Goal: Information Seeking & Learning: Check status

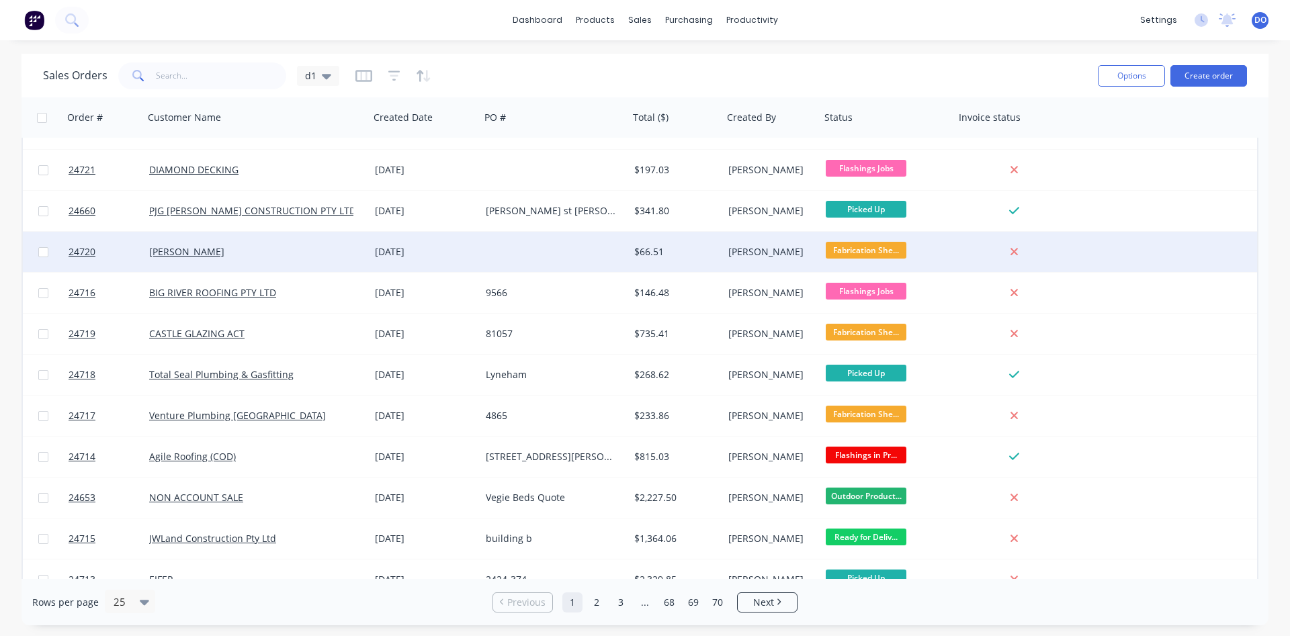
scroll to position [153, 0]
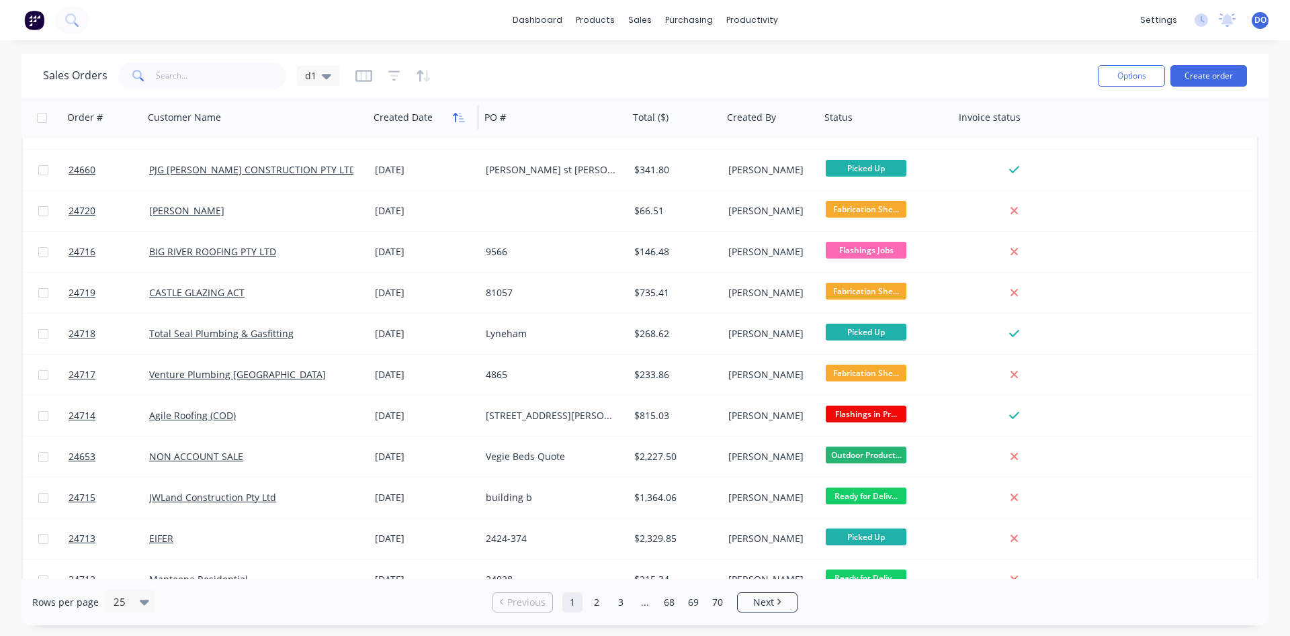
click at [459, 124] on button "button" at bounding box center [459, 117] width 20 height 20
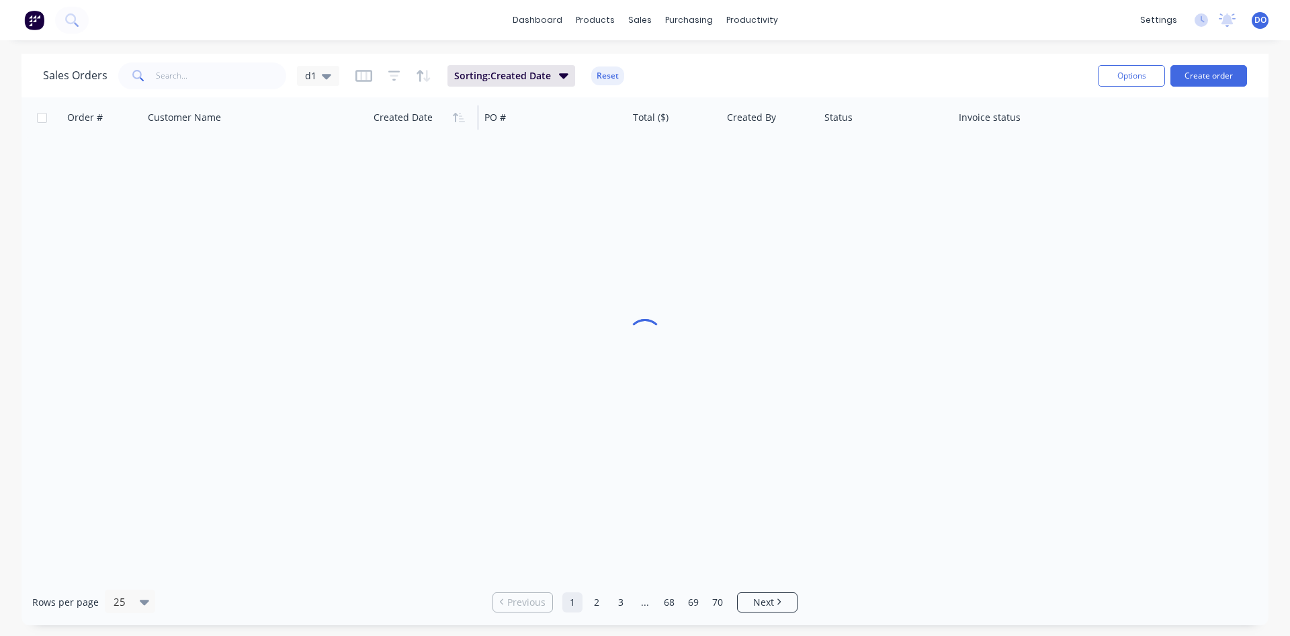
scroll to position [0, 0]
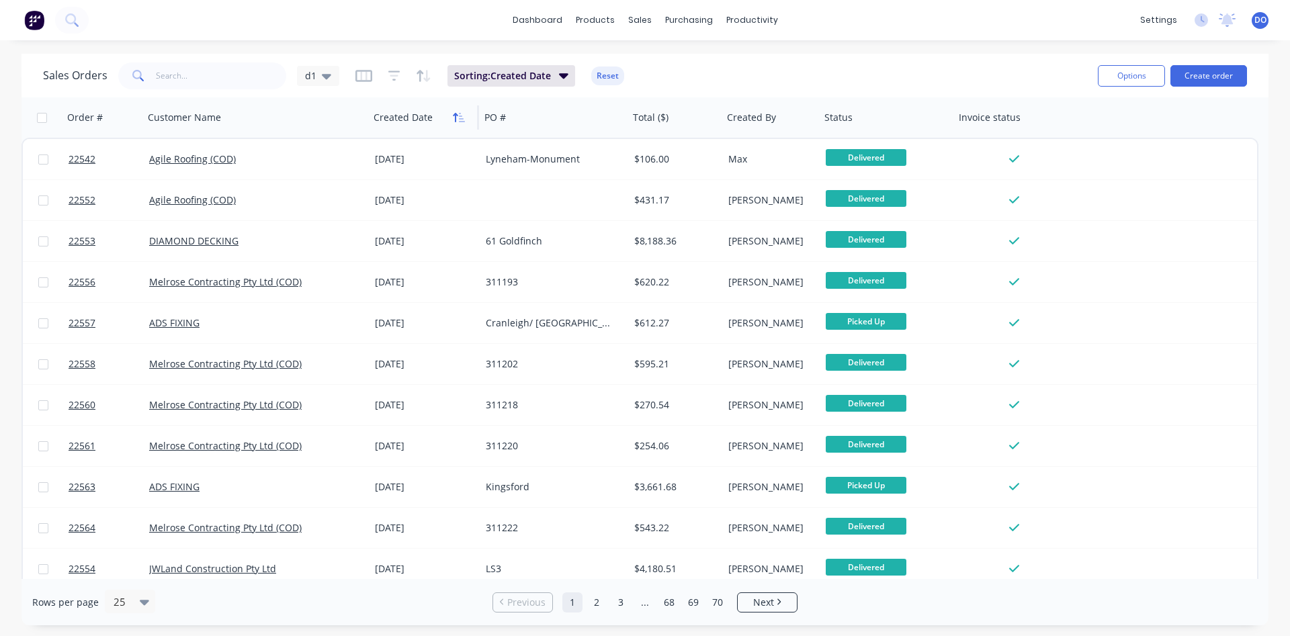
click at [459, 113] on icon "button" at bounding box center [462, 117] width 6 height 9
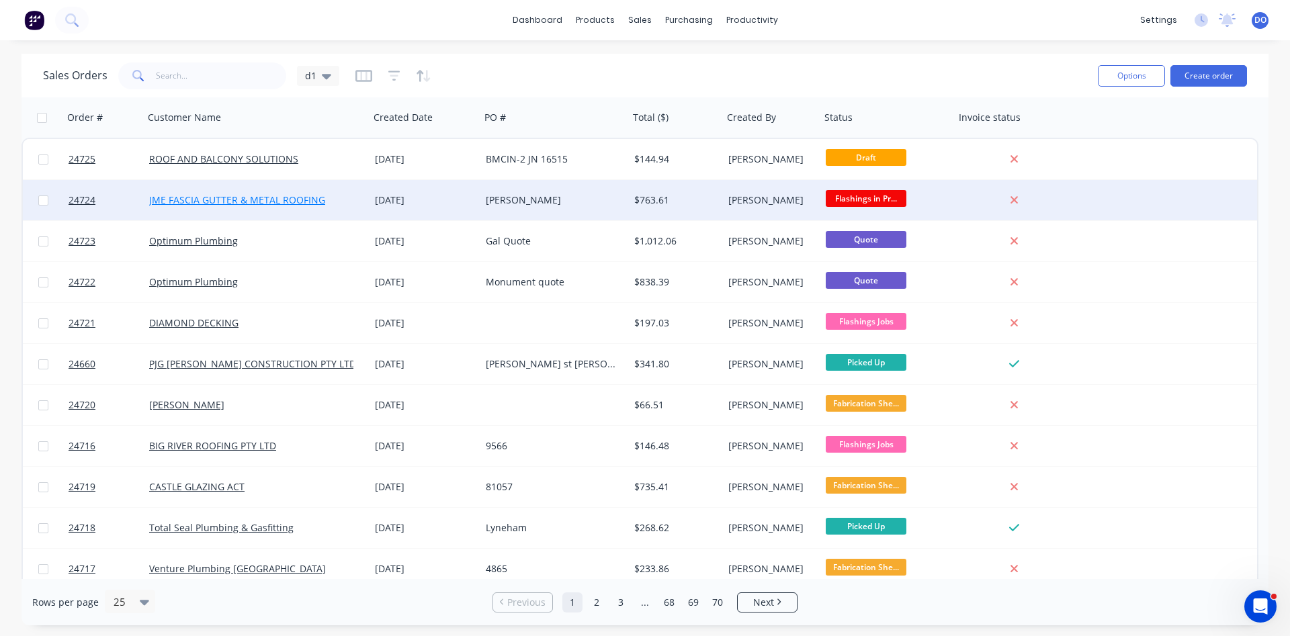
click at [292, 201] on link "JME FASCIA GUTTER & METAL ROOFING" at bounding box center [237, 199] width 176 height 13
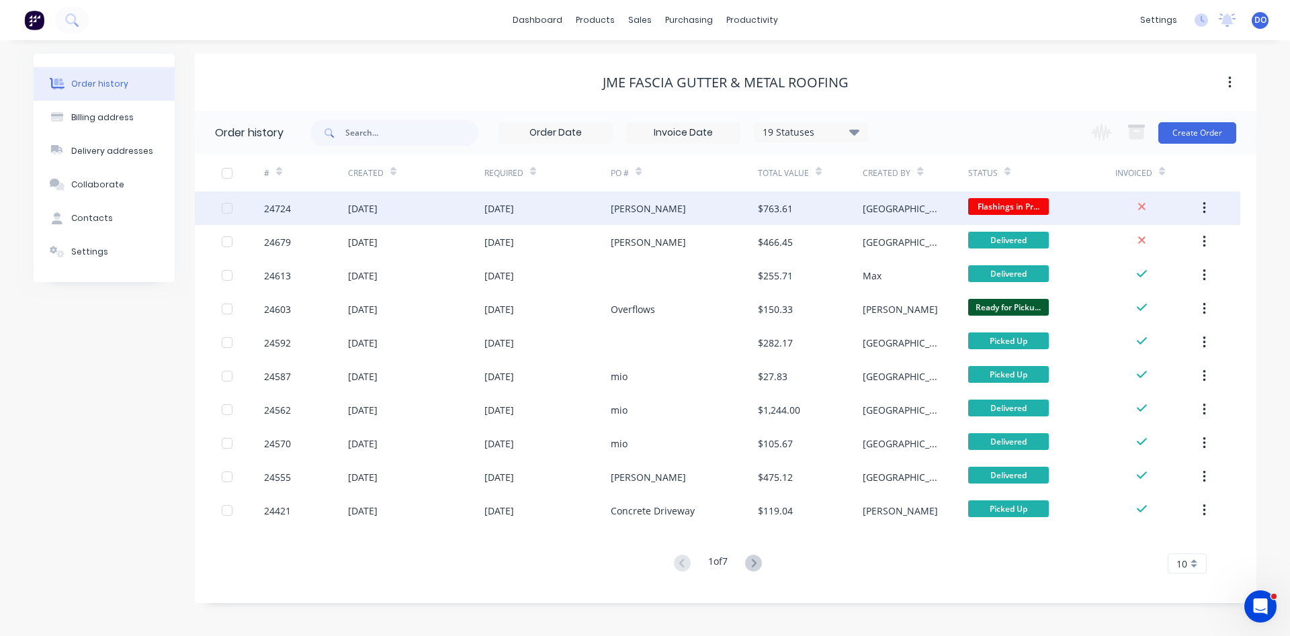
click at [815, 213] on div "$763.61" at bounding box center [810, 208] width 105 height 34
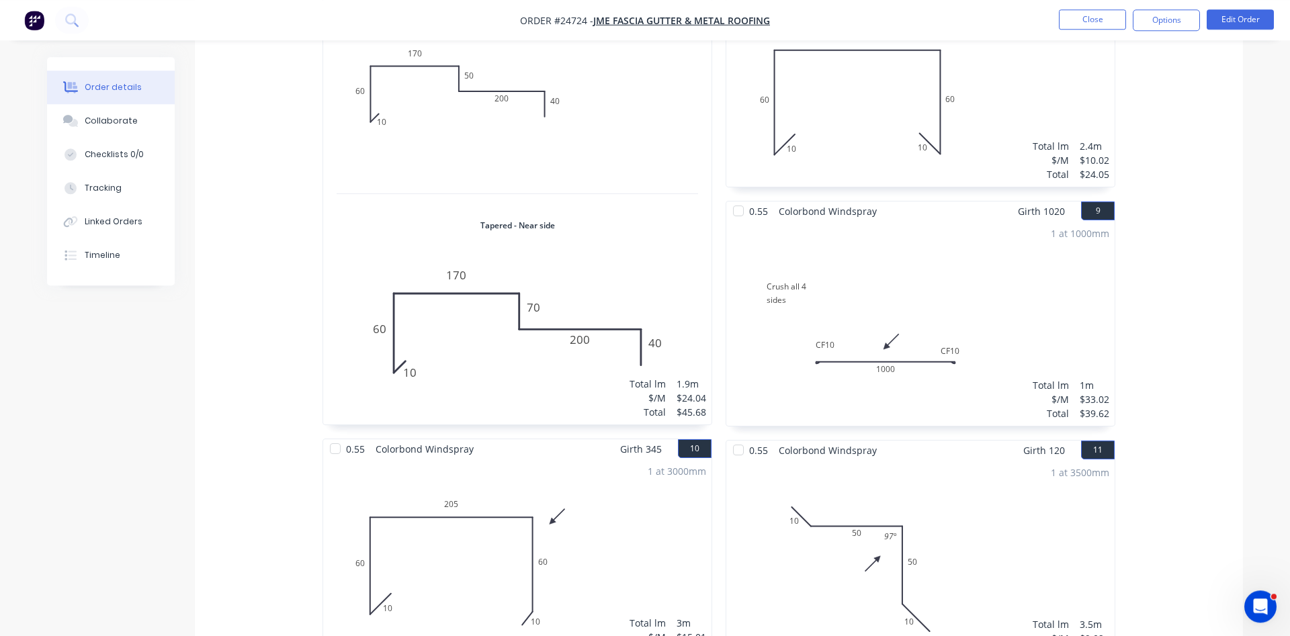
scroll to position [1233, 0]
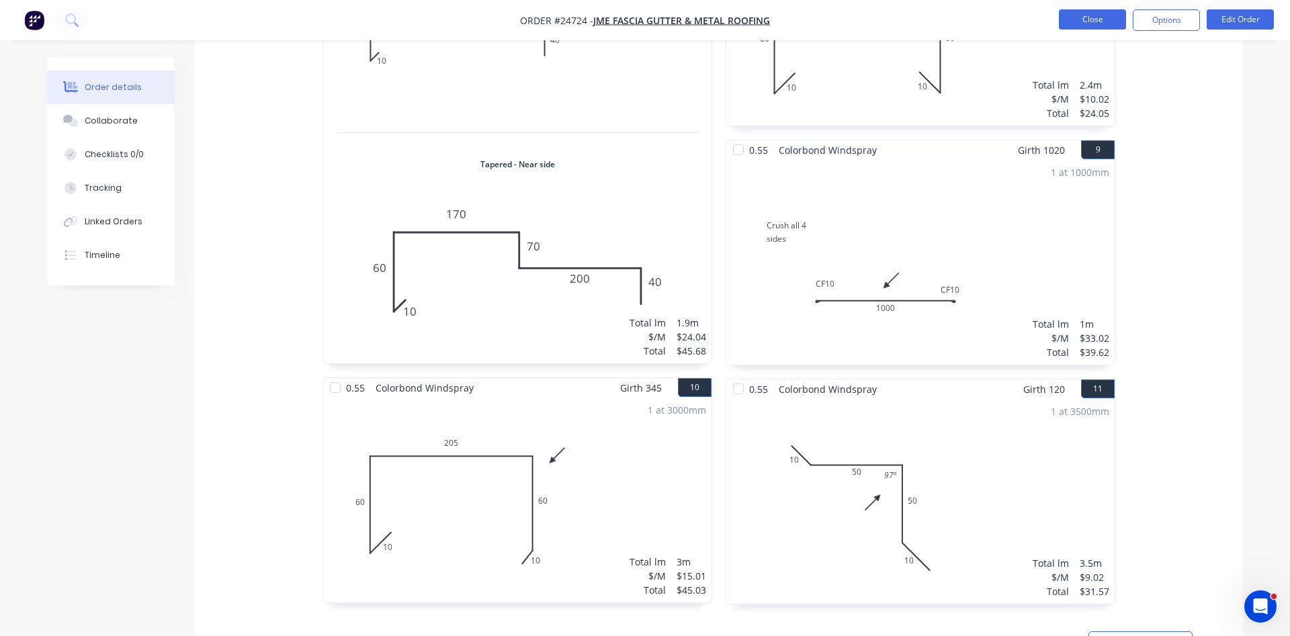
click at [1090, 24] on button "Close" at bounding box center [1092, 19] width 67 height 20
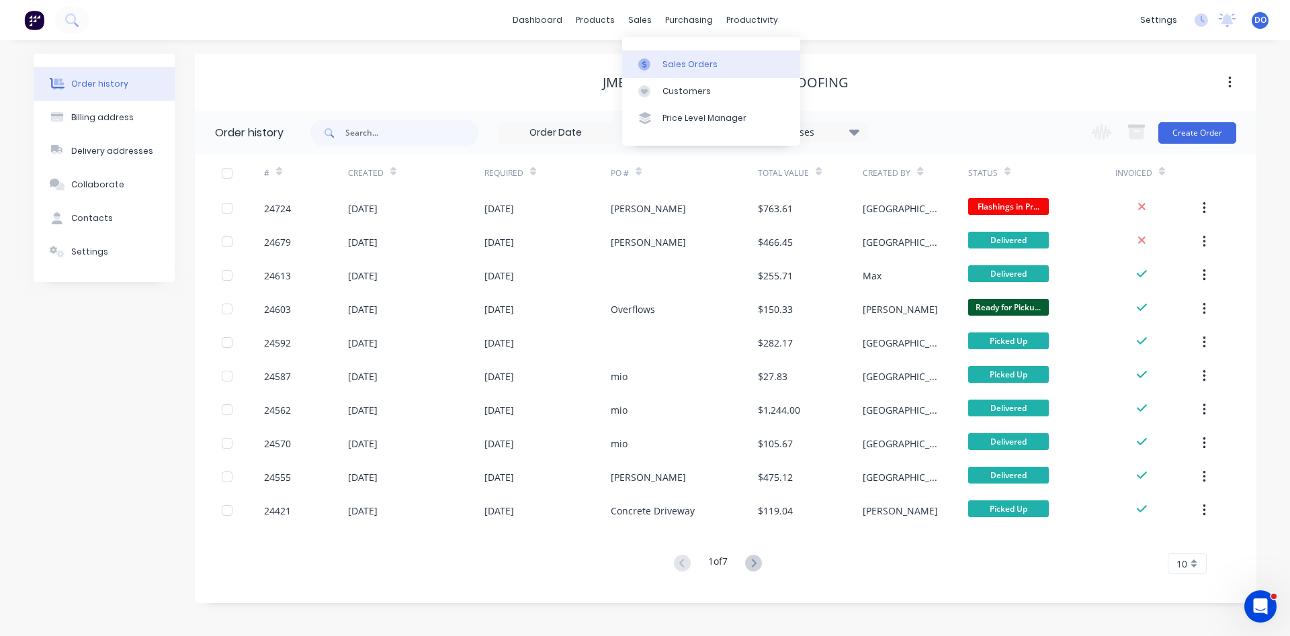
click at [666, 59] on div "Sales Orders" at bounding box center [689, 64] width 55 height 12
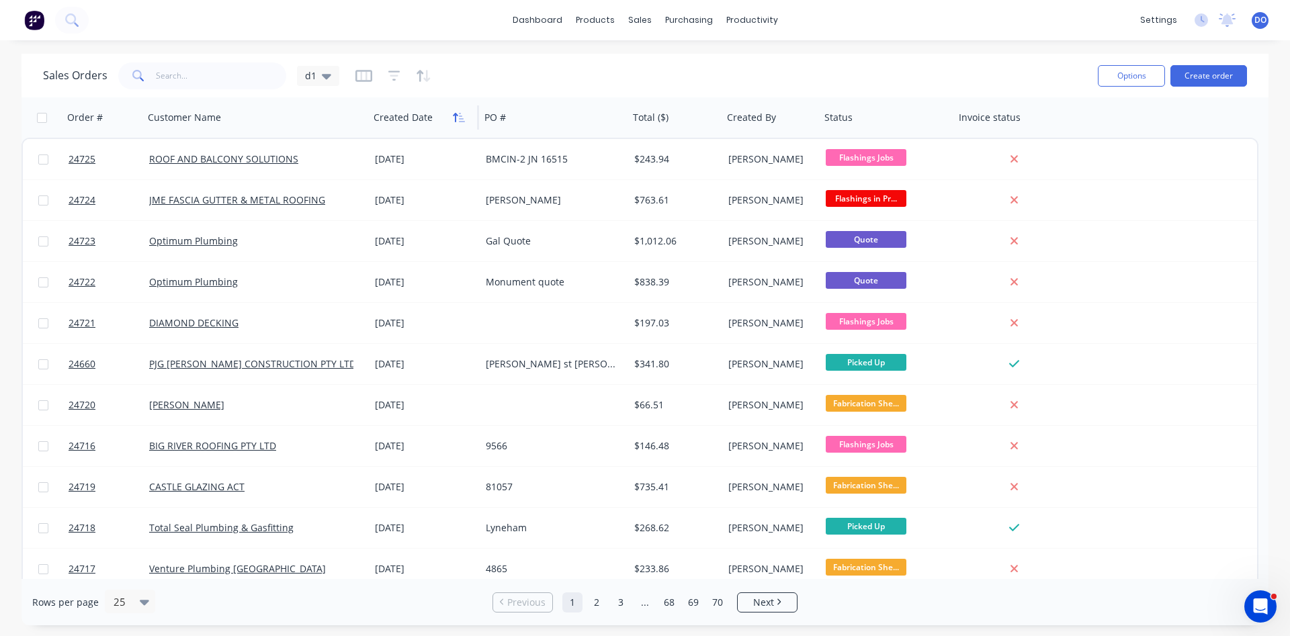
click at [455, 120] on icon "button" at bounding box center [455, 117] width 5 height 9
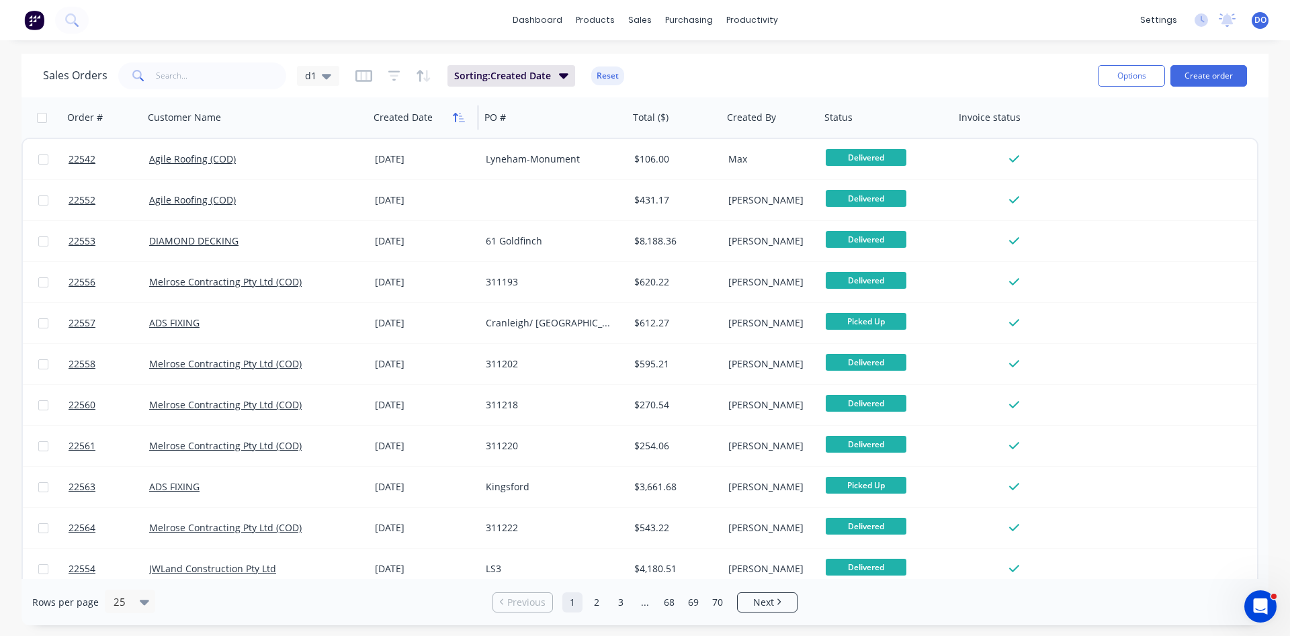
click at [455, 119] on icon "button" at bounding box center [455, 117] width 5 height 9
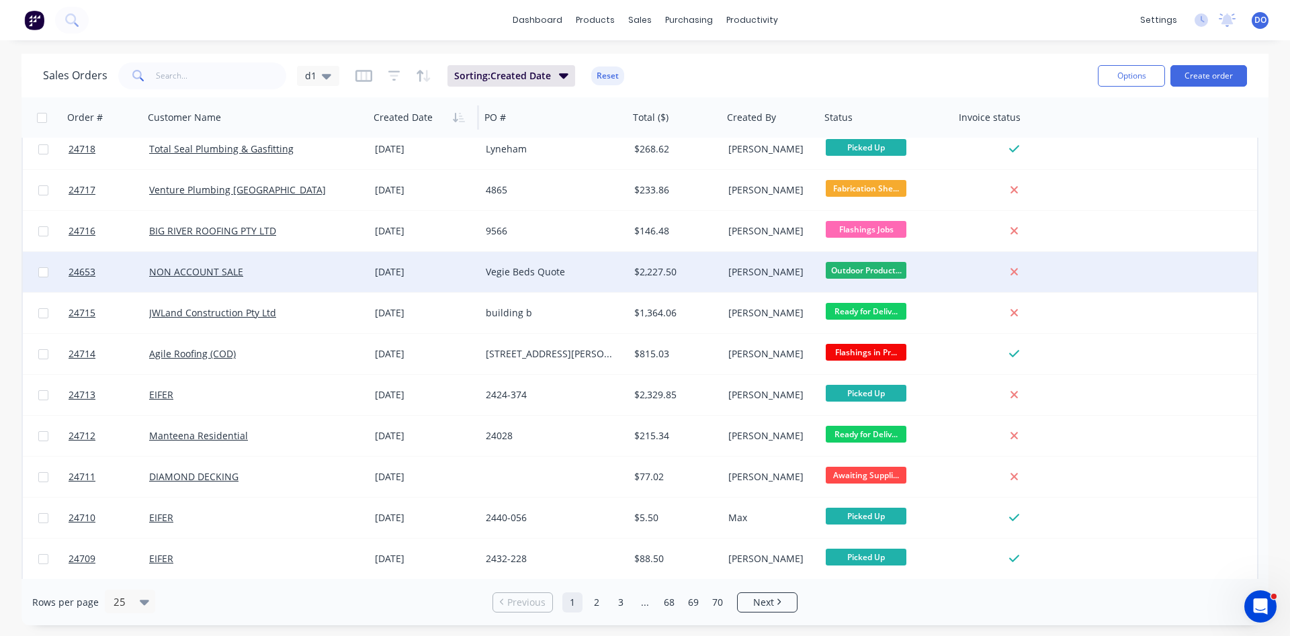
scroll to position [306, 0]
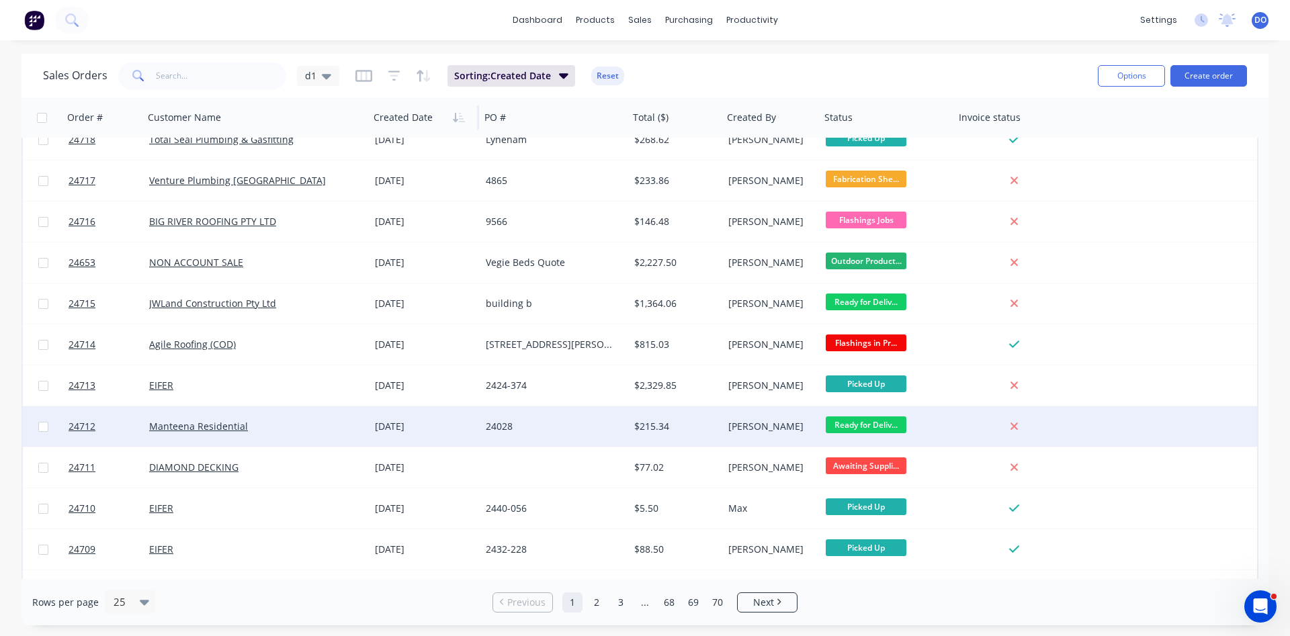
click at [781, 431] on div "[PERSON_NAME]" at bounding box center [769, 426] width 83 height 13
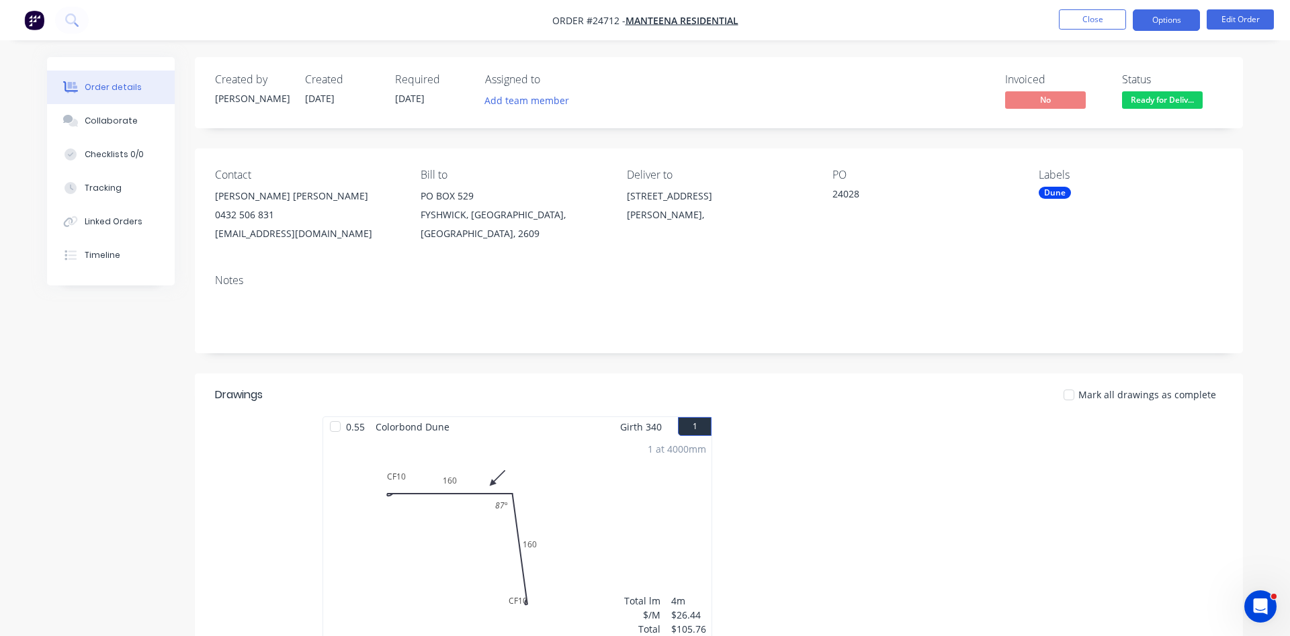
click at [1160, 25] on button "Options" at bounding box center [1166, 19] width 67 height 21
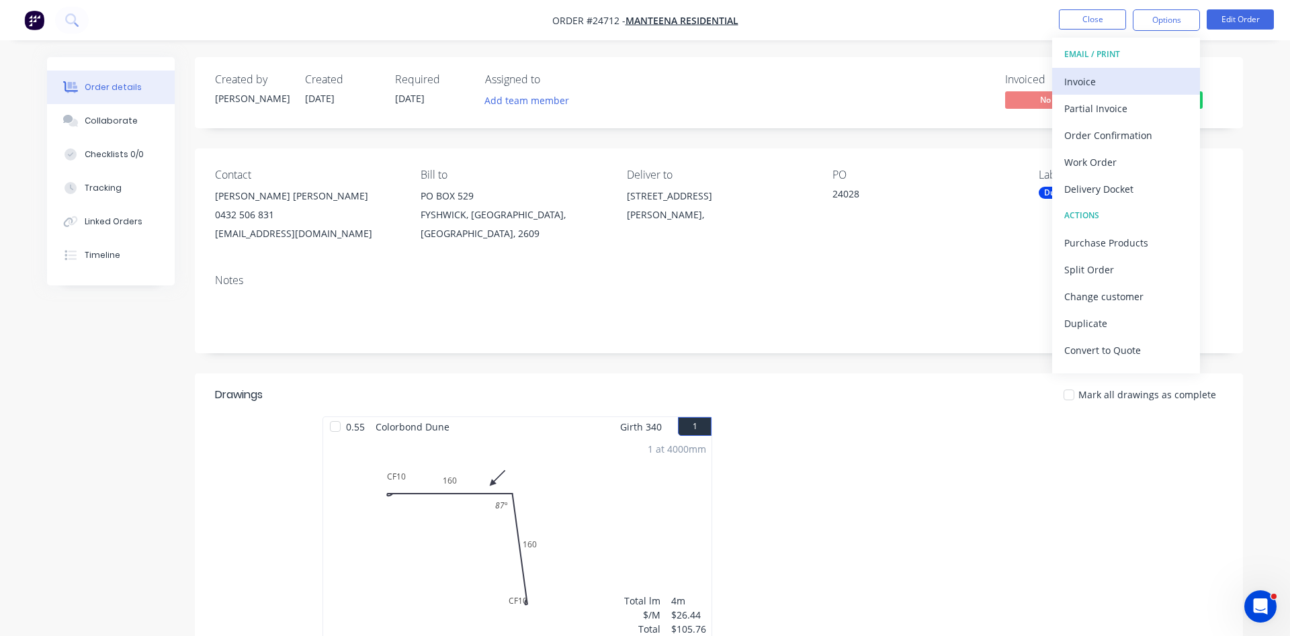
click at [1086, 81] on div "Invoice" at bounding box center [1126, 81] width 124 height 19
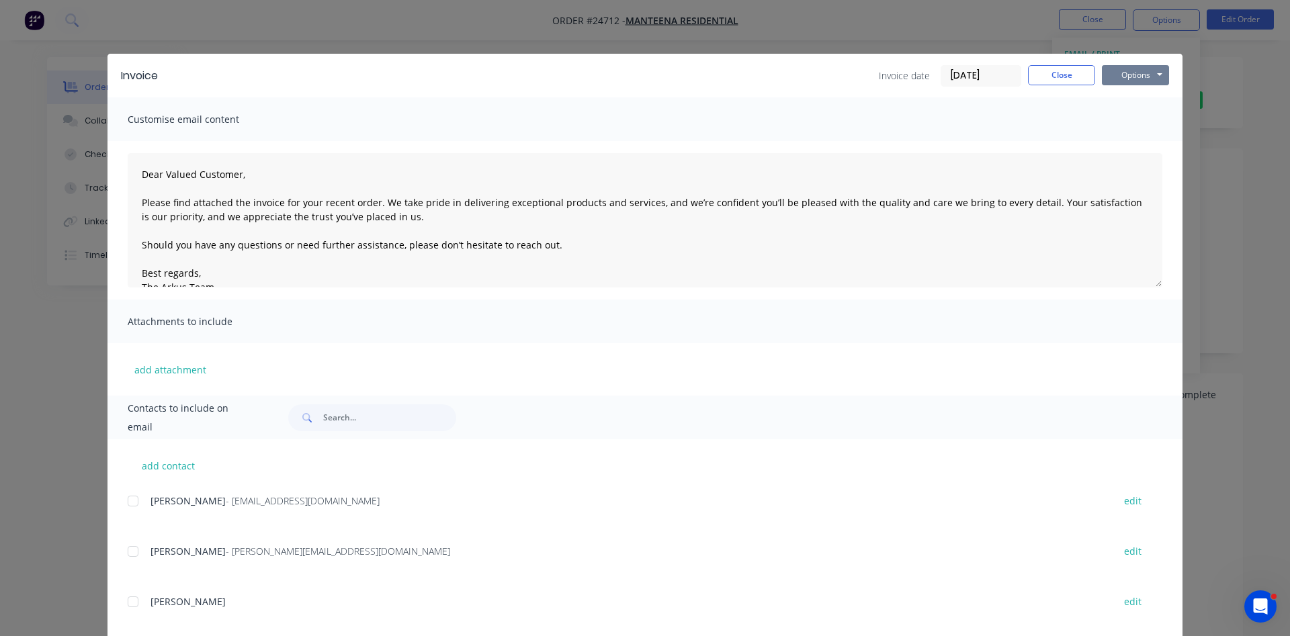
click at [1145, 79] on button "Options" at bounding box center [1135, 75] width 67 height 20
click at [1147, 121] on button "Print" at bounding box center [1145, 121] width 86 height 22
click at [1063, 68] on button "Close" at bounding box center [1061, 75] width 67 height 20
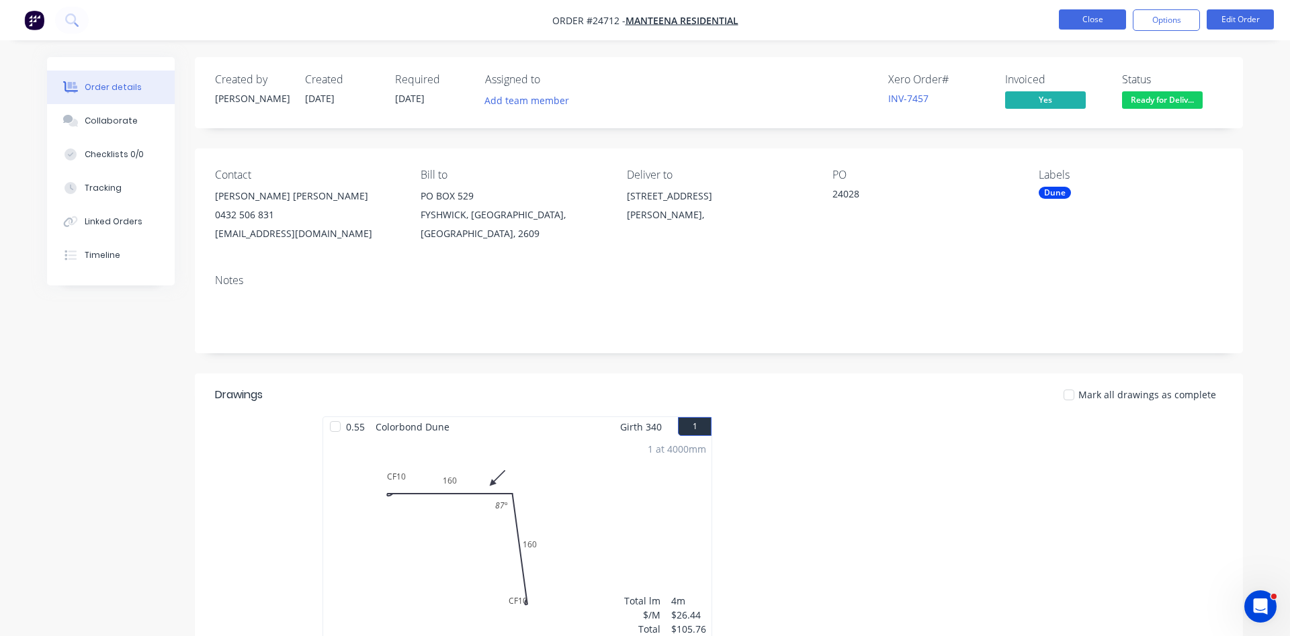
click at [1073, 29] on button "Close" at bounding box center [1092, 19] width 67 height 20
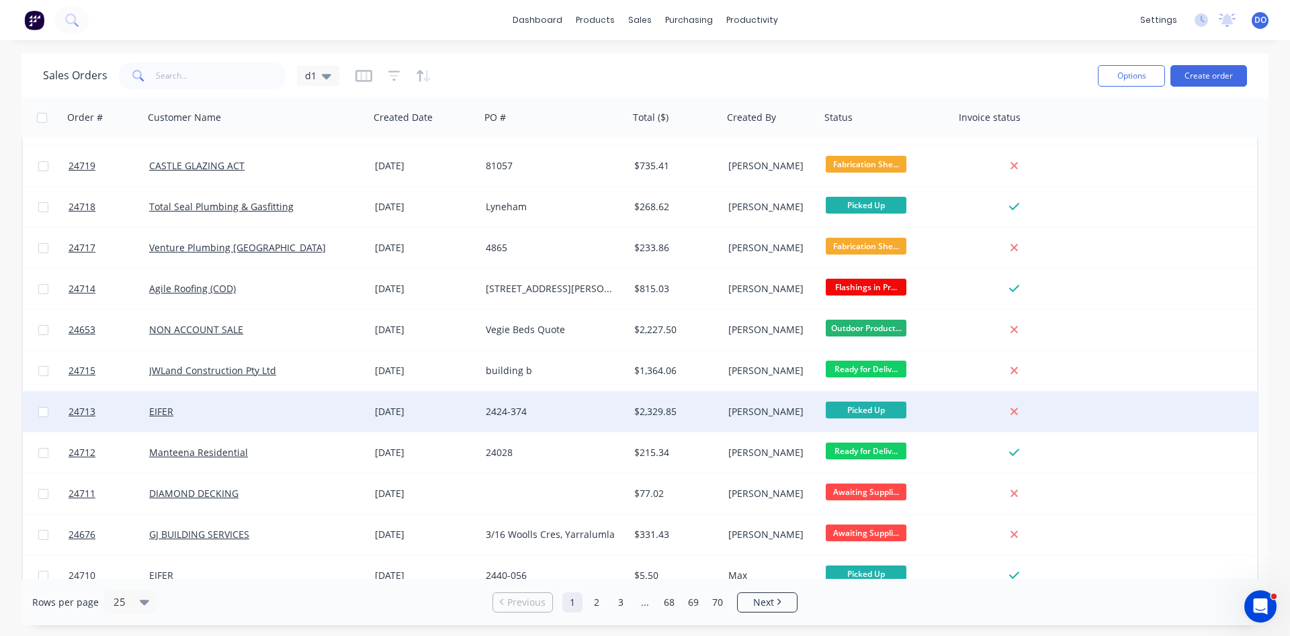
scroll to position [383, 0]
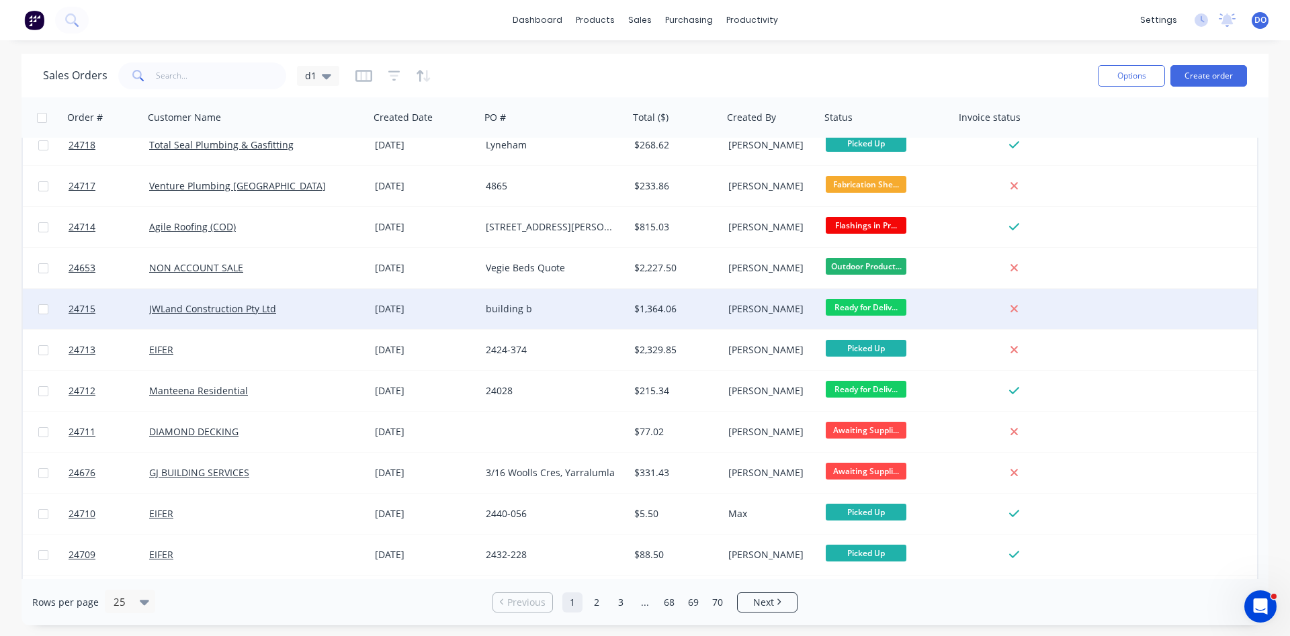
click at [778, 308] on div "[PERSON_NAME]" at bounding box center [769, 308] width 83 height 13
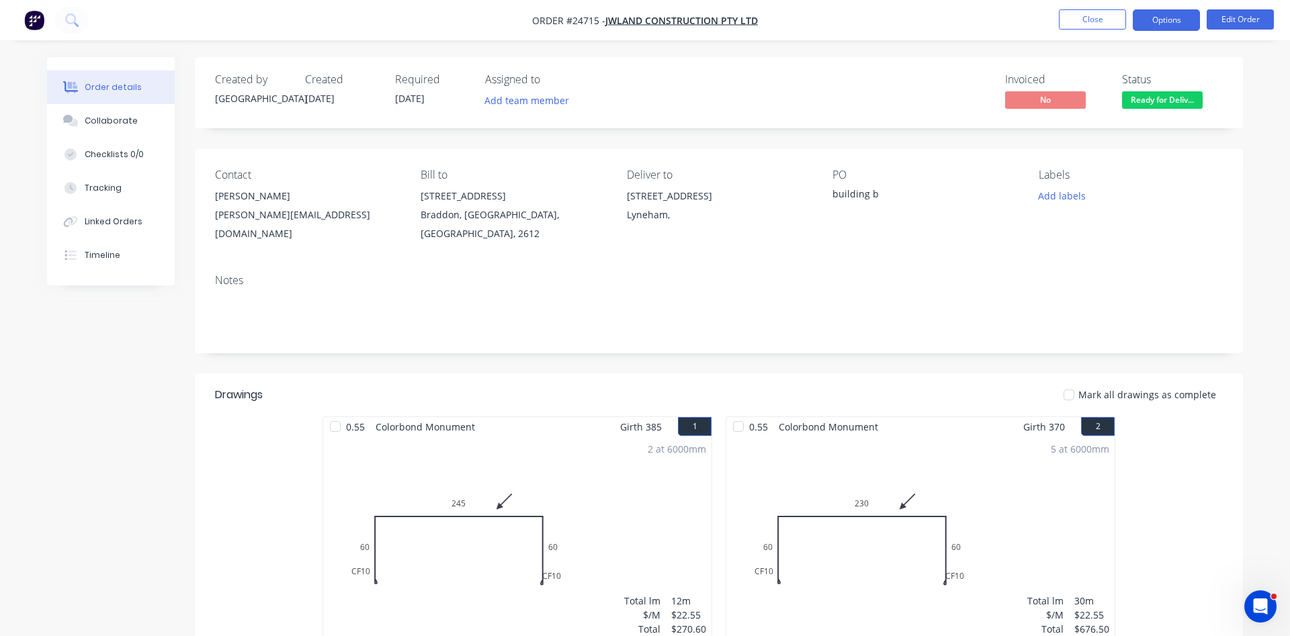
click at [1154, 16] on button "Options" at bounding box center [1166, 19] width 67 height 21
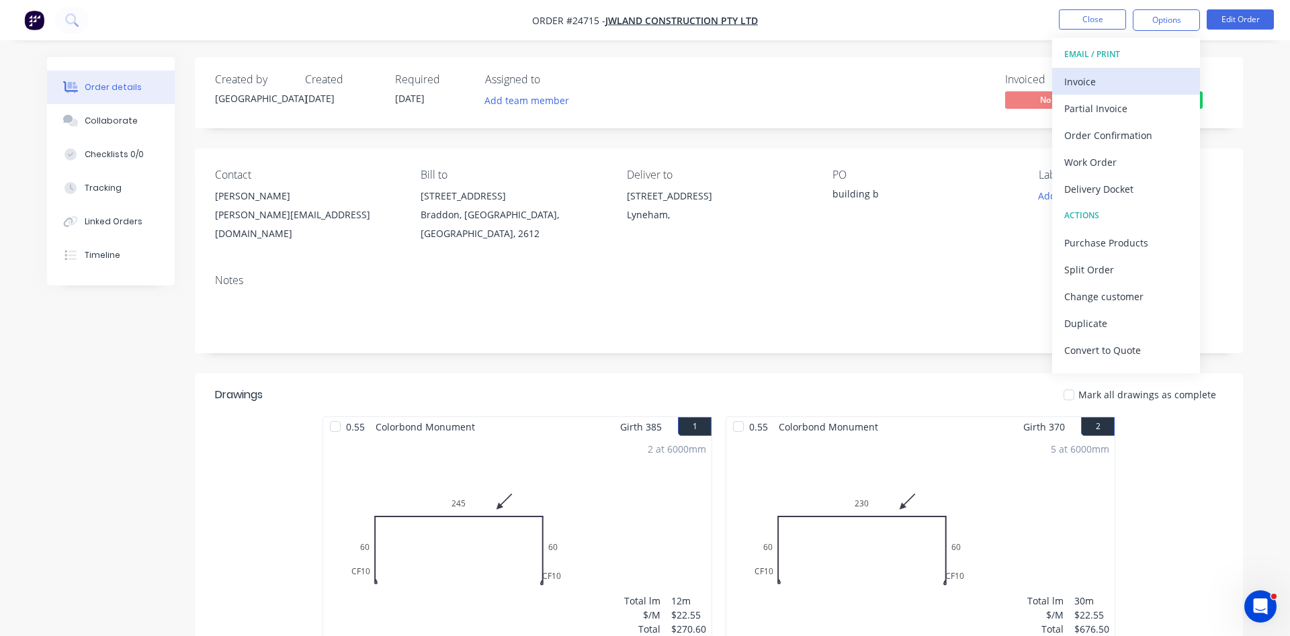
click at [1104, 75] on div "Invoice" at bounding box center [1126, 81] width 124 height 19
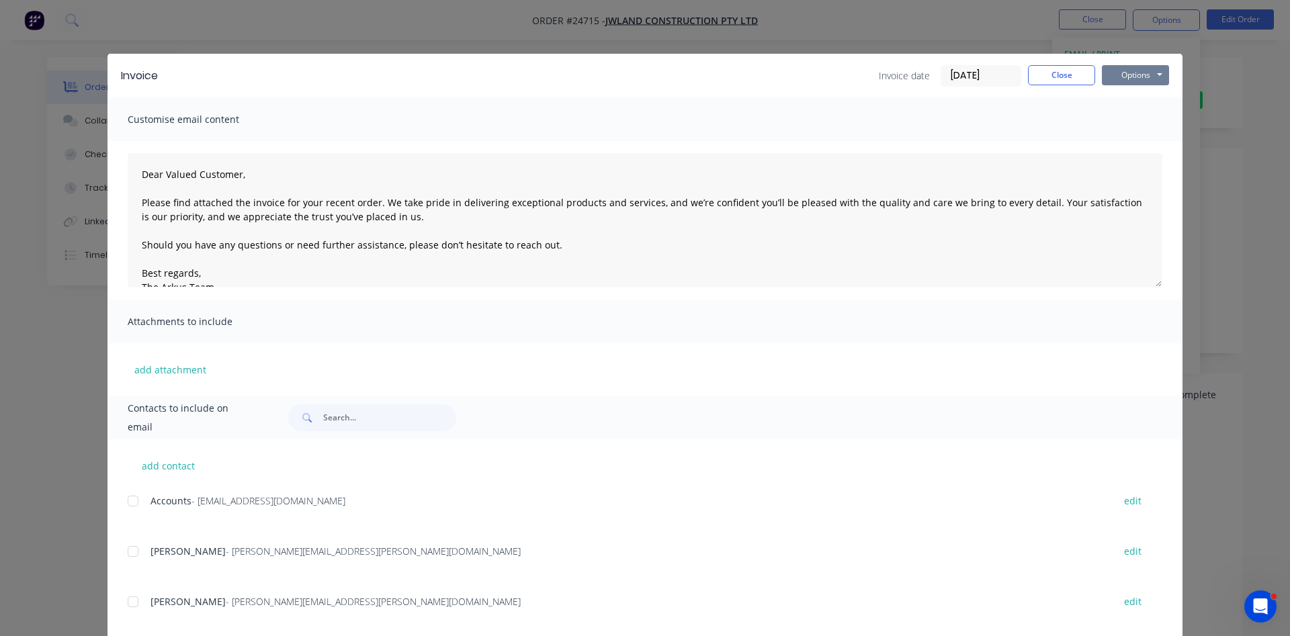
click at [1133, 80] on button "Options" at bounding box center [1135, 75] width 67 height 20
click at [1126, 116] on button "Print" at bounding box center [1145, 121] width 86 height 22
click at [1060, 77] on button "Close" at bounding box center [1061, 75] width 67 height 20
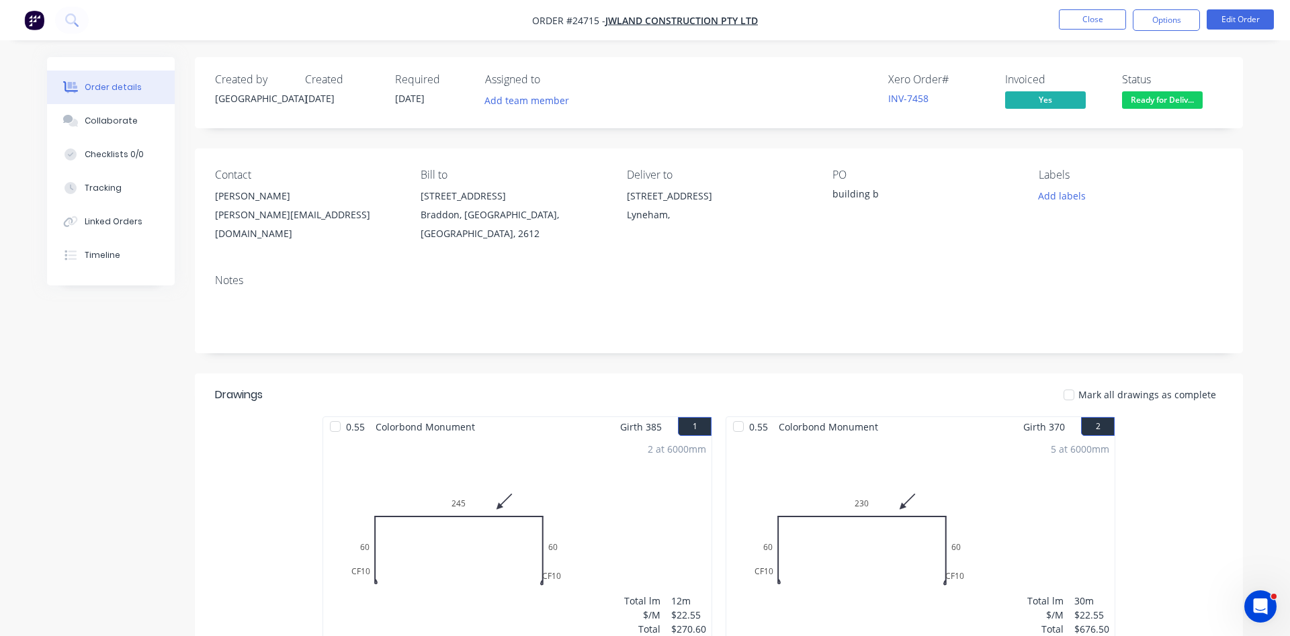
click at [1096, 9] on nav "Order #24715 - JWLand Construction Pty Ltd Close Options Edit Order" at bounding box center [645, 20] width 1290 height 40
click at [1092, 16] on button "Close" at bounding box center [1092, 19] width 67 height 20
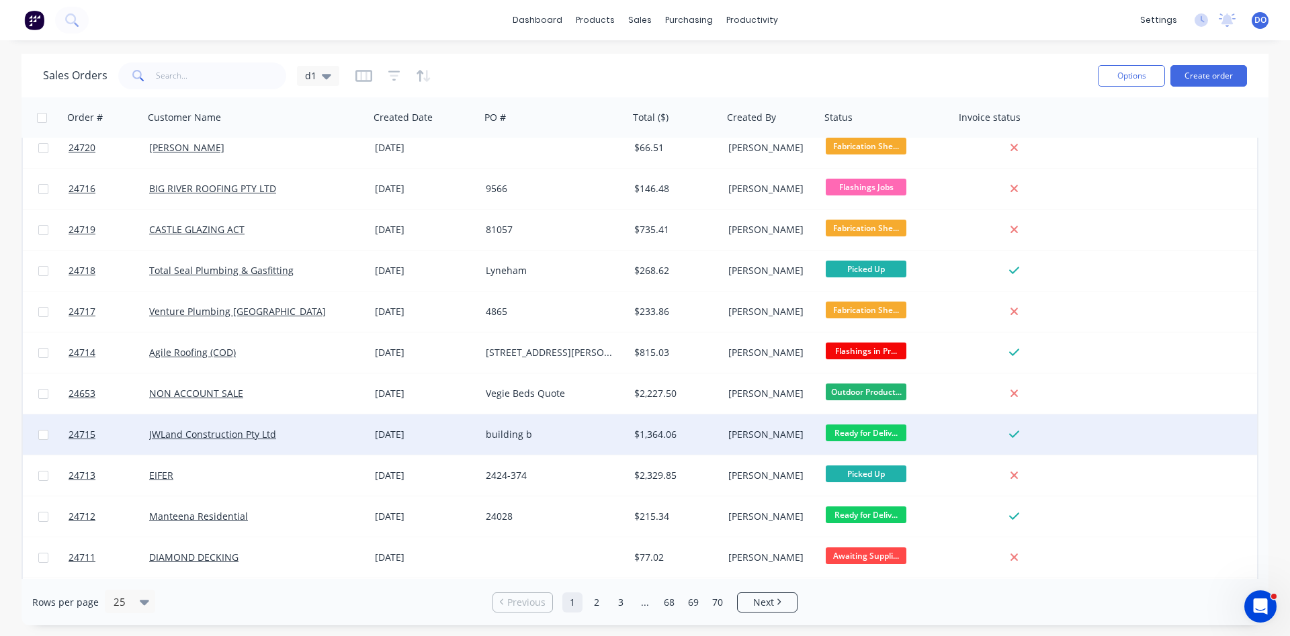
scroll to position [306, 0]
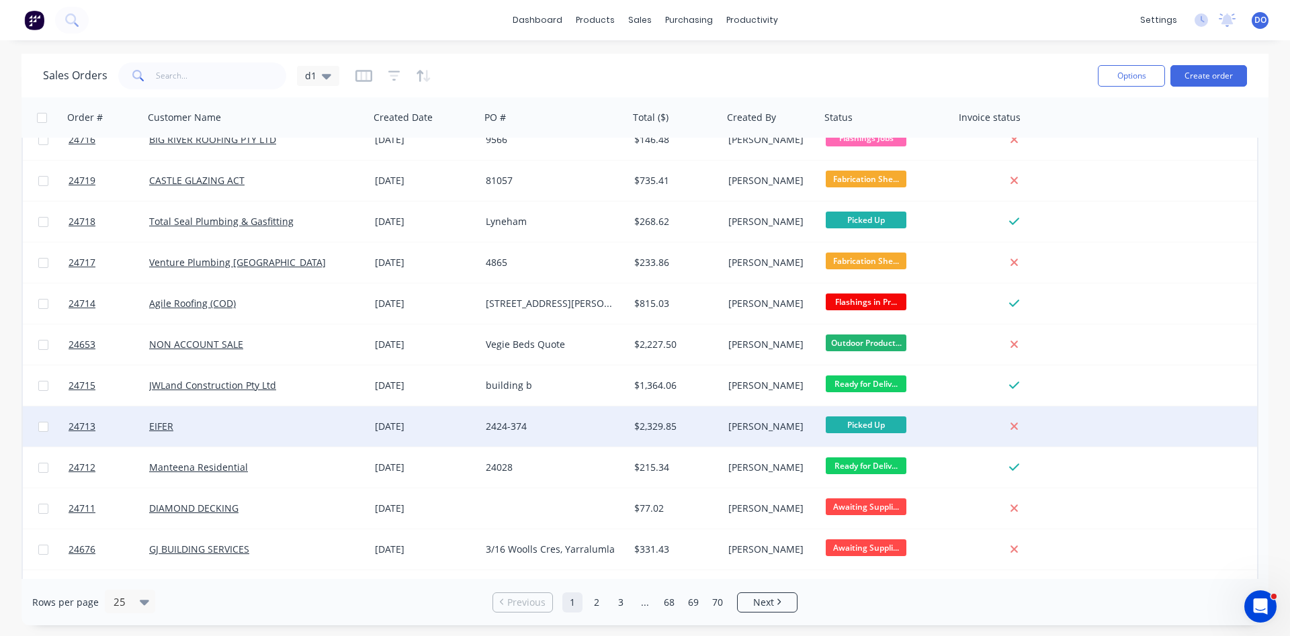
click at [959, 429] on div at bounding box center [1017, 426] width 124 height 40
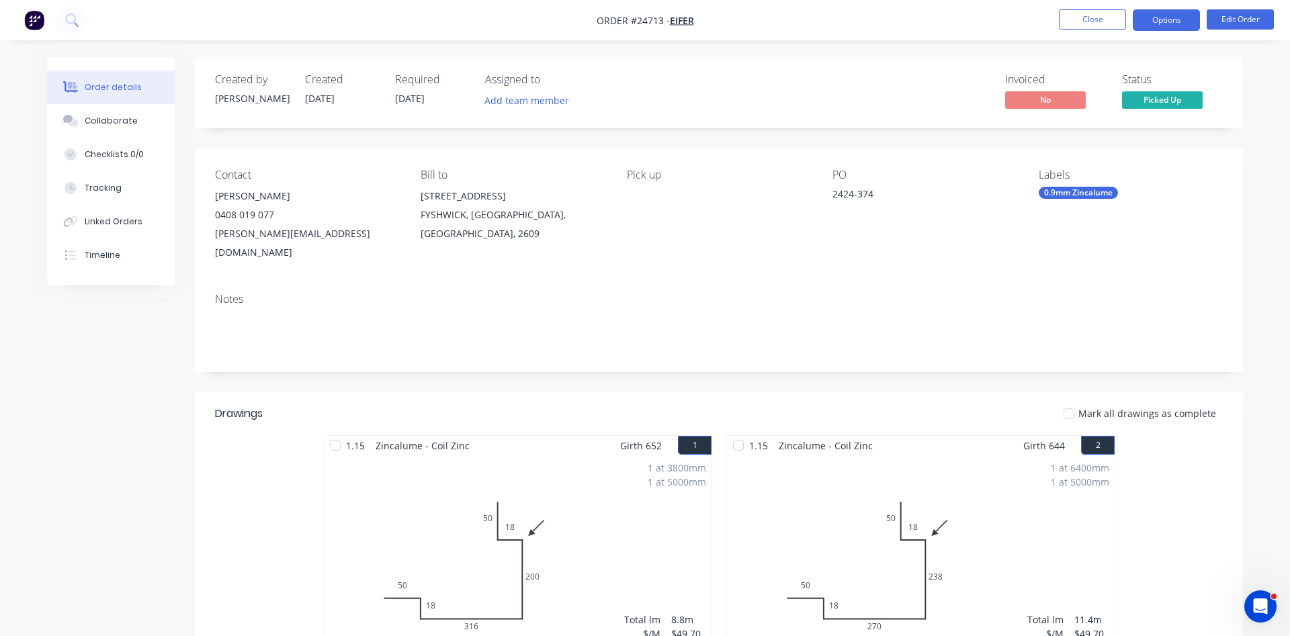
click at [1174, 20] on button "Options" at bounding box center [1166, 19] width 67 height 21
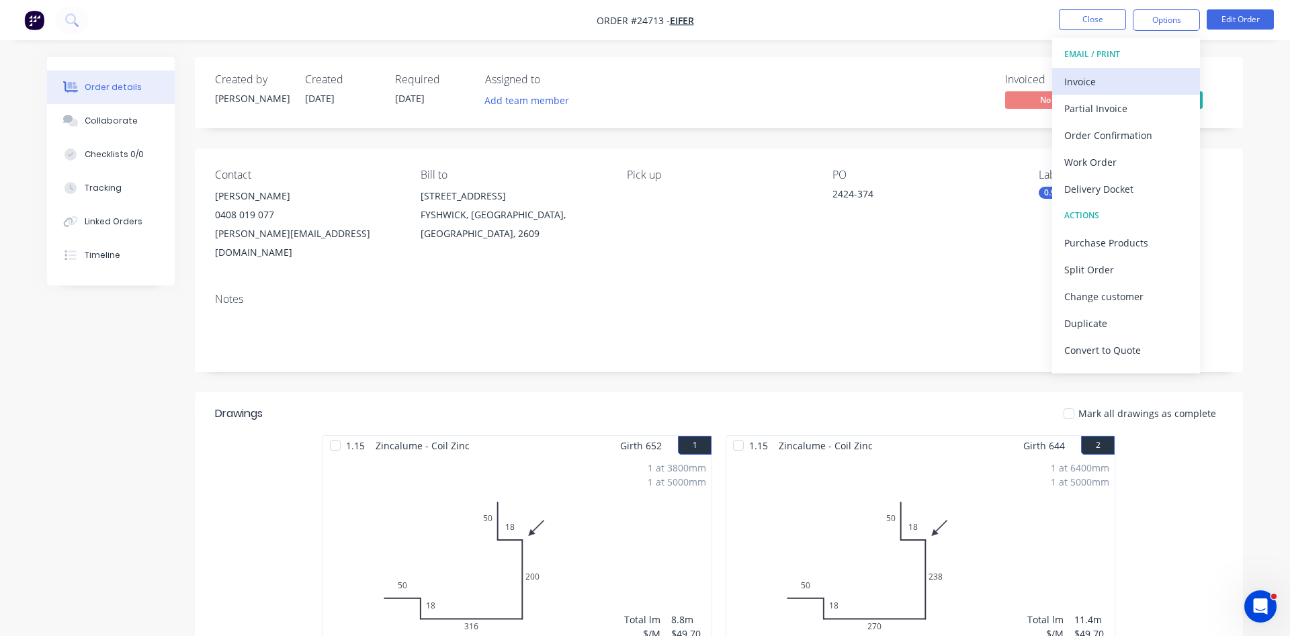
click at [1087, 83] on div "Invoice" at bounding box center [1126, 81] width 124 height 19
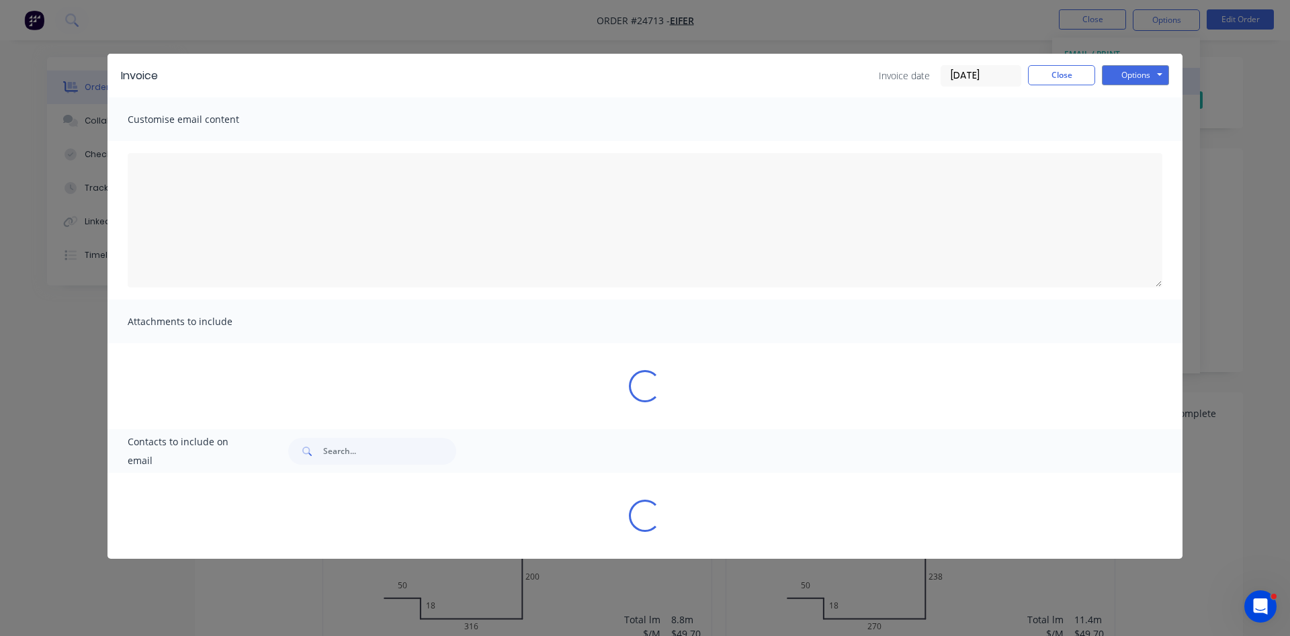
type textarea "Dear Valued Customer, Please find attached the invoice for your recent order. W…"
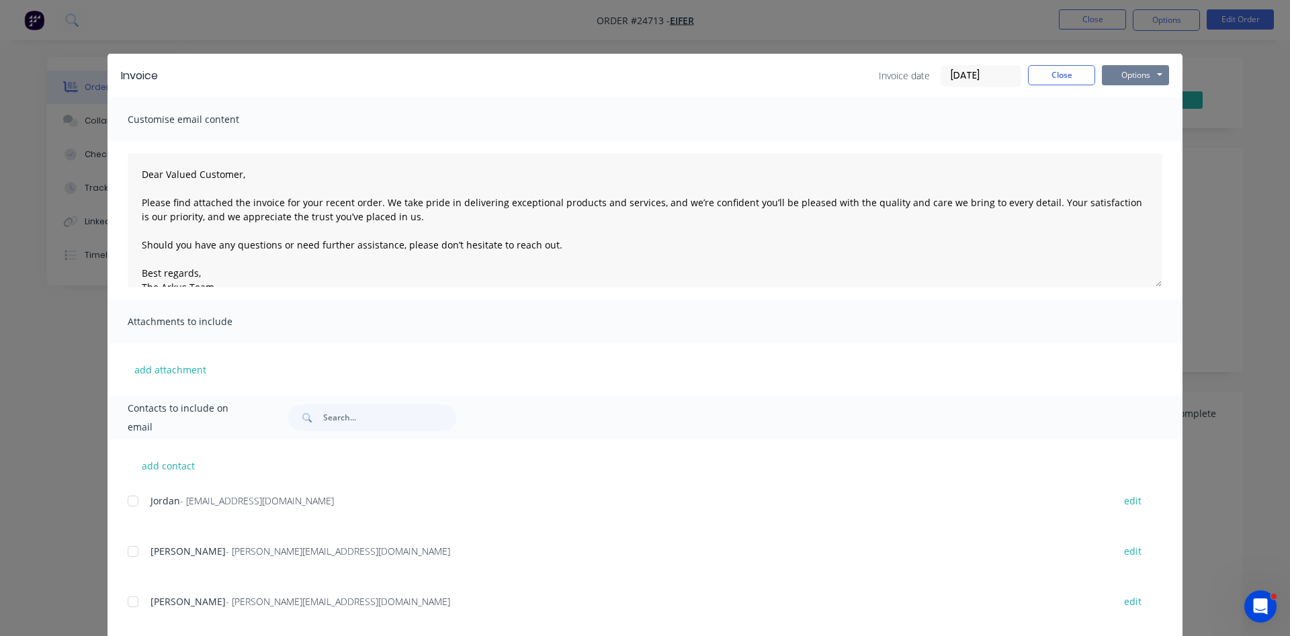
click at [1127, 71] on button "Options" at bounding box center [1135, 75] width 67 height 20
click at [1124, 119] on button "Print" at bounding box center [1145, 121] width 86 height 22
click at [1053, 74] on button "Close" at bounding box center [1061, 75] width 67 height 20
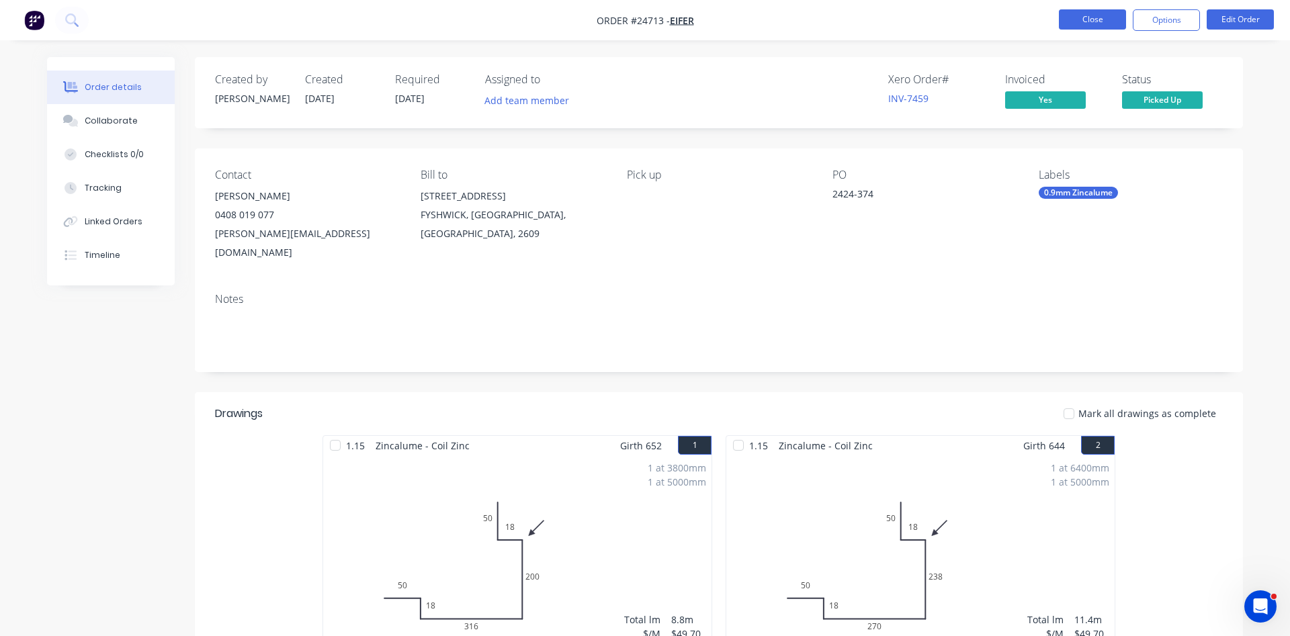
click at [1108, 19] on button "Close" at bounding box center [1092, 19] width 67 height 20
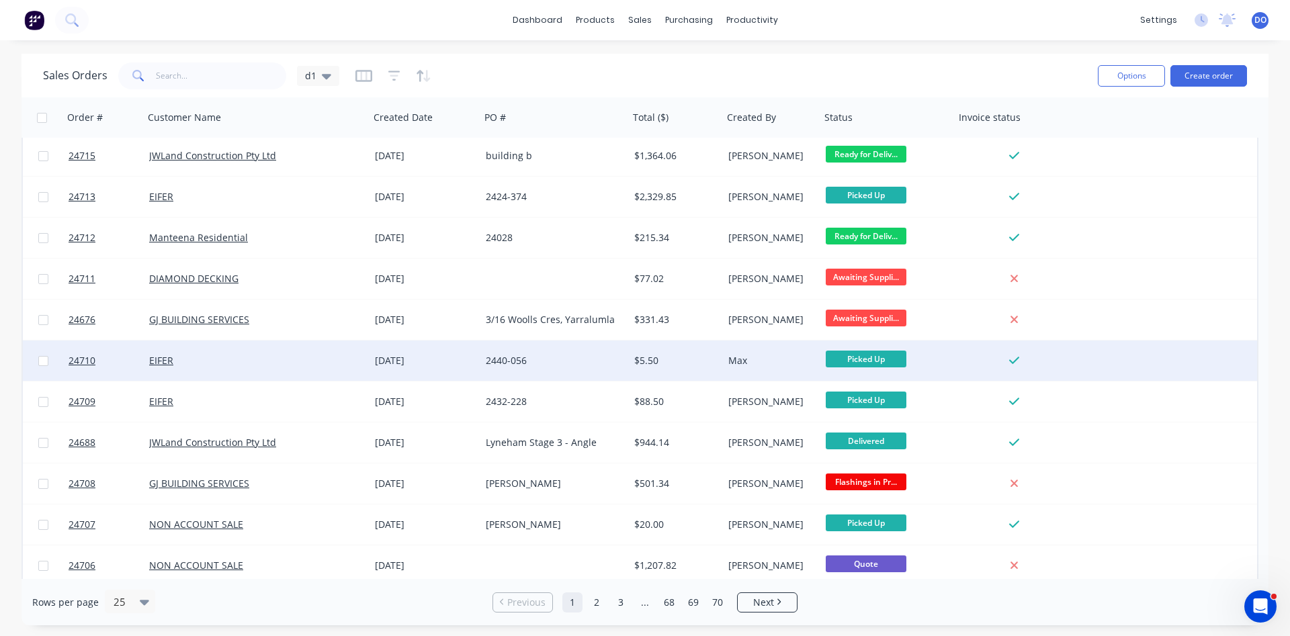
scroll to position [583, 0]
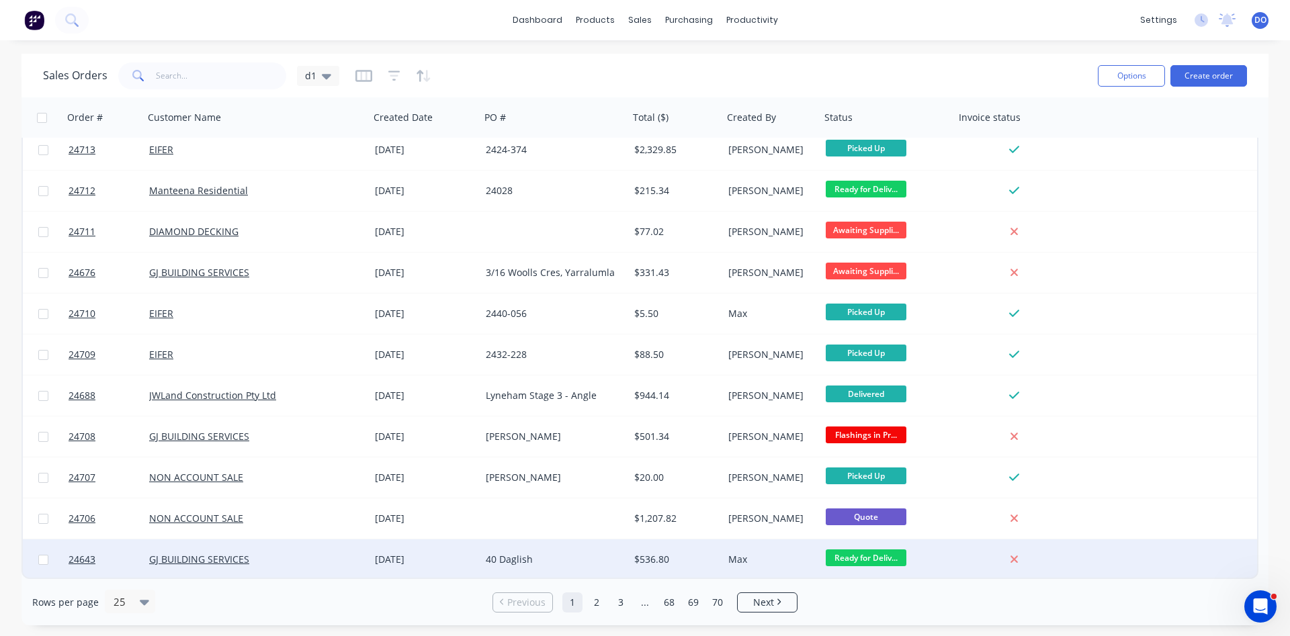
click at [766, 551] on div "Max" at bounding box center [771, 559] width 97 height 40
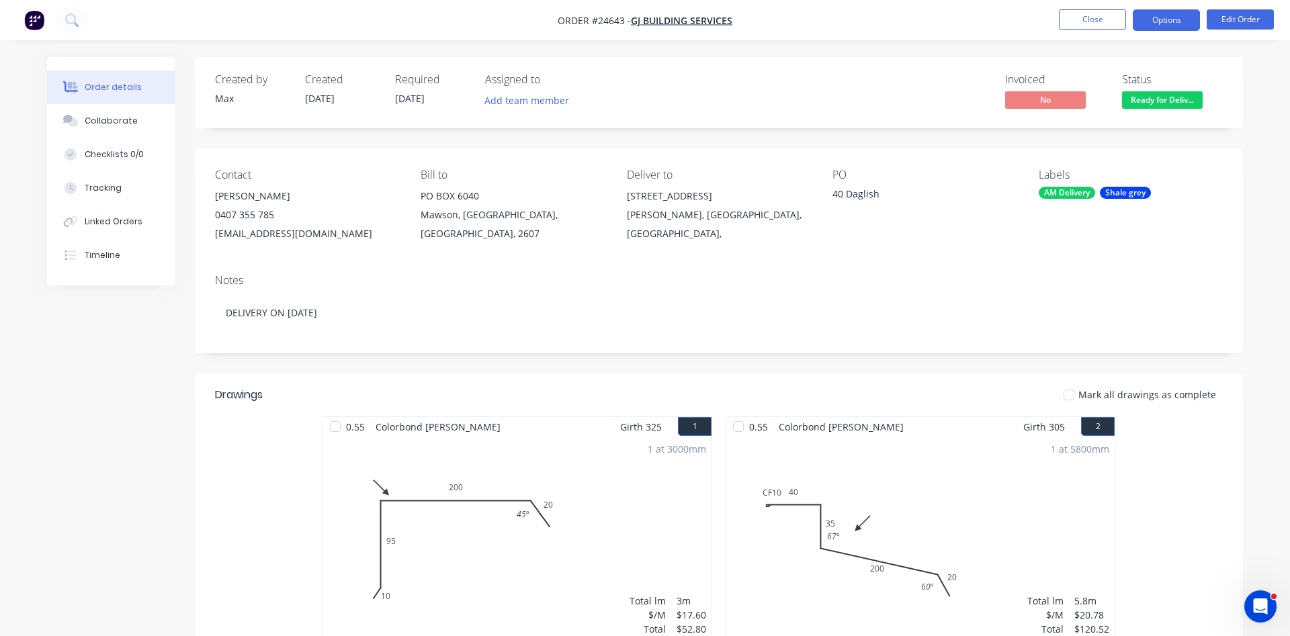
click at [1159, 18] on button "Options" at bounding box center [1166, 19] width 67 height 21
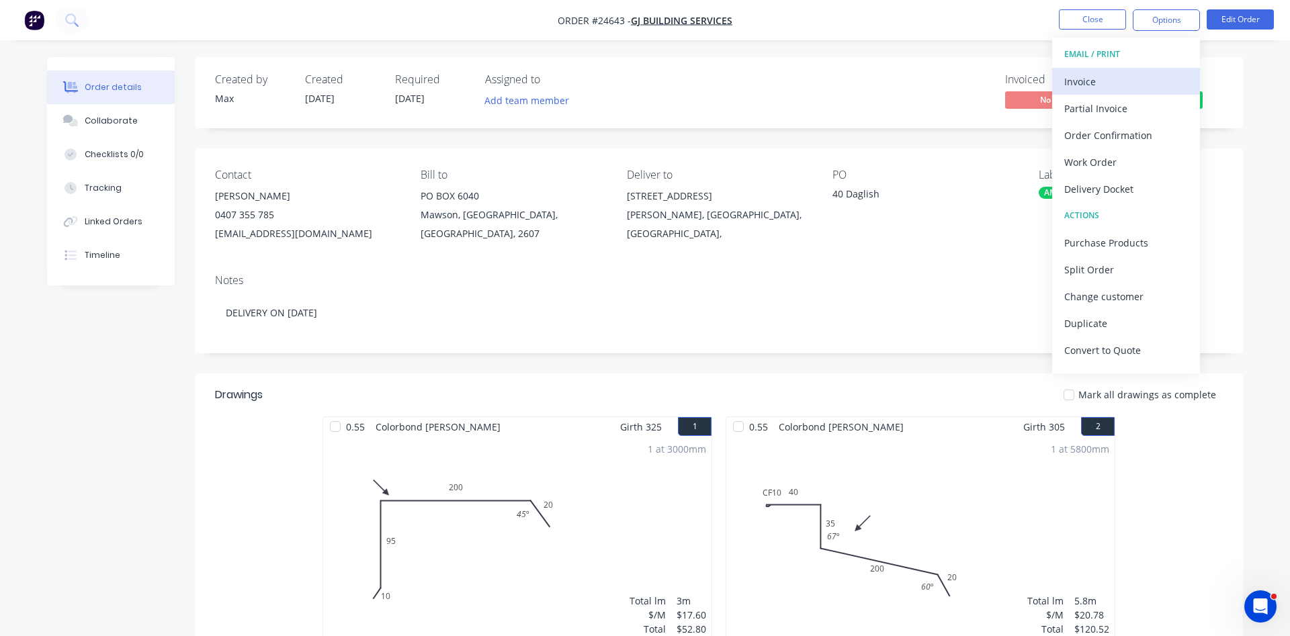
click at [1118, 79] on div "Invoice" at bounding box center [1126, 81] width 124 height 19
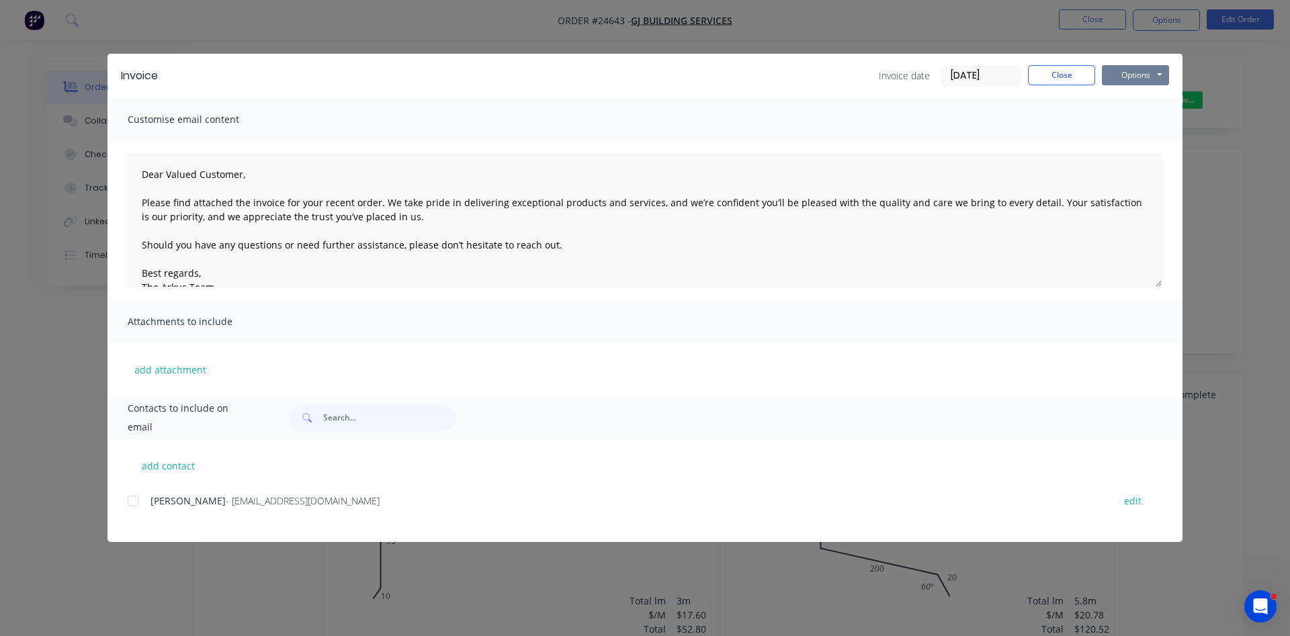
click at [1135, 70] on button "Options" at bounding box center [1135, 75] width 67 height 20
click at [1127, 118] on button "Print" at bounding box center [1145, 121] width 86 height 22
click at [1071, 77] on button "Close" at bounding box center [1061, 75] width 67 height 20
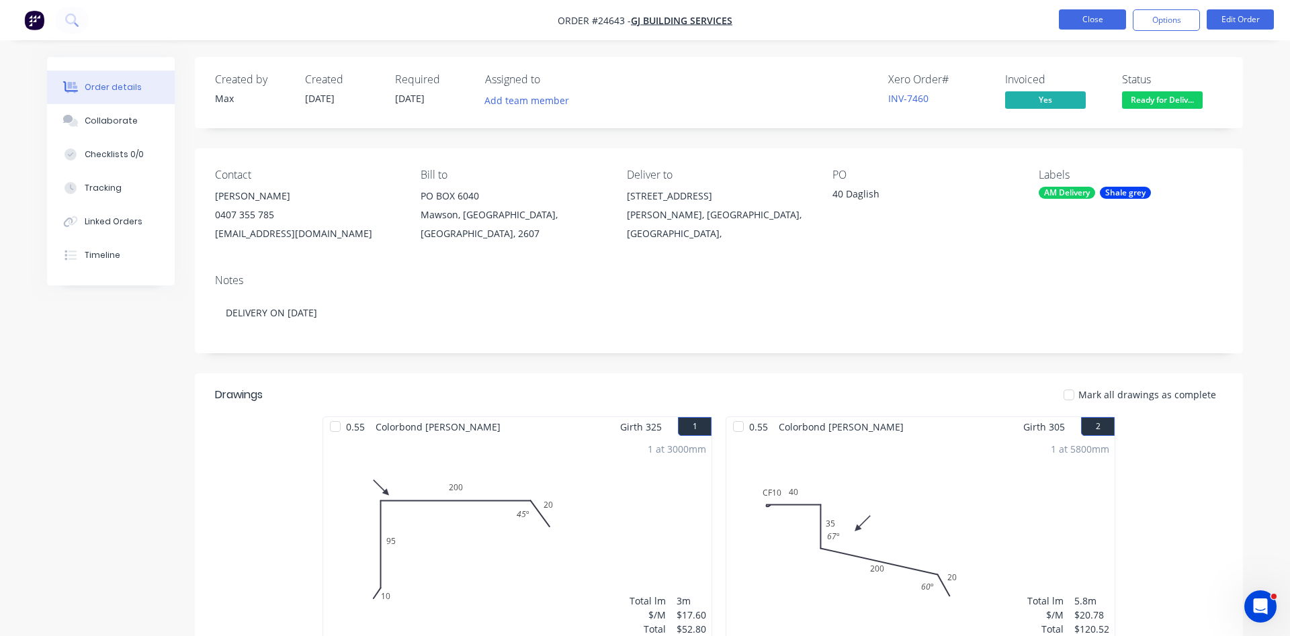
click at [1085, 21] on button "Close" at bounding box center [1092, 19] width 67 height 20
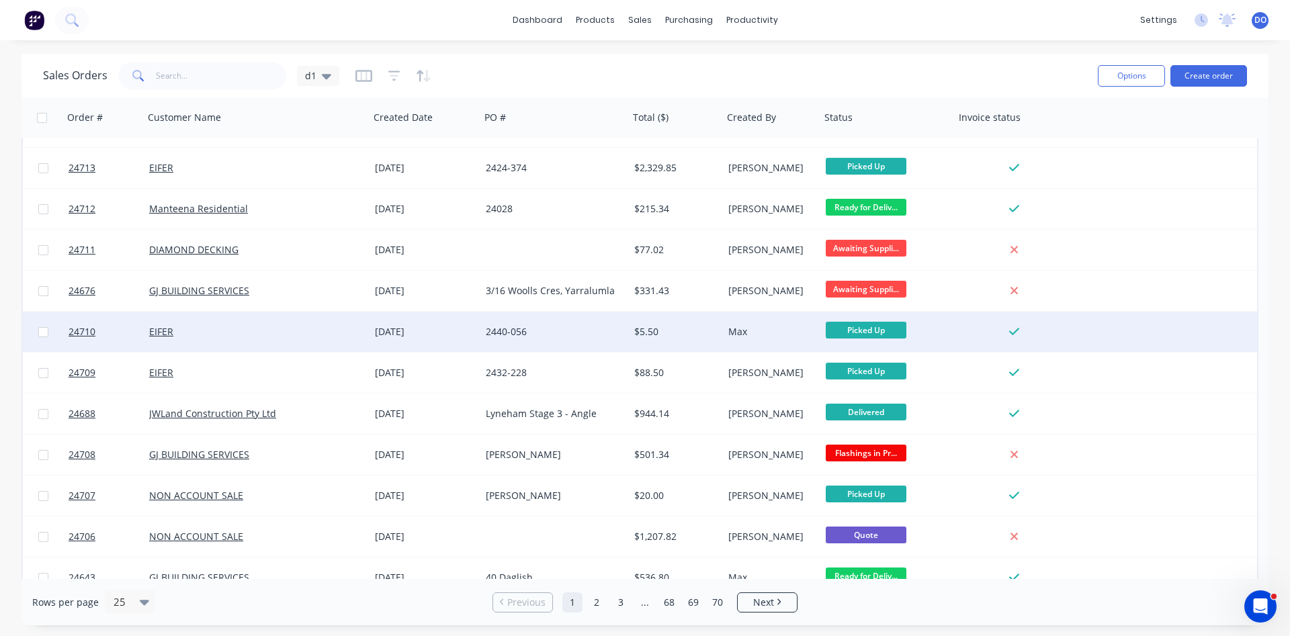
scroll to position [583, 0]
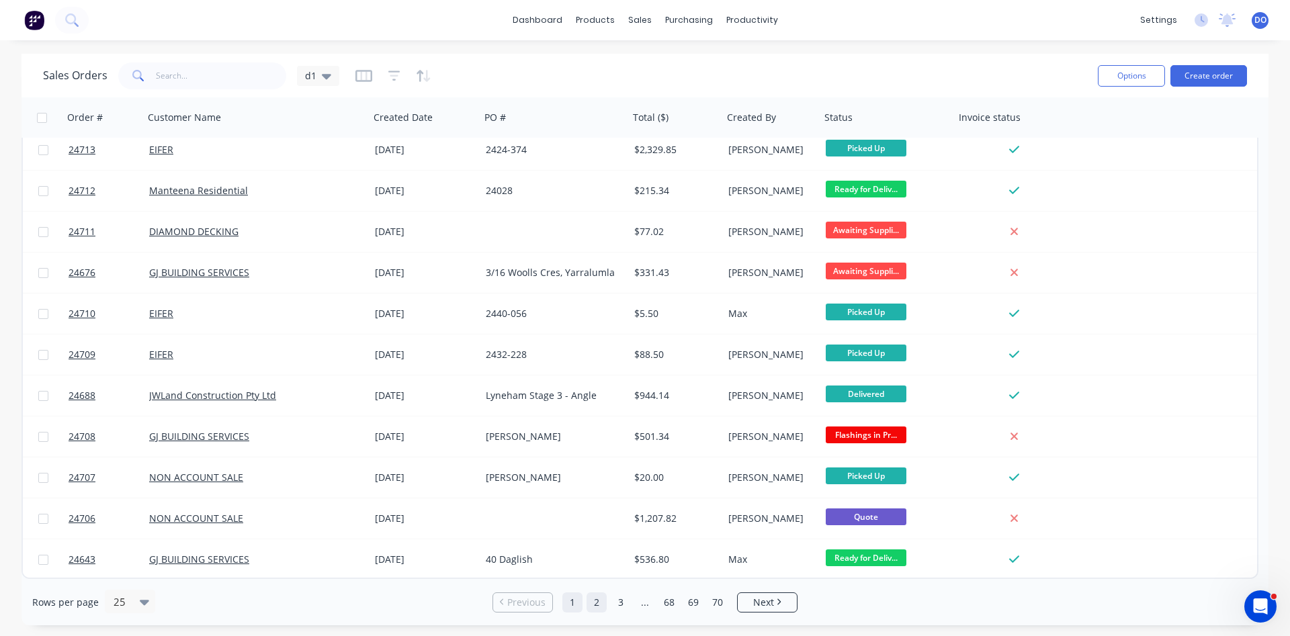
click at [594, 606] on link "2" at bounding box center [596, 603] width 20 height 20
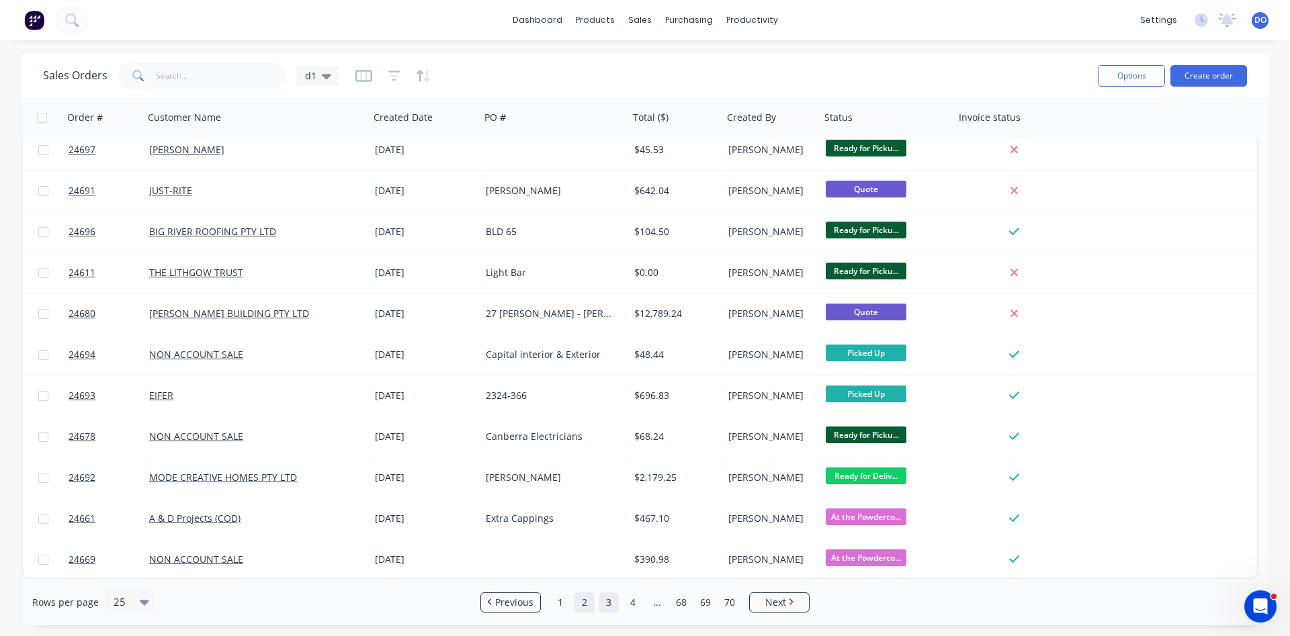
click at [611, 605] on link "3" at bounding box center [609, 603] width 20 height 20
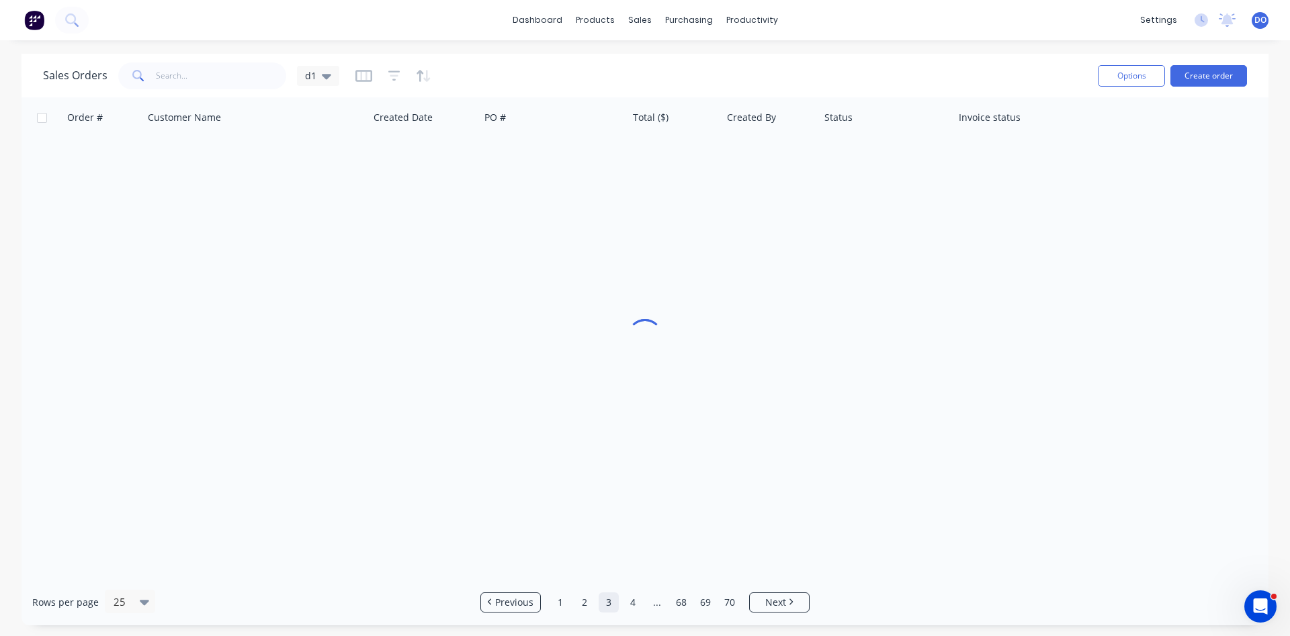
scroll to position [0, 0]
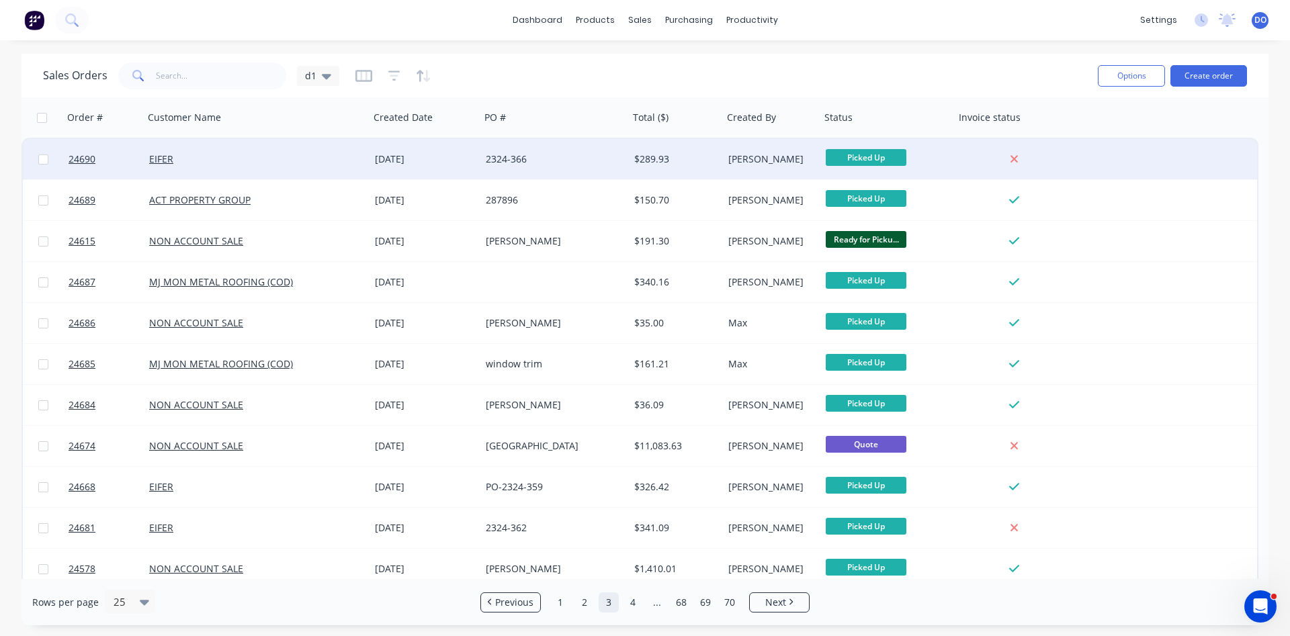
click at [774, 162] on div "[PERSON_NAME]" at bounding box center [769, 158] width 83 height 13
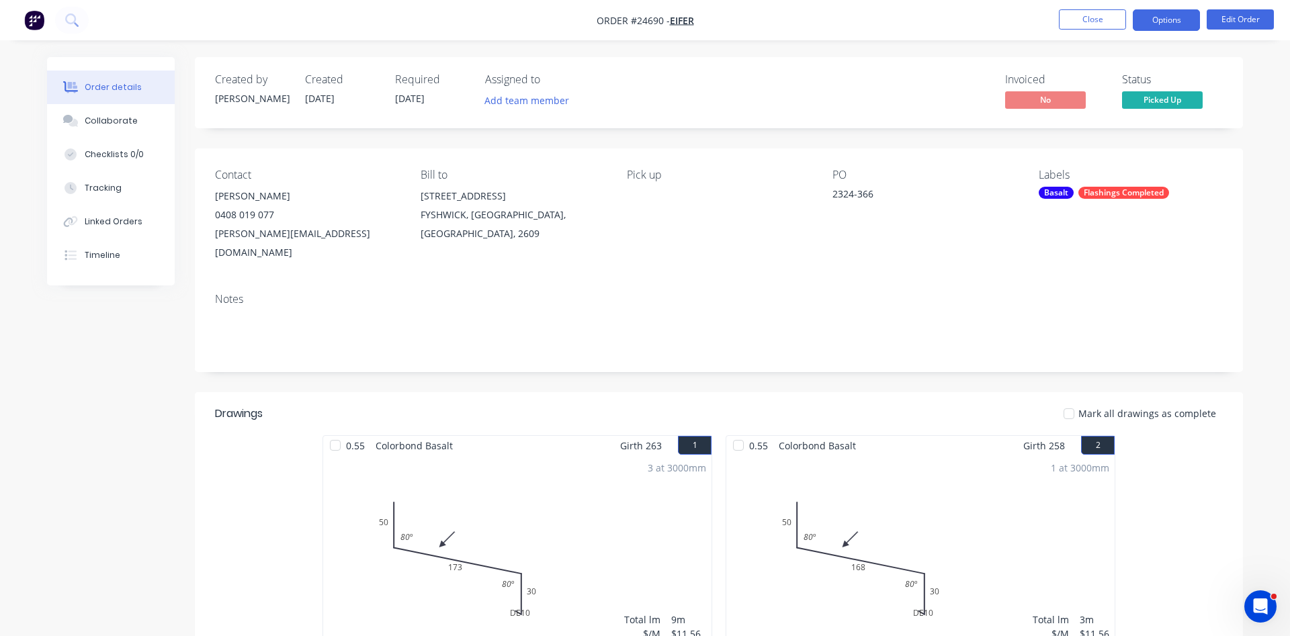
click at [1183, 14] on button "Options" at bounding box center [1166, 19] width 67 height 21
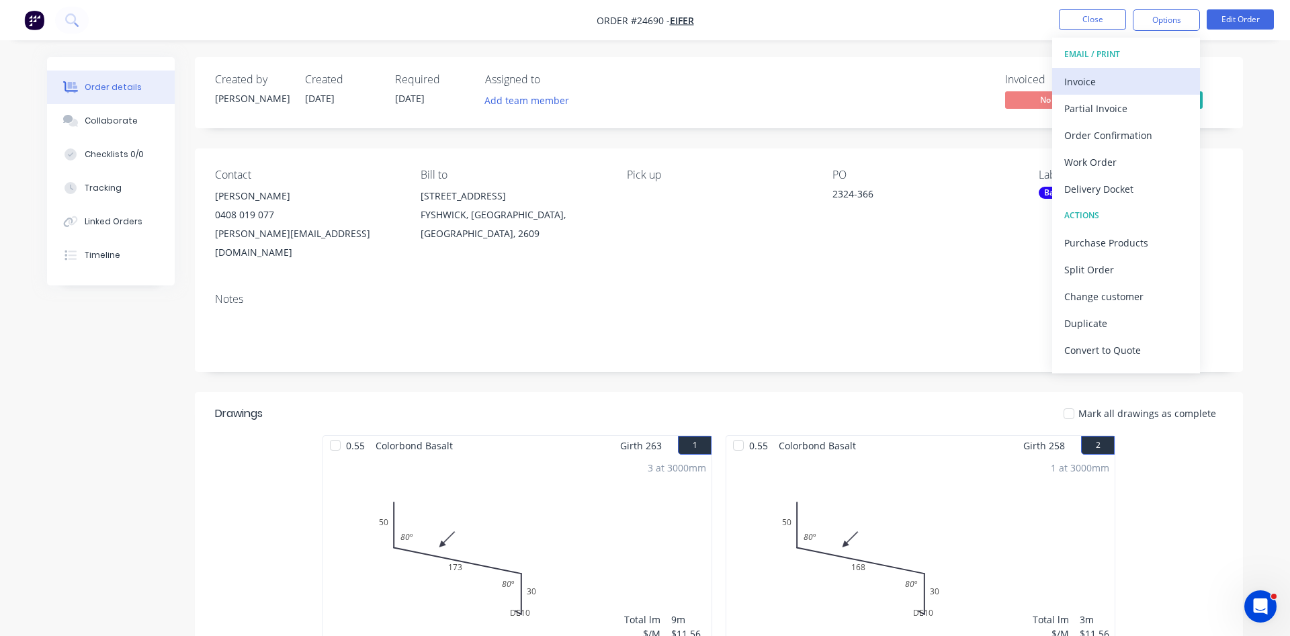
click at [1067, 80] on div "Invoice" at bounding box center [1126, 81] width 124 height 19
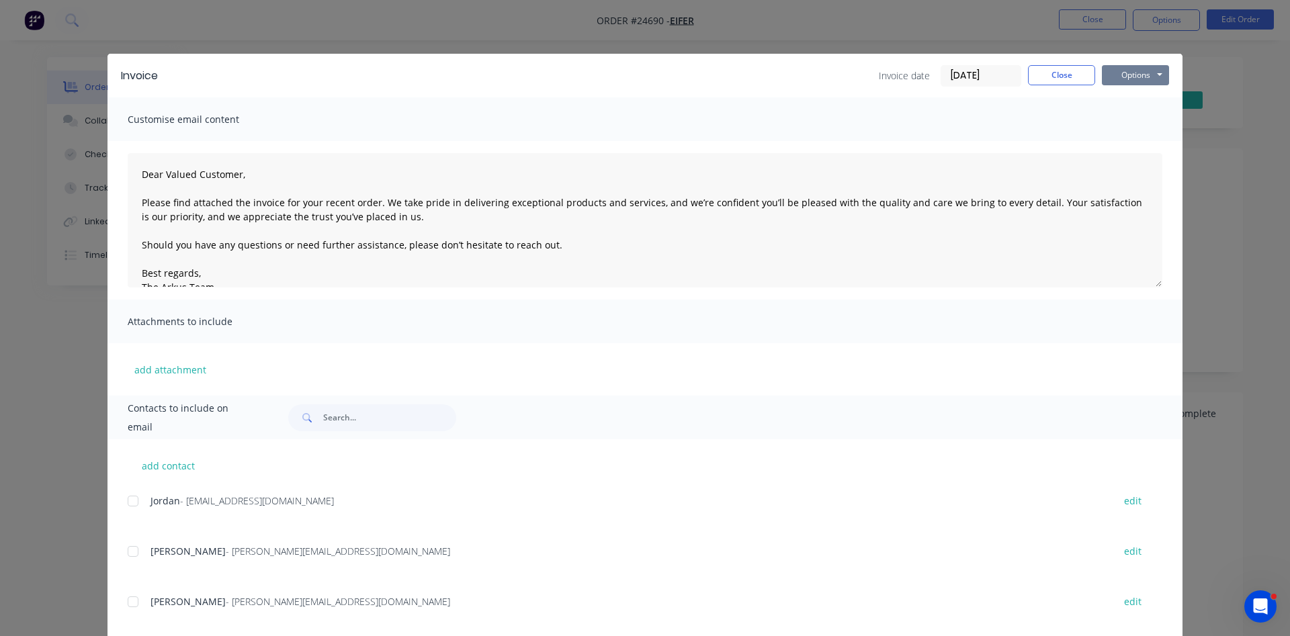
click at [1123, 73] on button "Options" at bounding box center [1135, 75] width 67 height 20
click at [1131, 129] on button "Print" at bounding box center [1145, 121] width 86 height 22
click at [1059, 71] on button "Close" at bounding box center [1061, 75] width 67 height 20
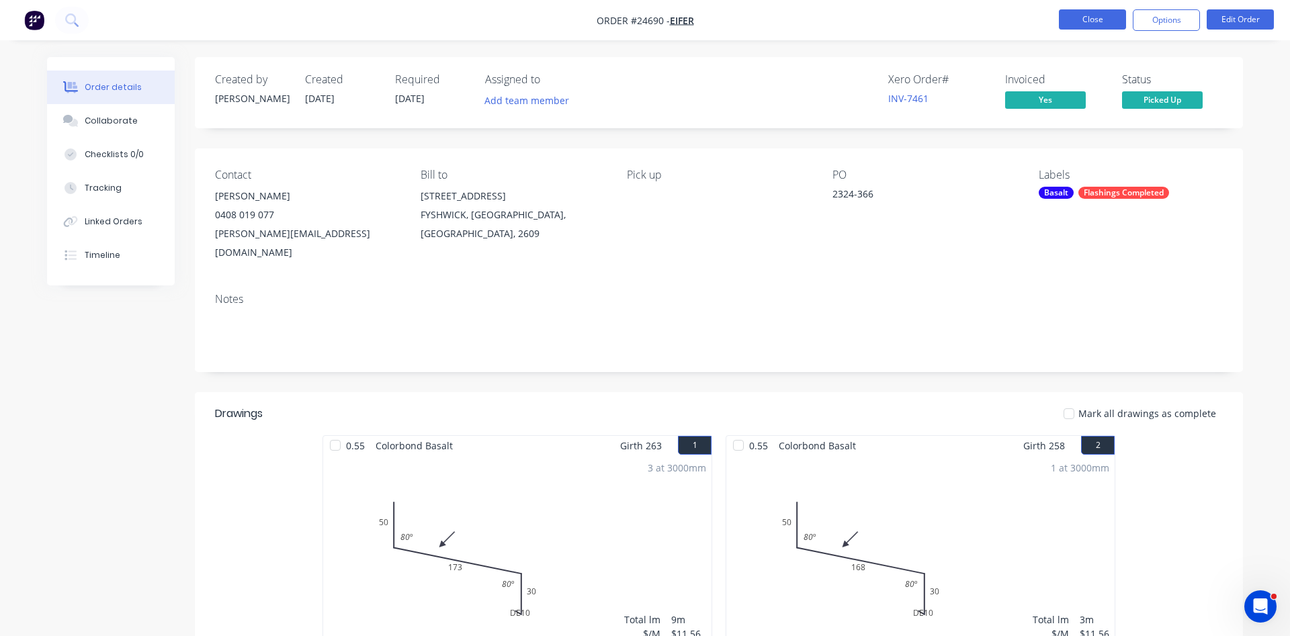
click at [1088, 19] on button "Close" at bounding box center [1092, 19] width 67 height 20
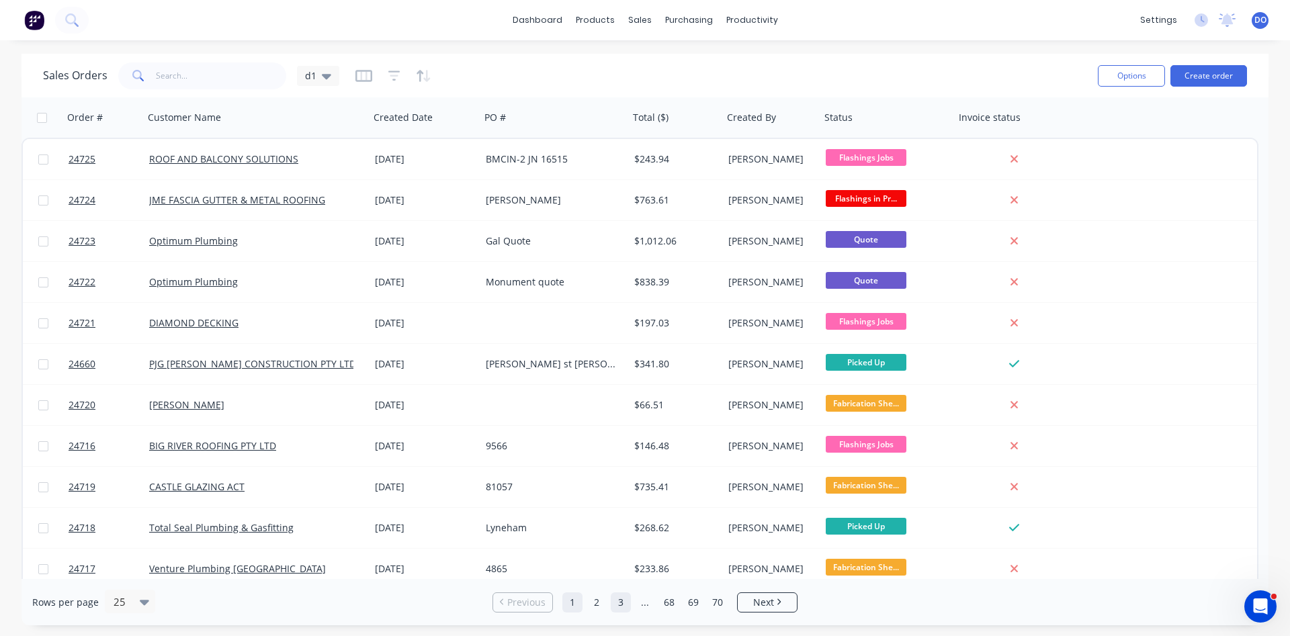
click at [617, 599] on link "3" at bounding box center [621, 603] width 20 height 20
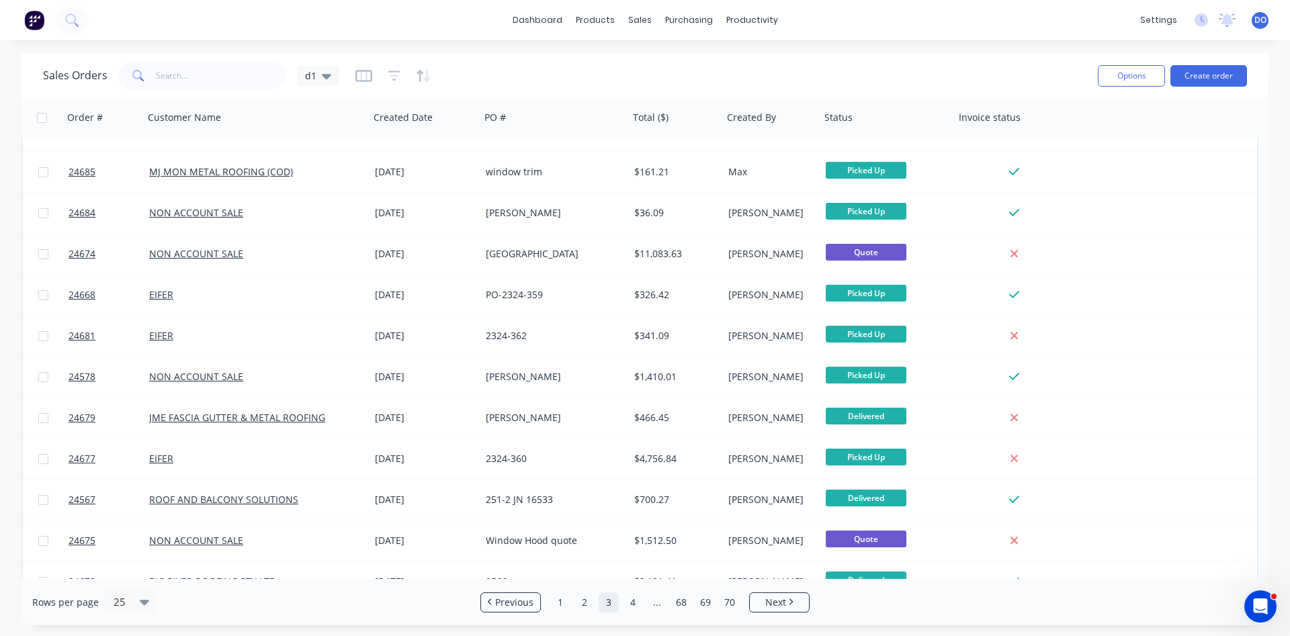
scroll to position [230, 0]
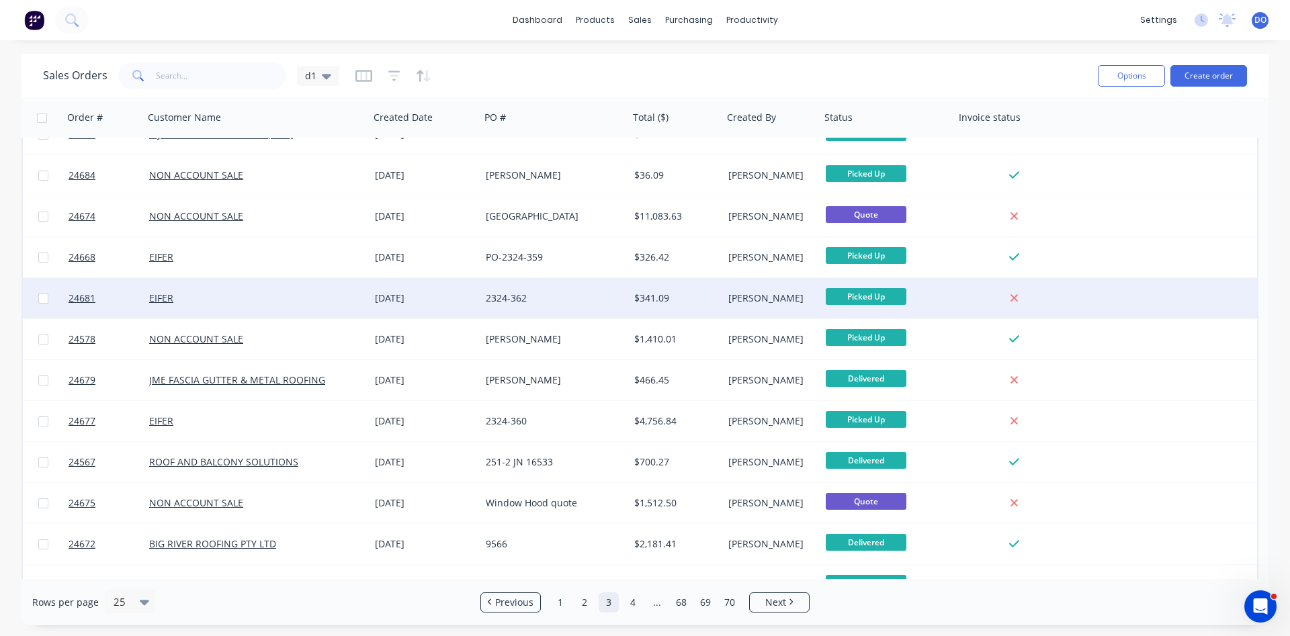
click at [932, 301] on div "Picked Up" at bounding box center [885, 298] width 118 height 20
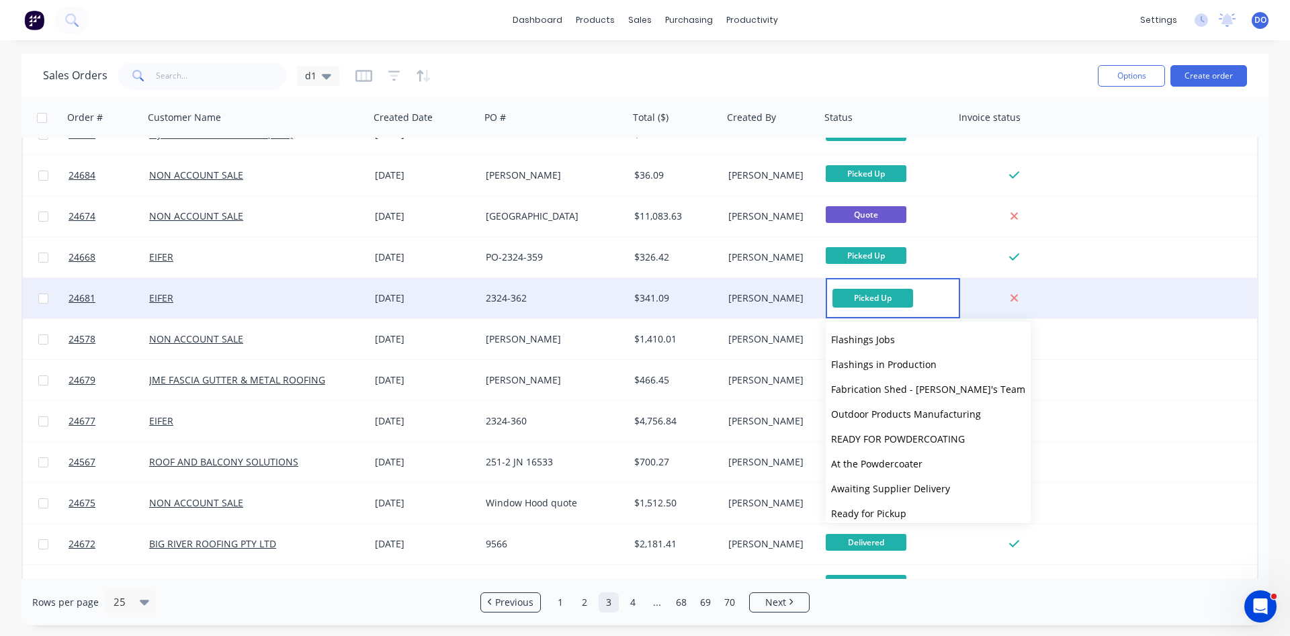
click at [792, 304] on div "[PERSON_NAME]" at bounding box center [769, 298] width 83 height 13
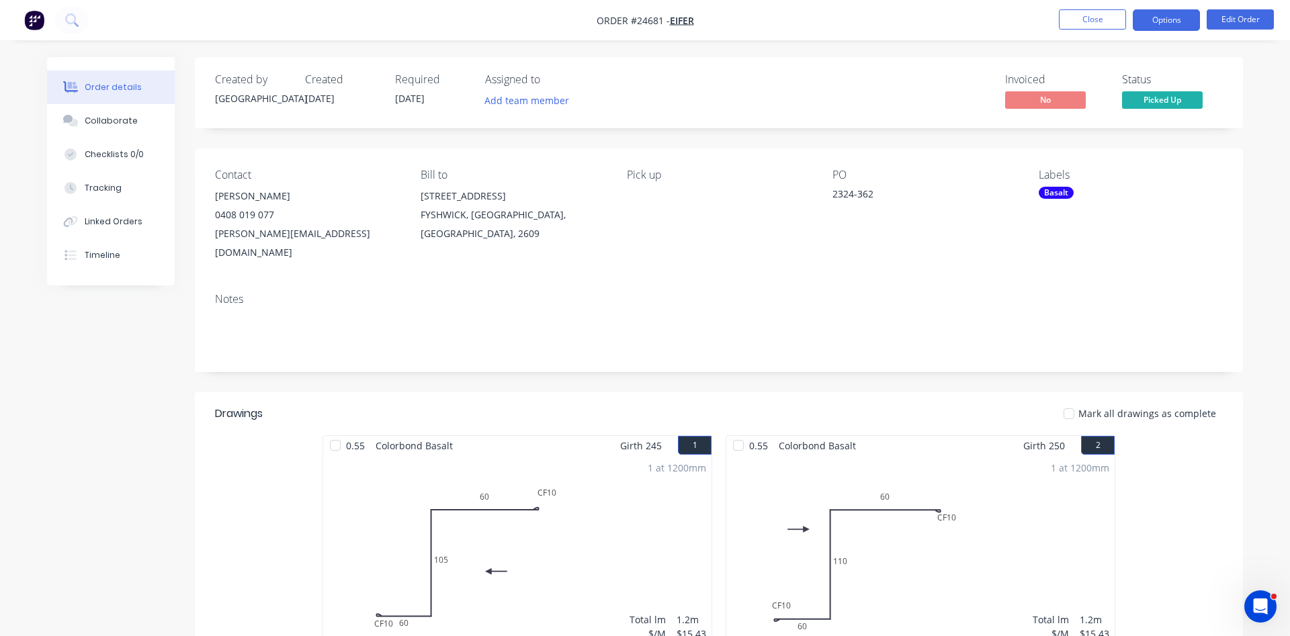
click at [1161, 18] on button "Options" at bounding box center [1166, 19] width 67 height 21
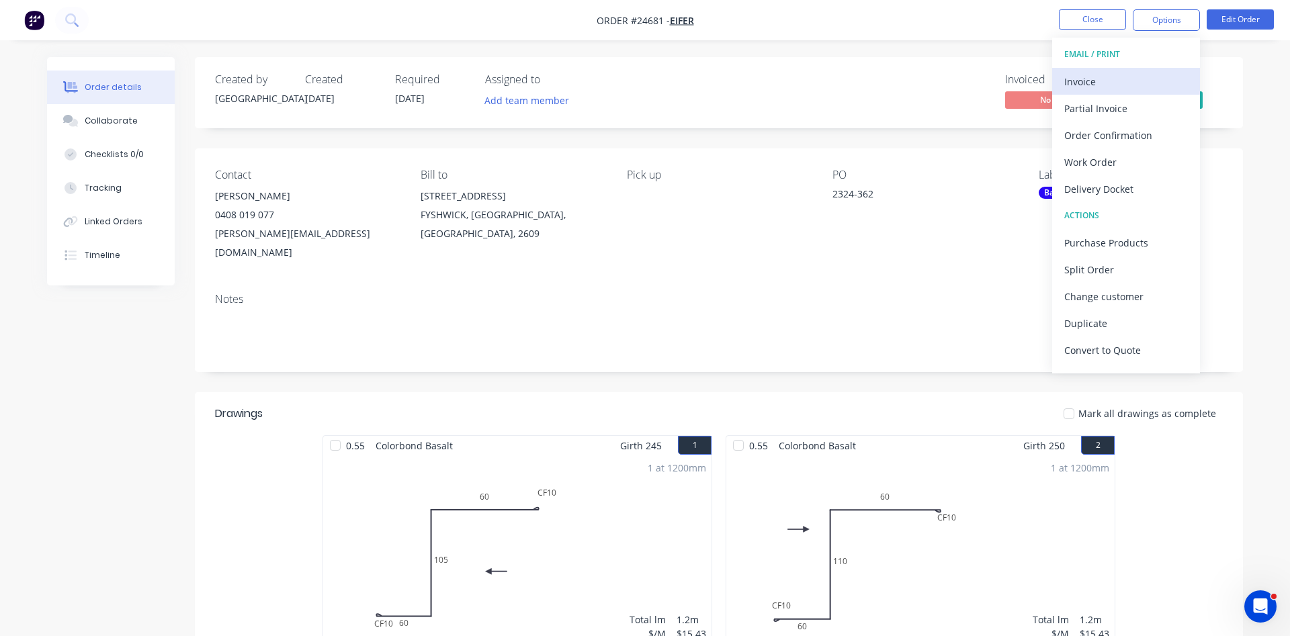
click at [1067, 79] on div "Invoice" at bounding box center [1126, 81] width 124 height 19
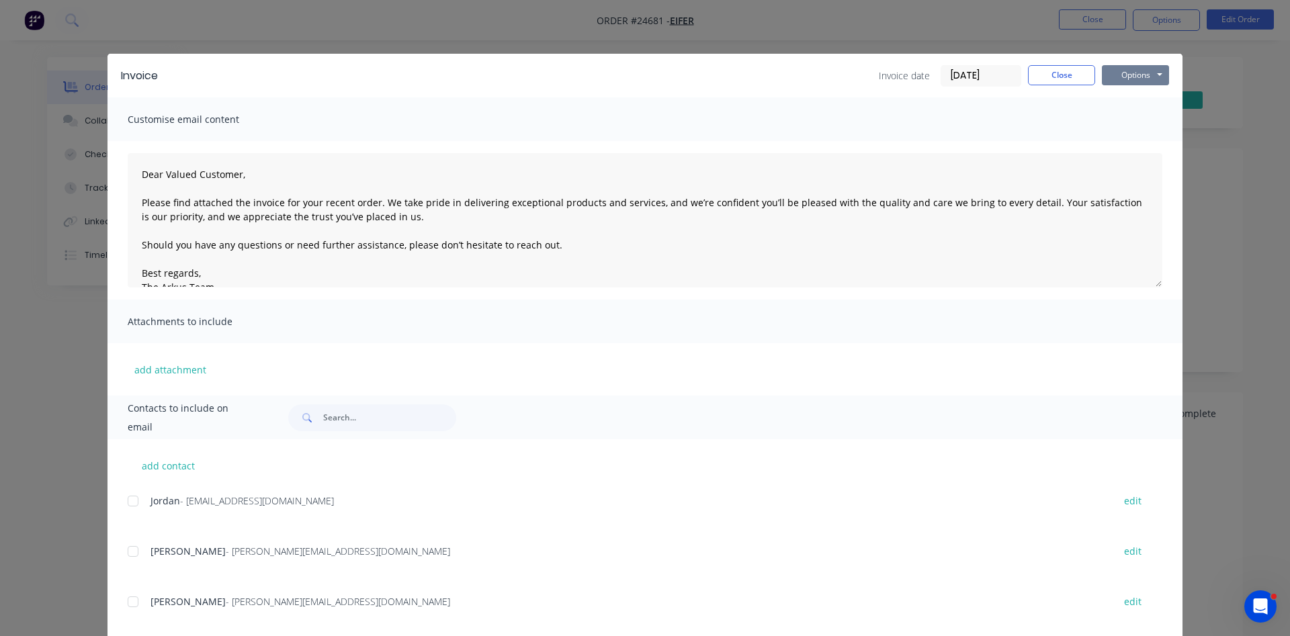
click at [1135, 81] on button "Options" at bounding box center [1135, 75] width 67 height 20
click at [1129, 123] on button "Print" at bounding box center [1145, 121] width 86 height 22
click at [1078, 83] on button "Close" at bounding box center [1061, 75] width 67 height 20
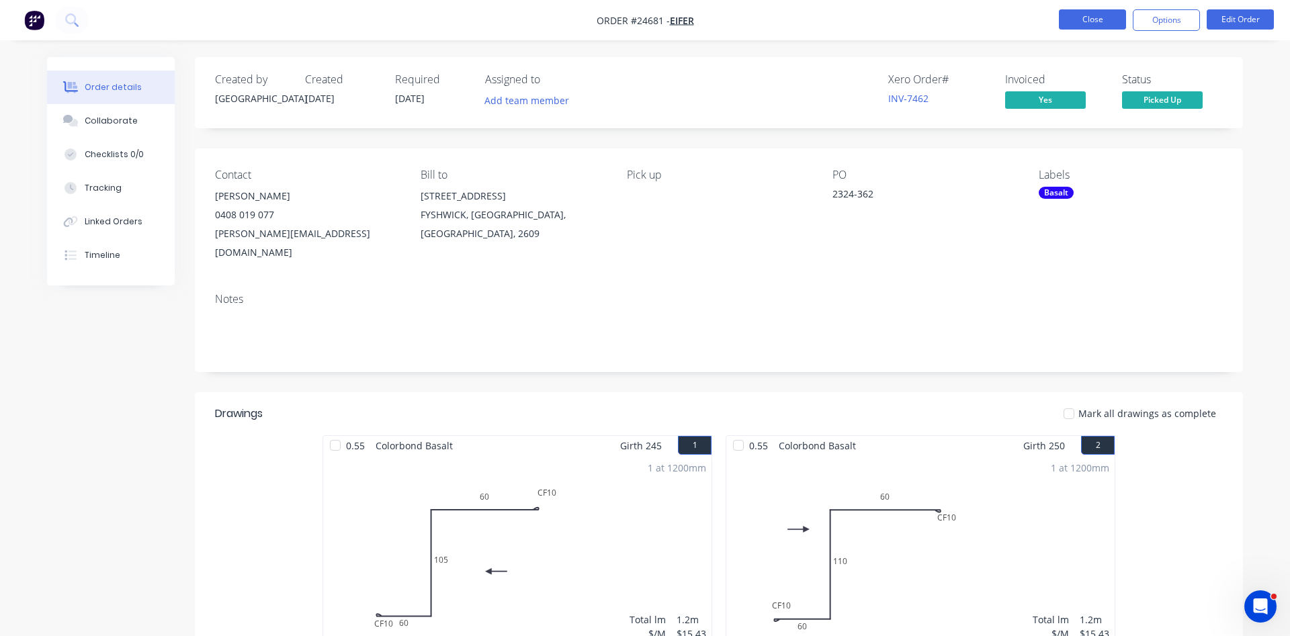
click at [1098, 24] on button "Close" at bounding box center [1092, 19] width 67 height 20
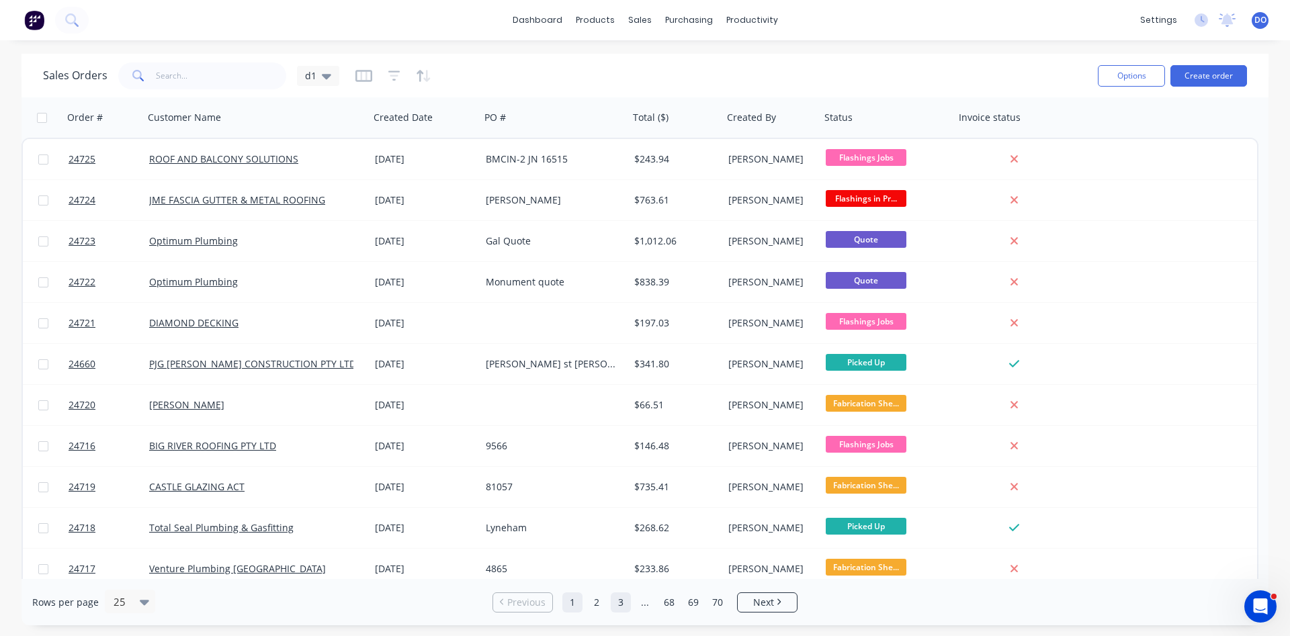
click at [625, 606] on link "3" at bounding box center [621, 603] width 20 height 20
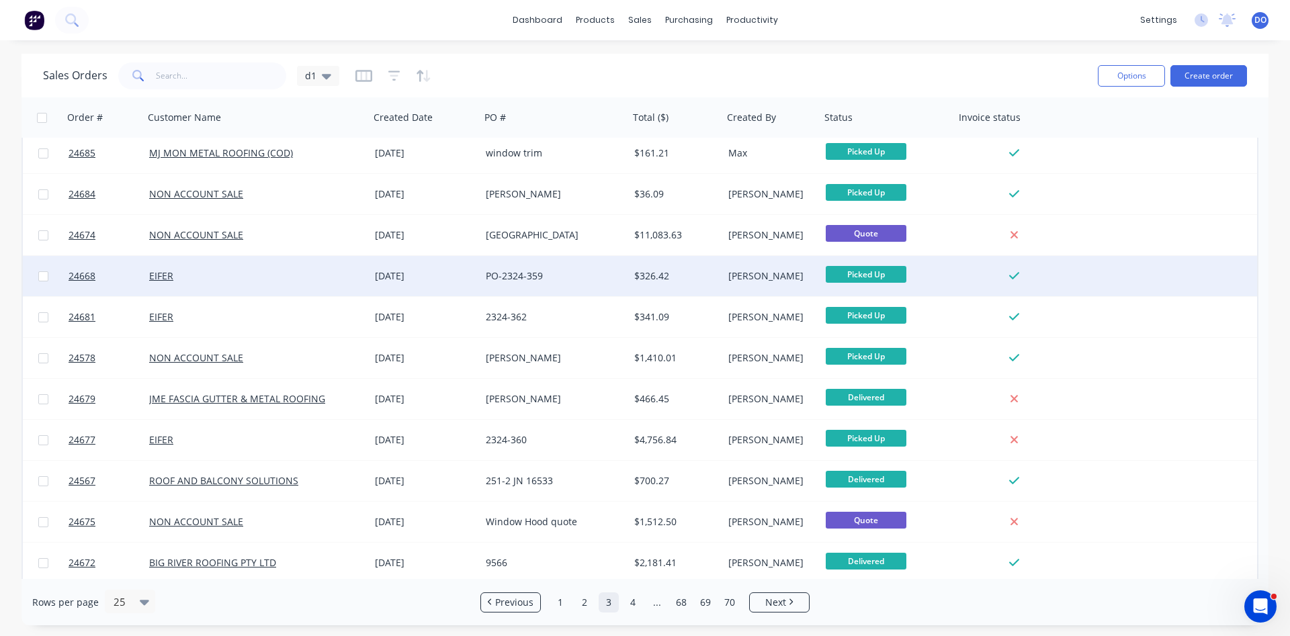
scroll to position [230, 0]
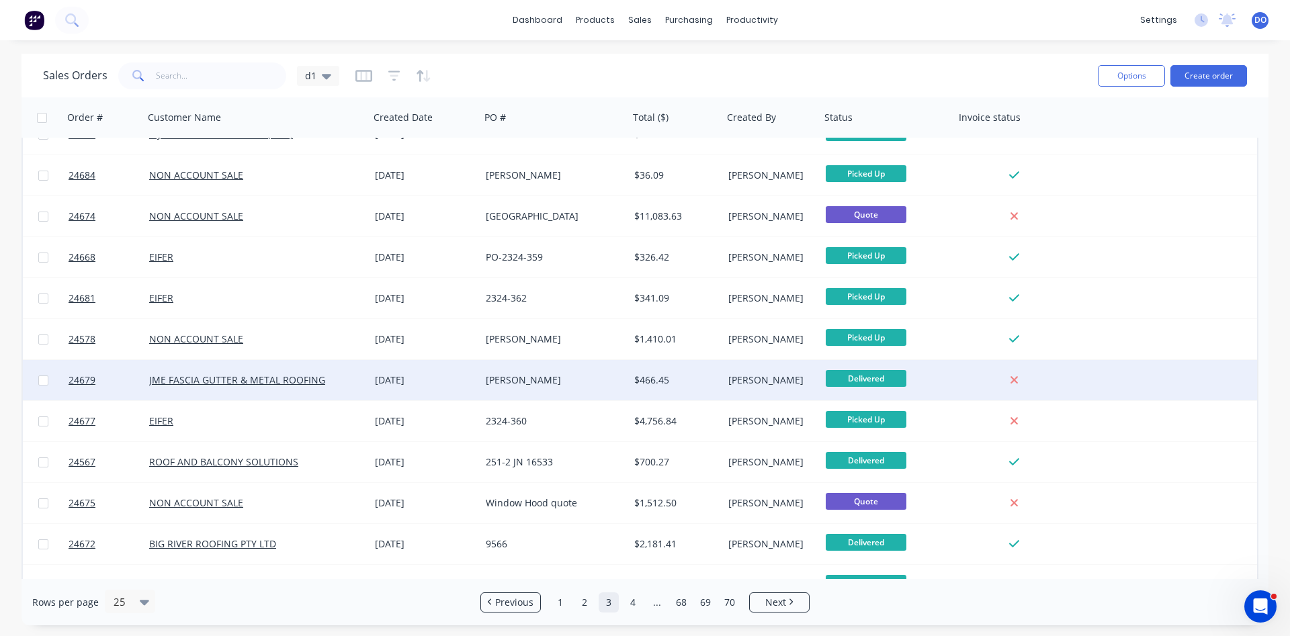
click at [748, 387] on div "[PERSON_NAME]" at bounding box center [771, 380] width 97 height 40
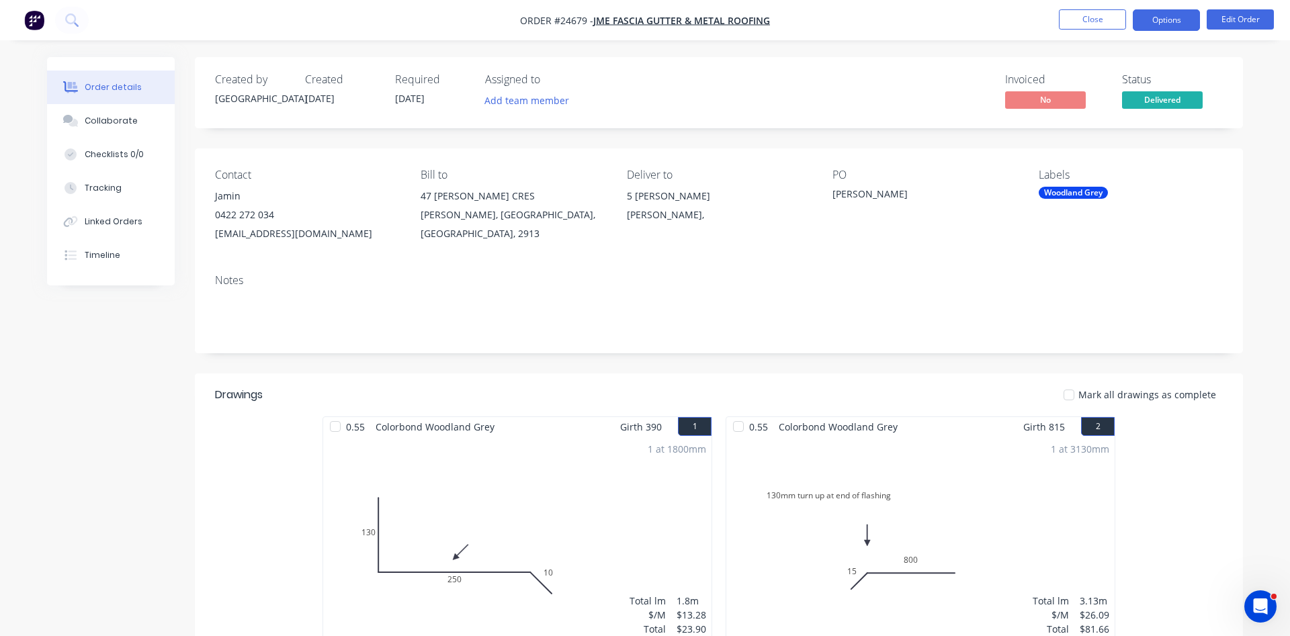
click at [1168, 13] on button "Options" at bounding box center [1166, 19] width 67 height 21
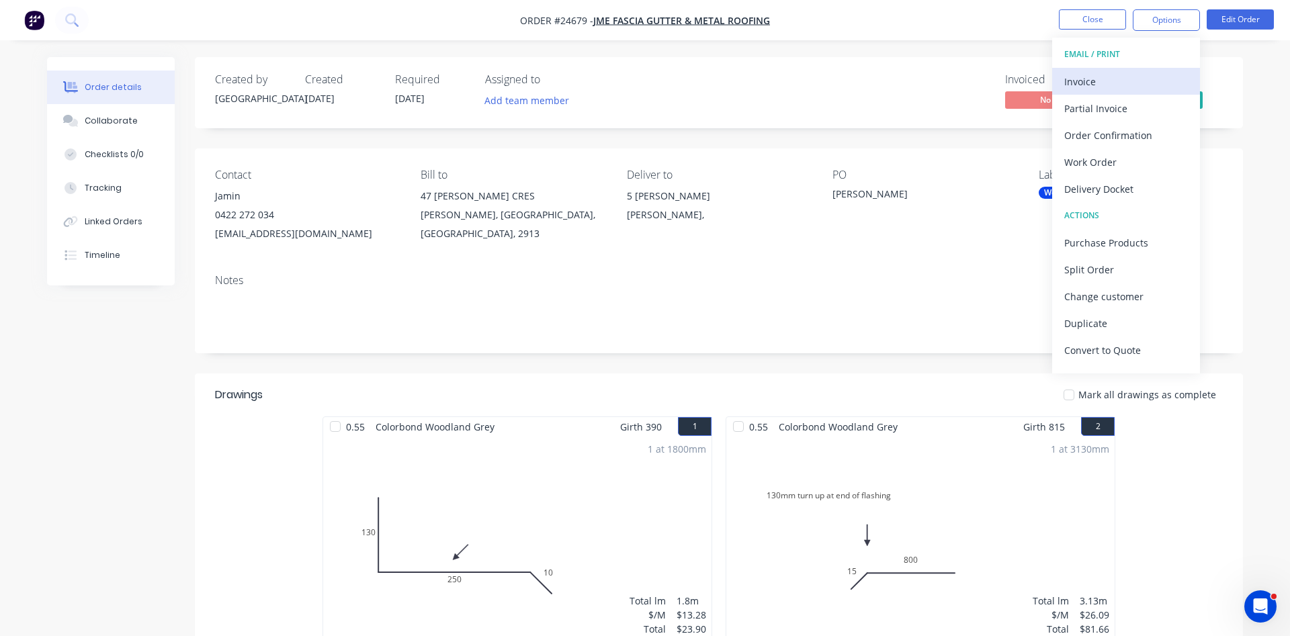
click at [1092, 78] on div "Invoice" at bounding box center [1126, 81] width 124 height 19
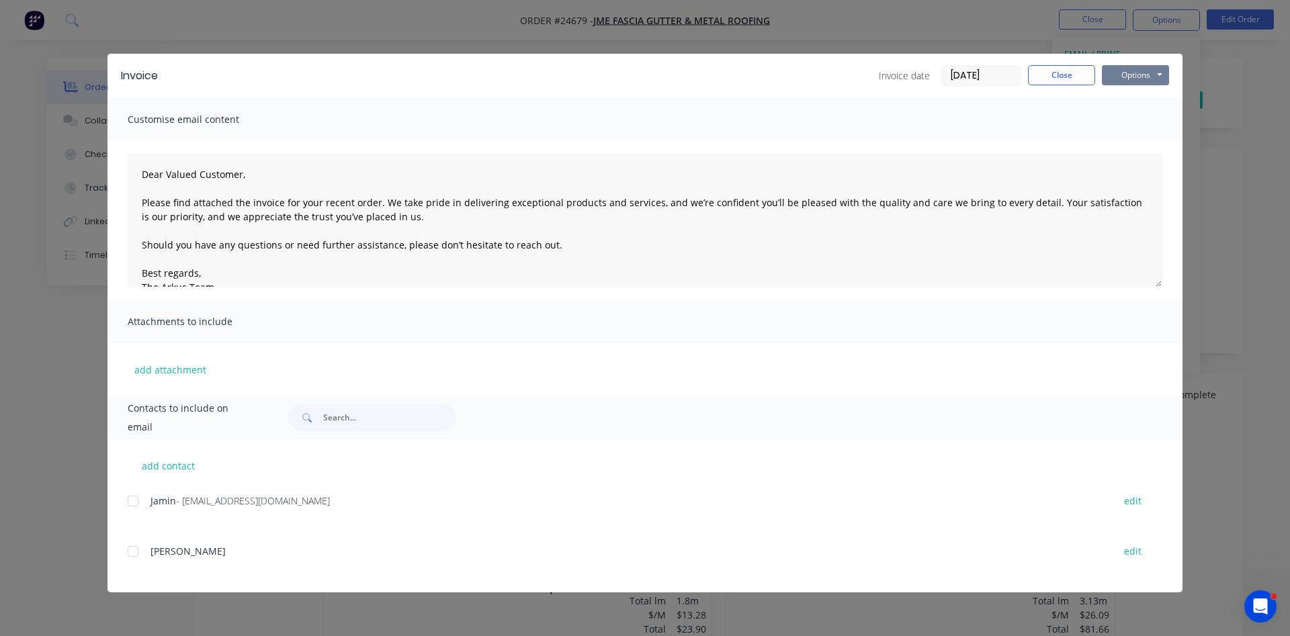
click at [1114, 73] on button "Options" at bounding box center [1135, 75] width 67 height 20
click at [1131, 122] on button "Print" at bounding box center [1145, 121] width 86 height 22
click at [1065, 85] on div "Invoice date 25/08/25 Close Options Preview Print Email" at bounding box center [1024, 75] width 290 height 21
click at [1065, 81] on button "Close" at bounding box center [1061, 75] width 67 height 20
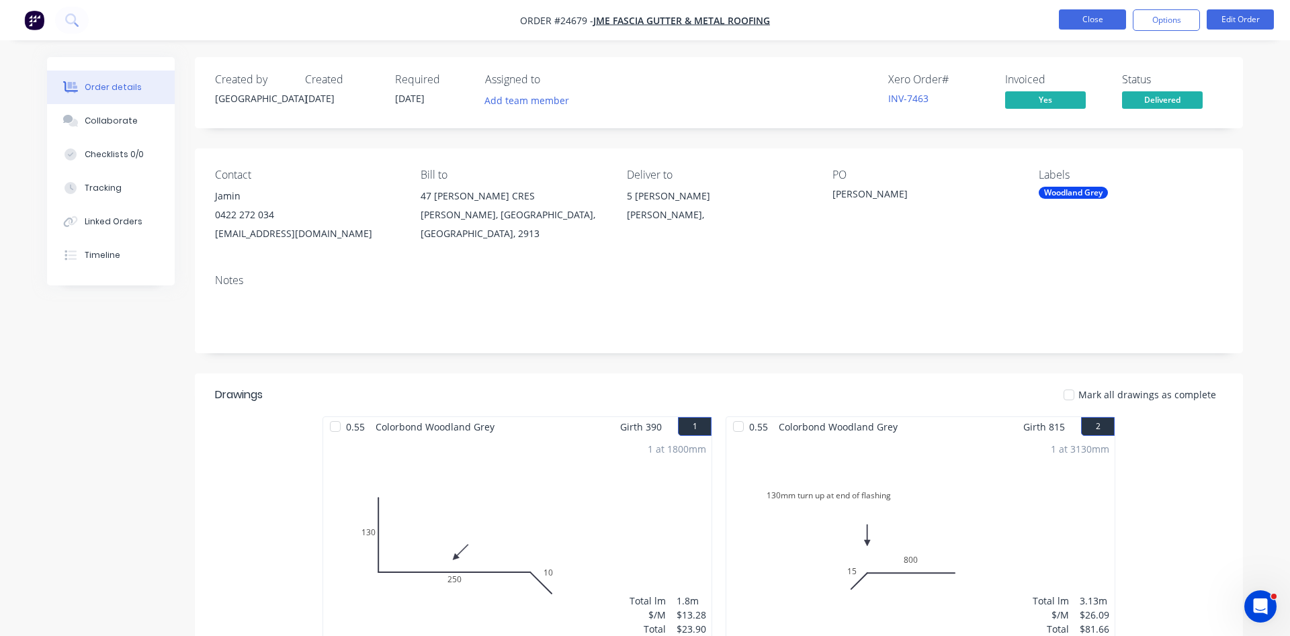
click at [1088, 23] on button "Close" at bounding box center [1092, 19] width 67 height 20
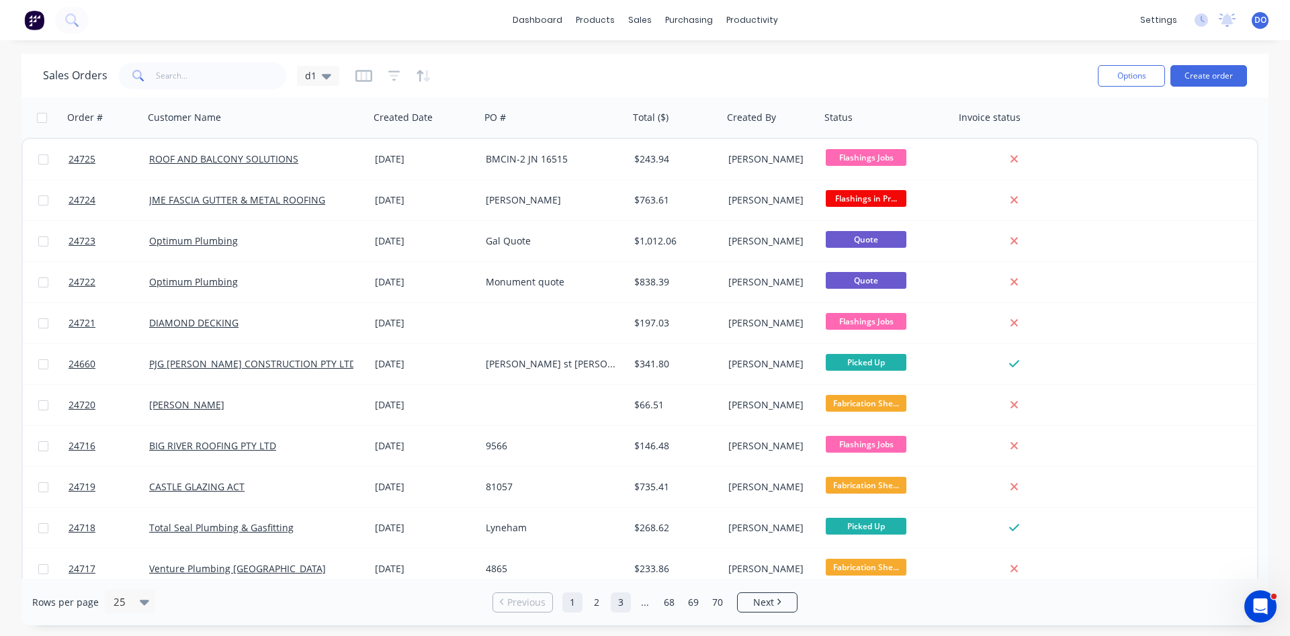
click at [616, 606] on link "3" at bounding box center [621, 603] width 20 height 20
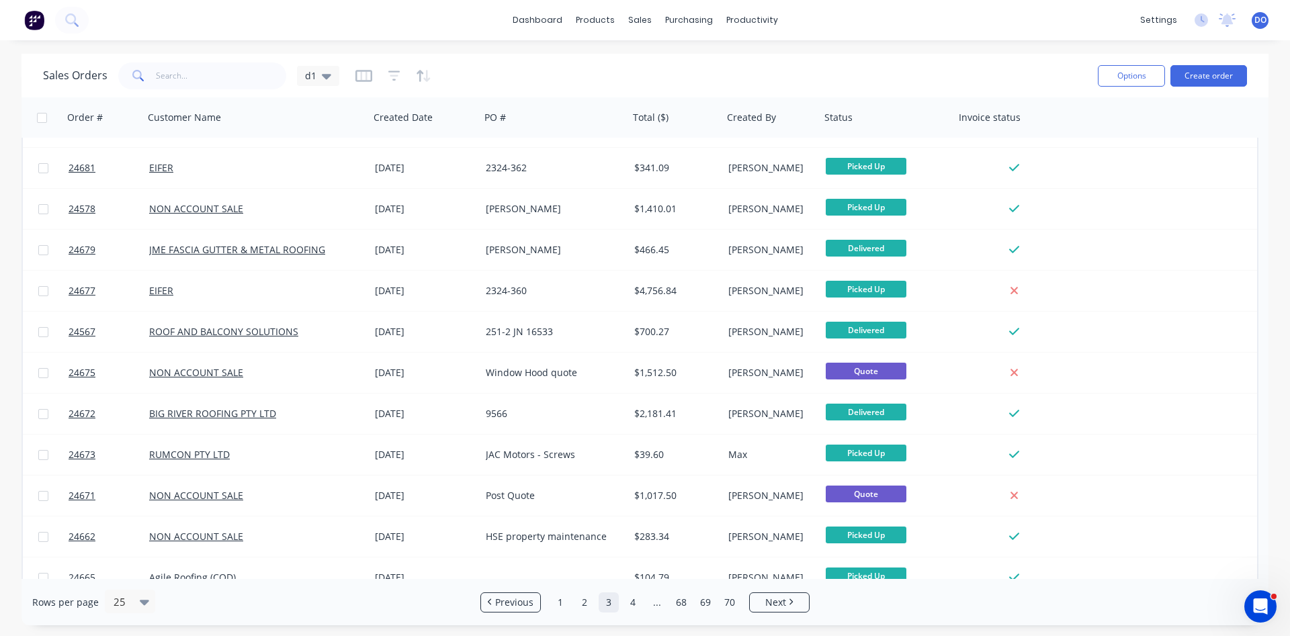
scroll to position [383, 0]
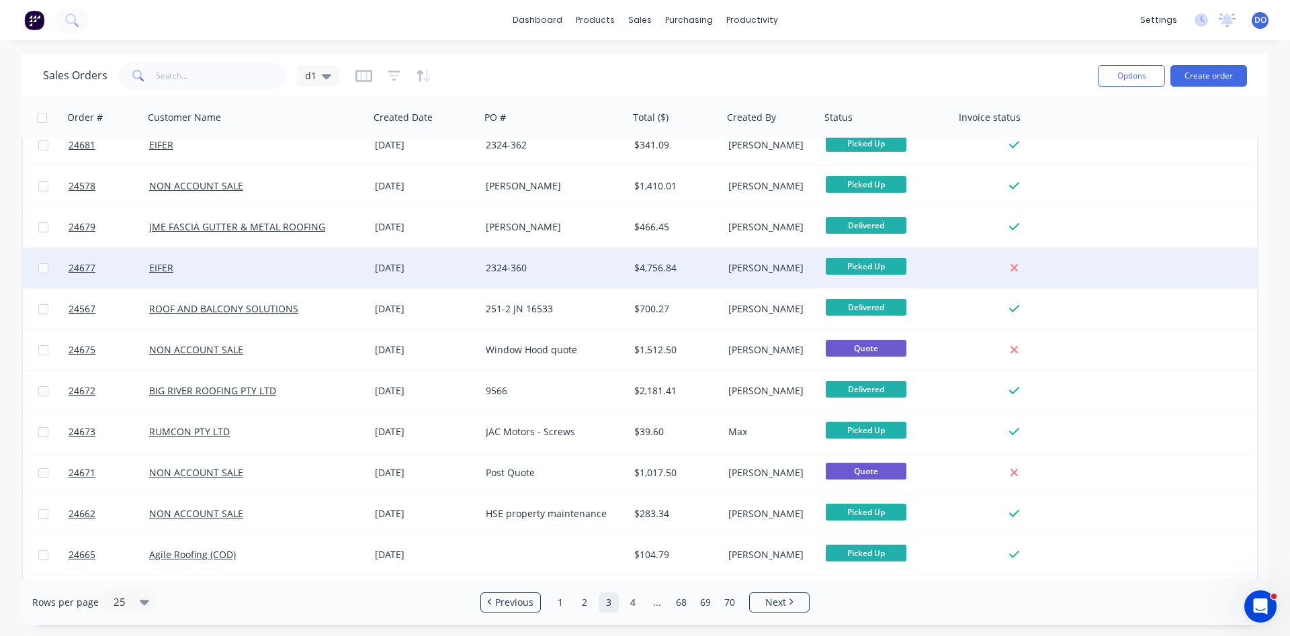
click at [781, 268] on div "[PERSON_NAME]" at bounding box center [769, 267] width 83 height 13
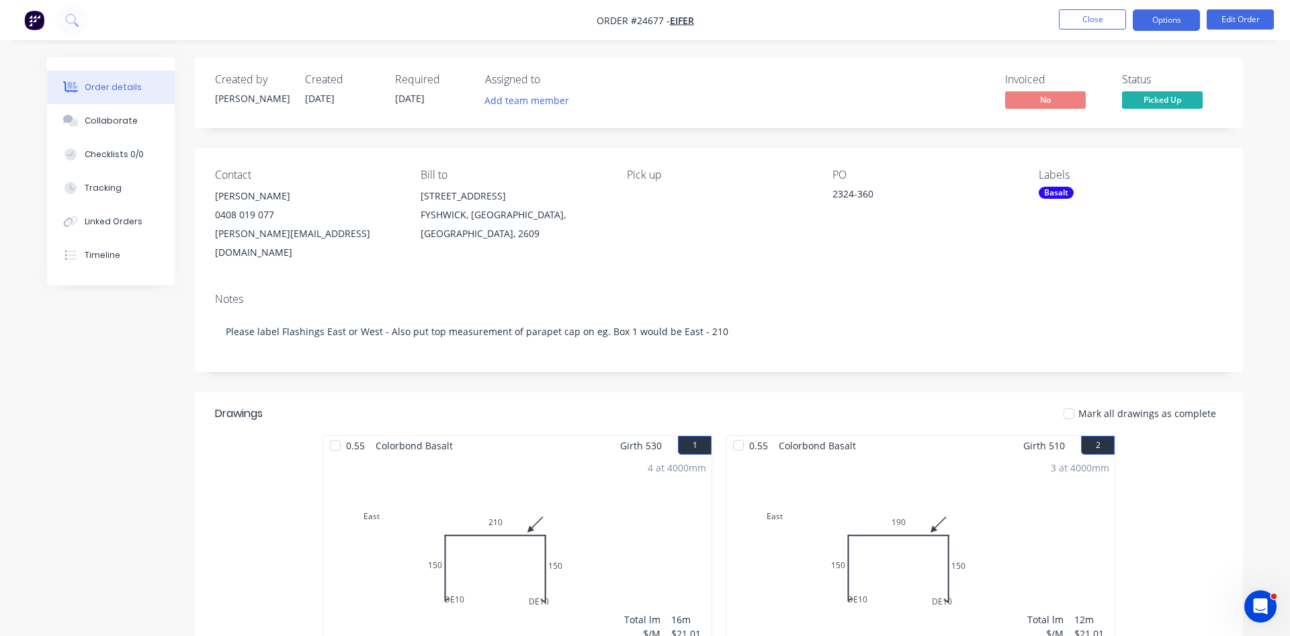
click at [1152, 18] on button "Options" at bounding box center [1166, 19] width 67 height 21
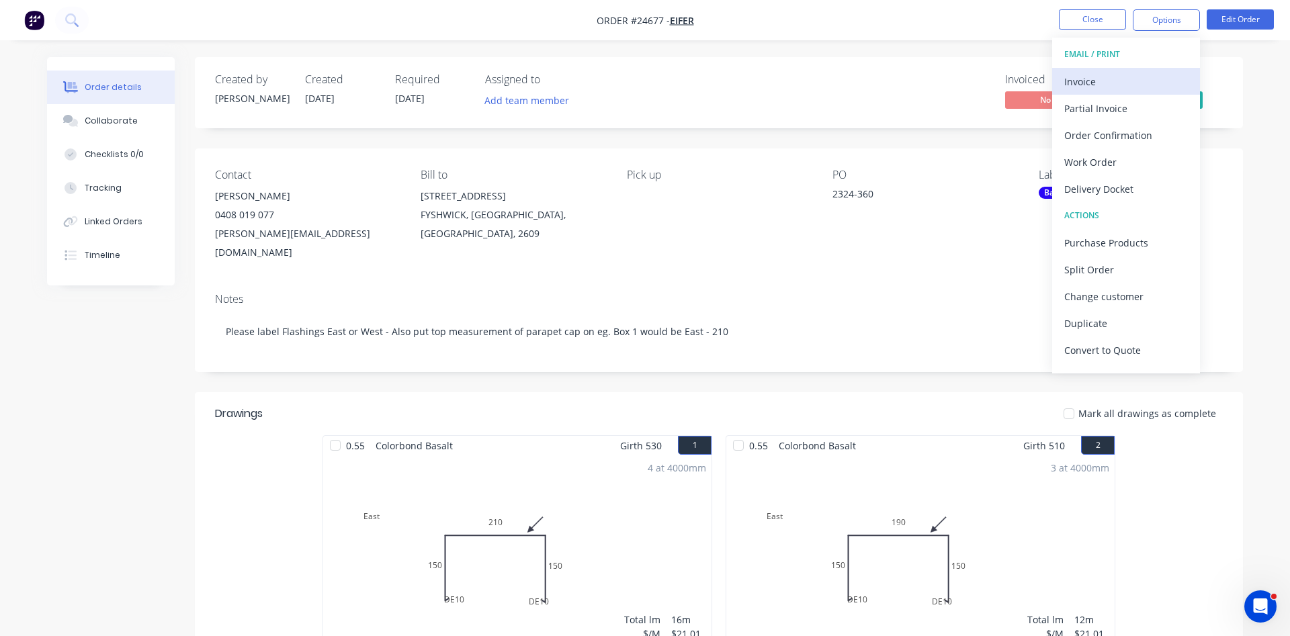
click at [1075, 81] on div "Invoice" at bounding box center [1126, 81] width 124 height 19
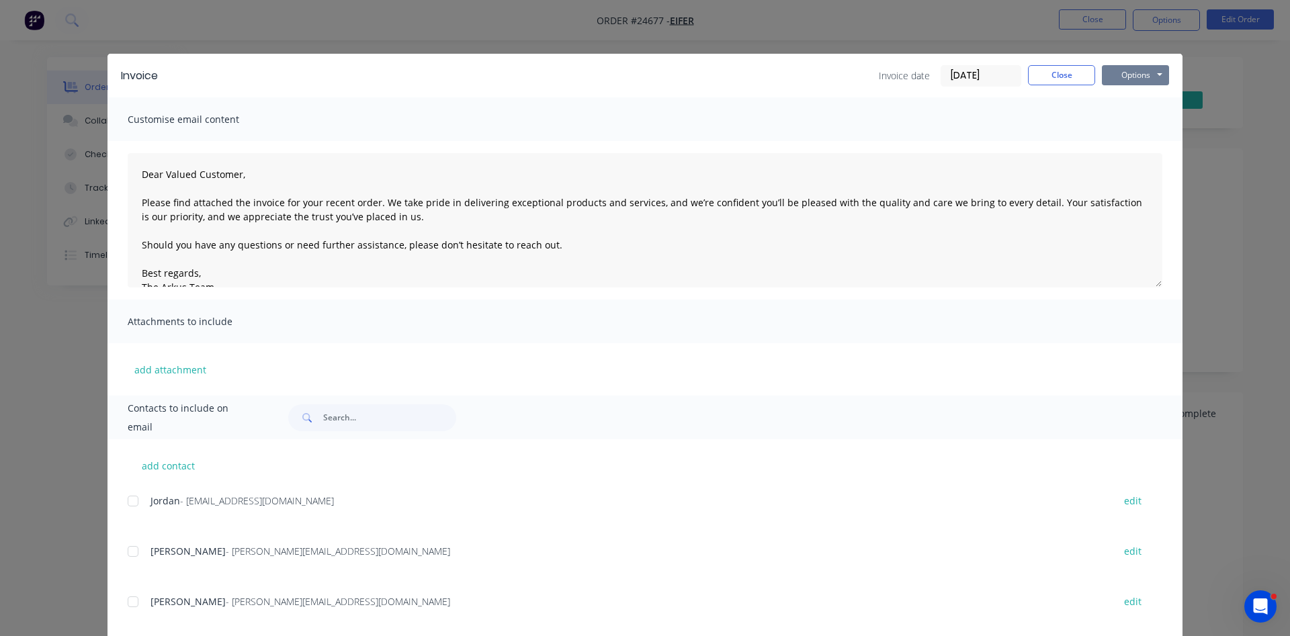
click at [1112, 75] on button "Options" at bounding box center [1135, 75] width 67 height 20
click at [1129, 130] on button "Print" at bounding box center [1145, 121] width 86 height 22
click at [1039, 77] on button "Close" at bounding box center [1061, 75] width 67 height 20
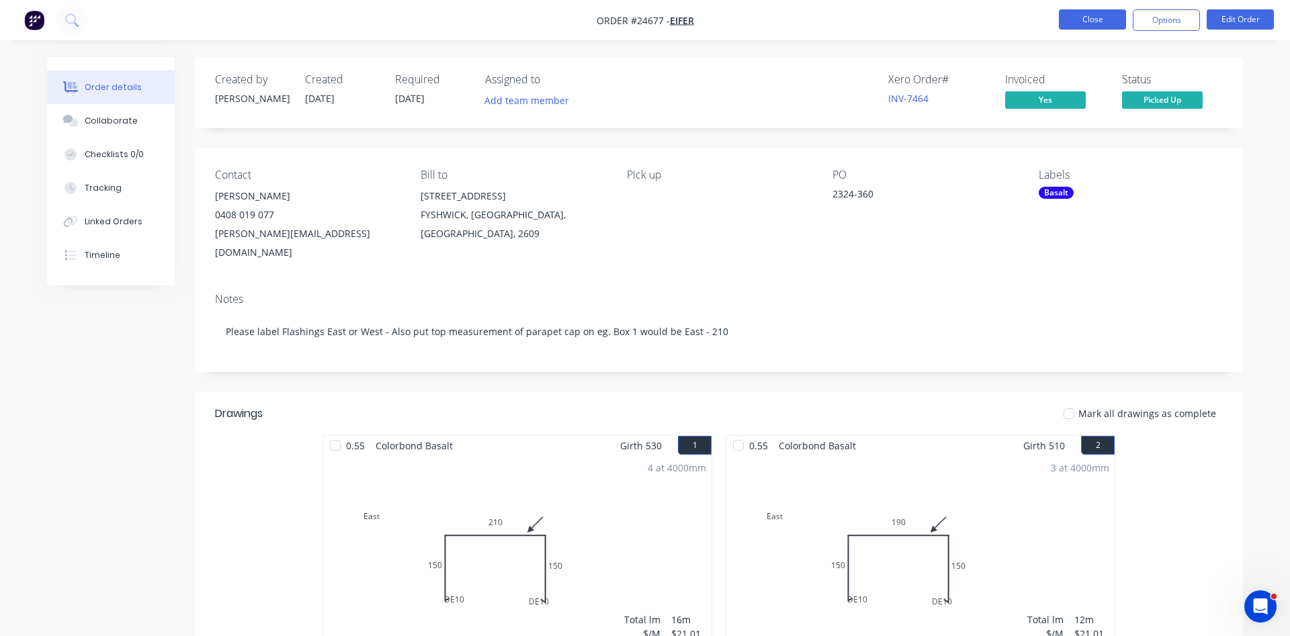
click at [1105, 18] on button "Close" at bounding box center [1092, 19] width 67 height 20
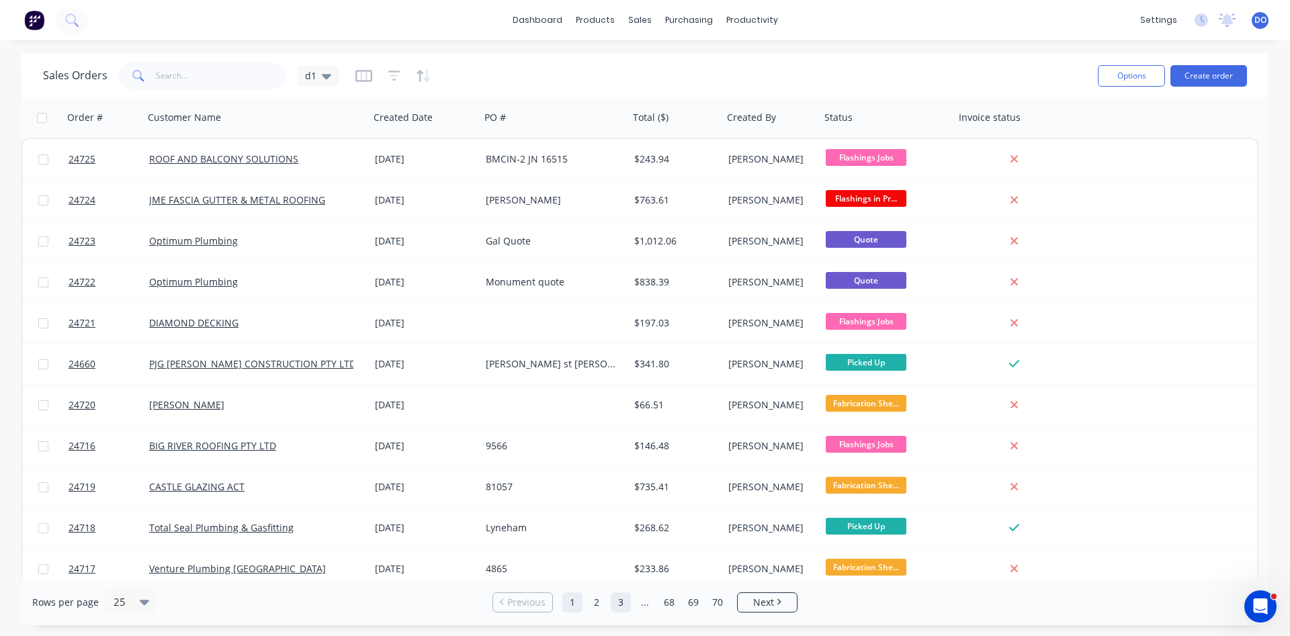
click at [619, 600] on link "3" at bounding box center [621, 603] width 20 height 20
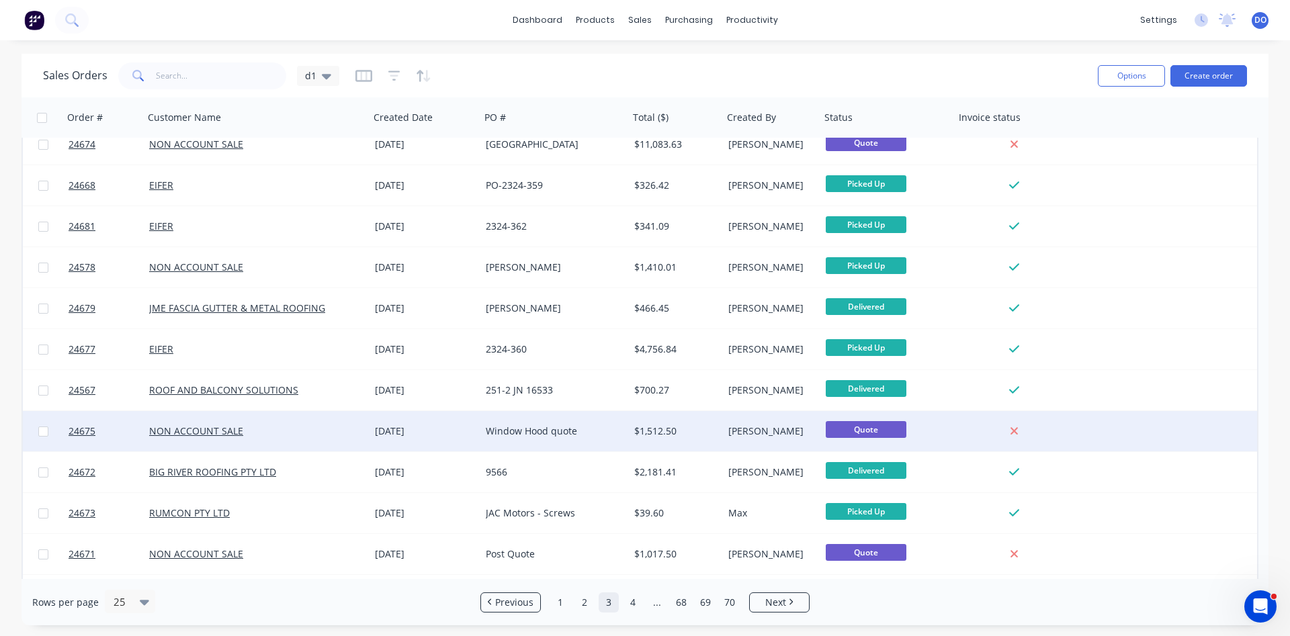
scroll to position [306, 0]
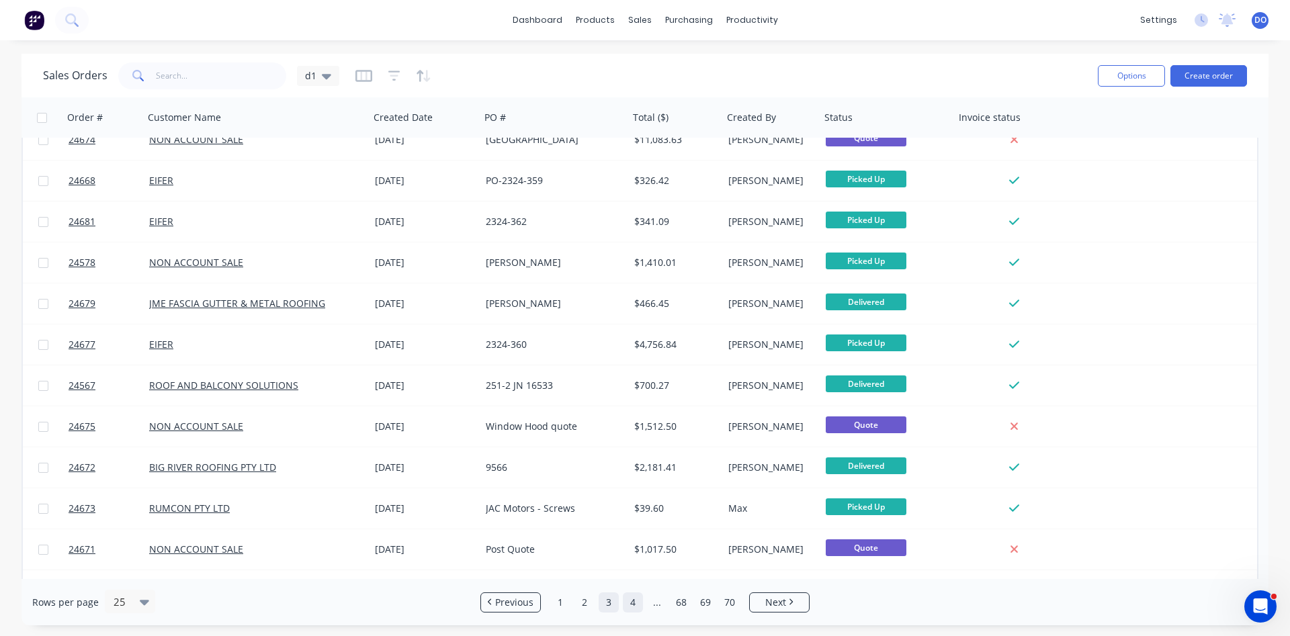
click at [631, 601] on link "4" at bounding box center [633, 603] width 20 height 20
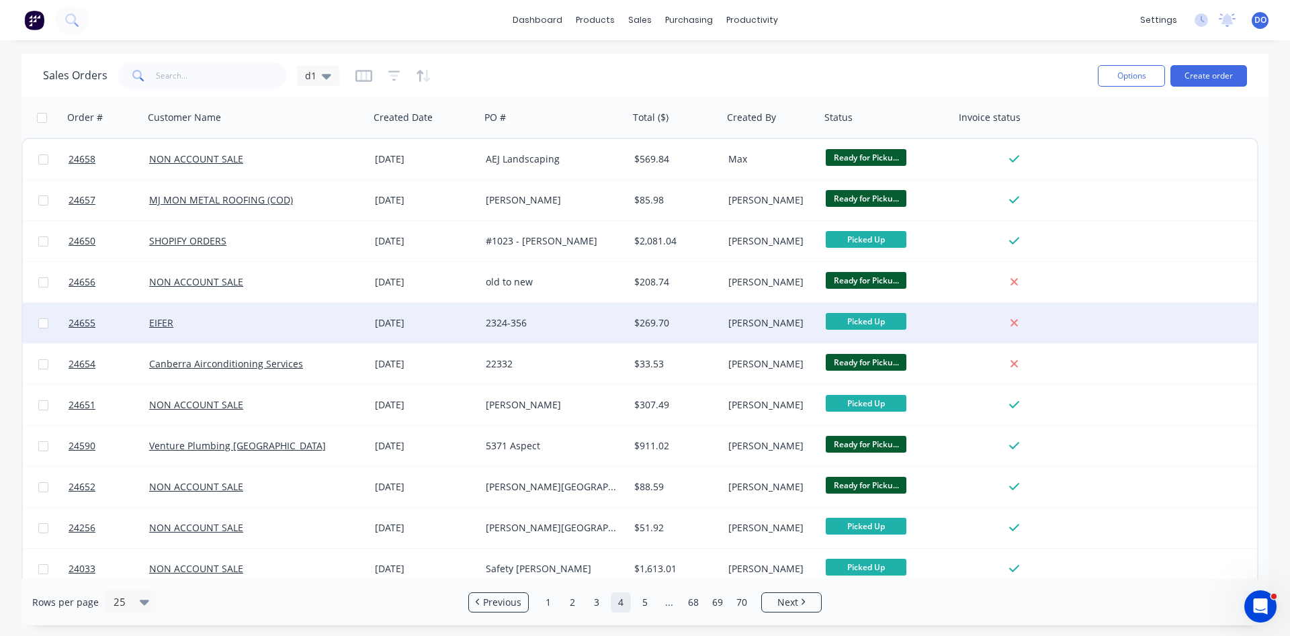
click at [791, 322] on div "[PERSON_NAME]" at bounding box center [769, 322] width 83 height 13
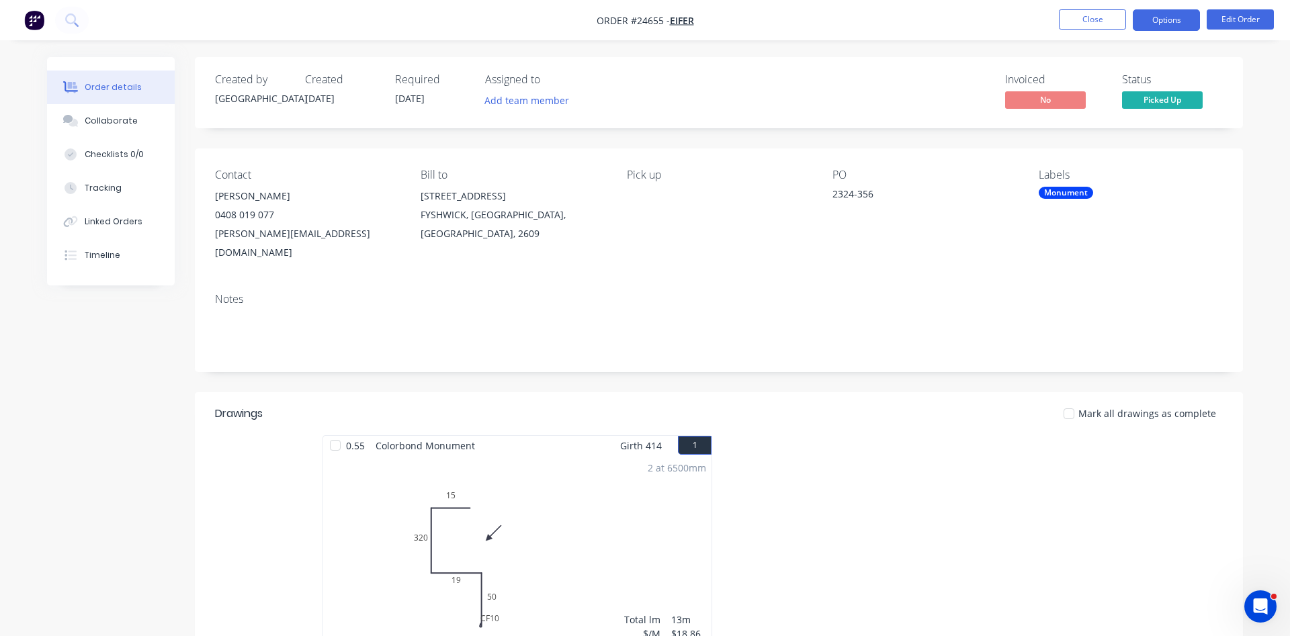
click at [1180, 18] on button "Options" at bounding box center [1166, 19] width 67 height 21
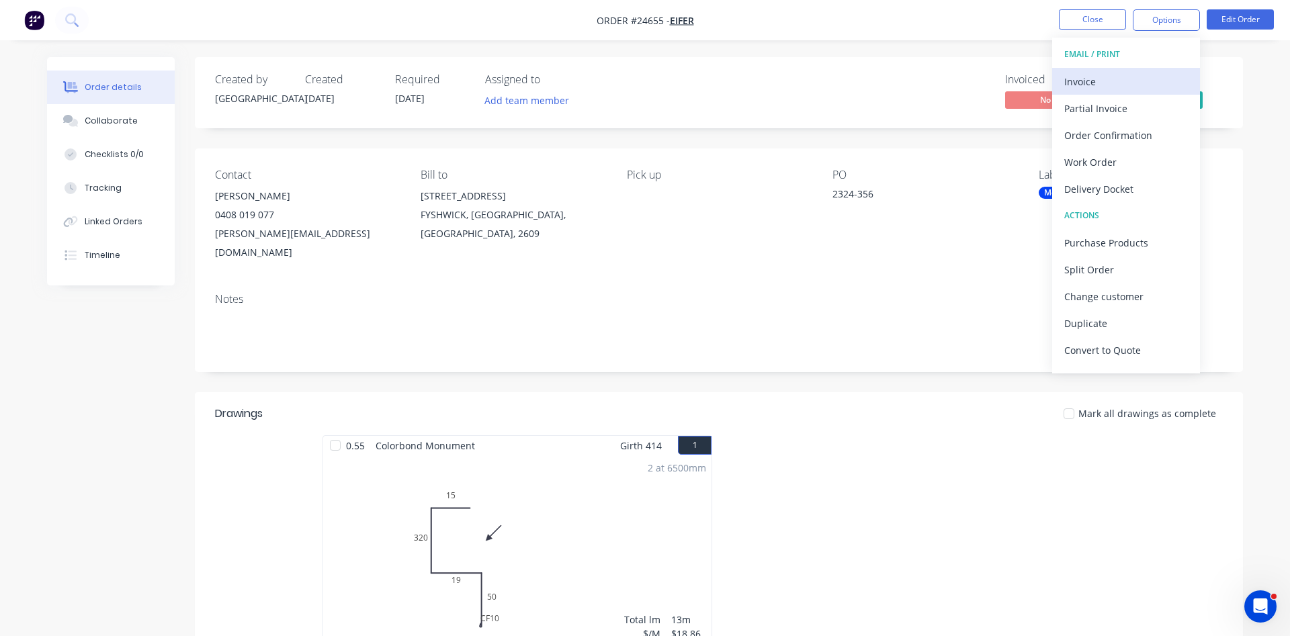
click at [1099, 81] on div "Invoice" at bounding box center [1126, 81] width 124 height 19
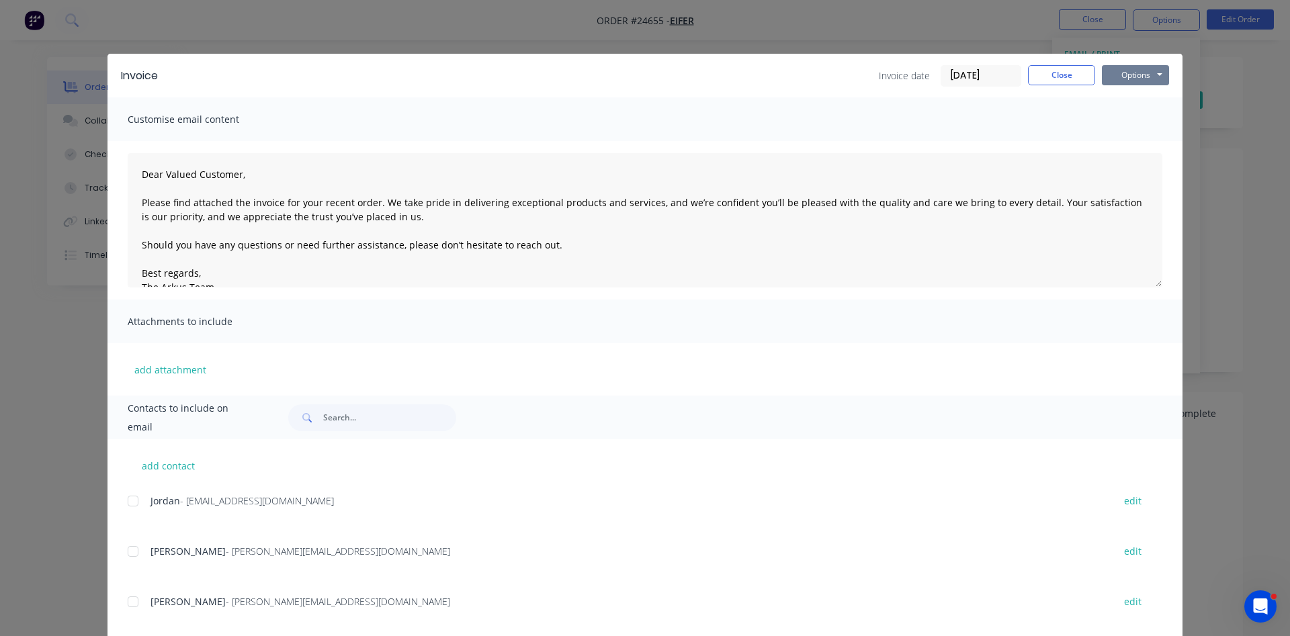
click at [1116, 75] on button "Options" at bounding box center [1135, 75] width 67 height 20
click at [1121, 116] on button "Print" at bounding box center [1145, 121] width 86 height 22
click at [1080, 77] on button "Close" at bounding box center [1061, 75] width 67 height 20
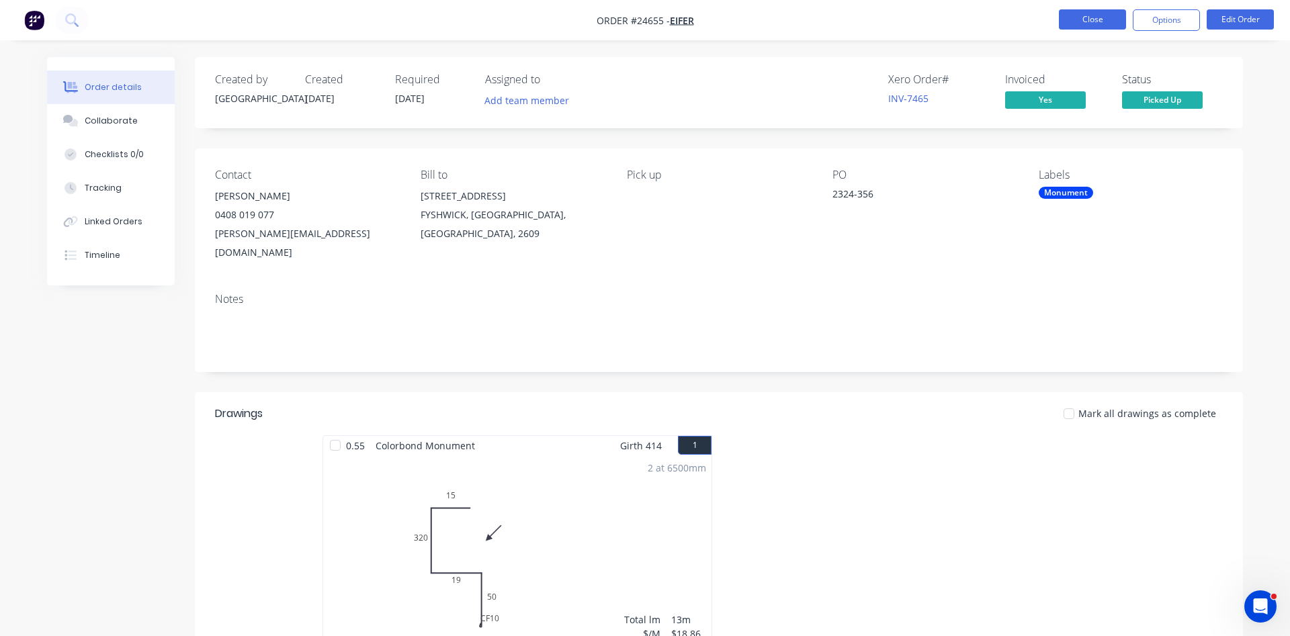
click at [1098, 25] on button "Close" at bounding box center [1092, 19] width 67 height 20
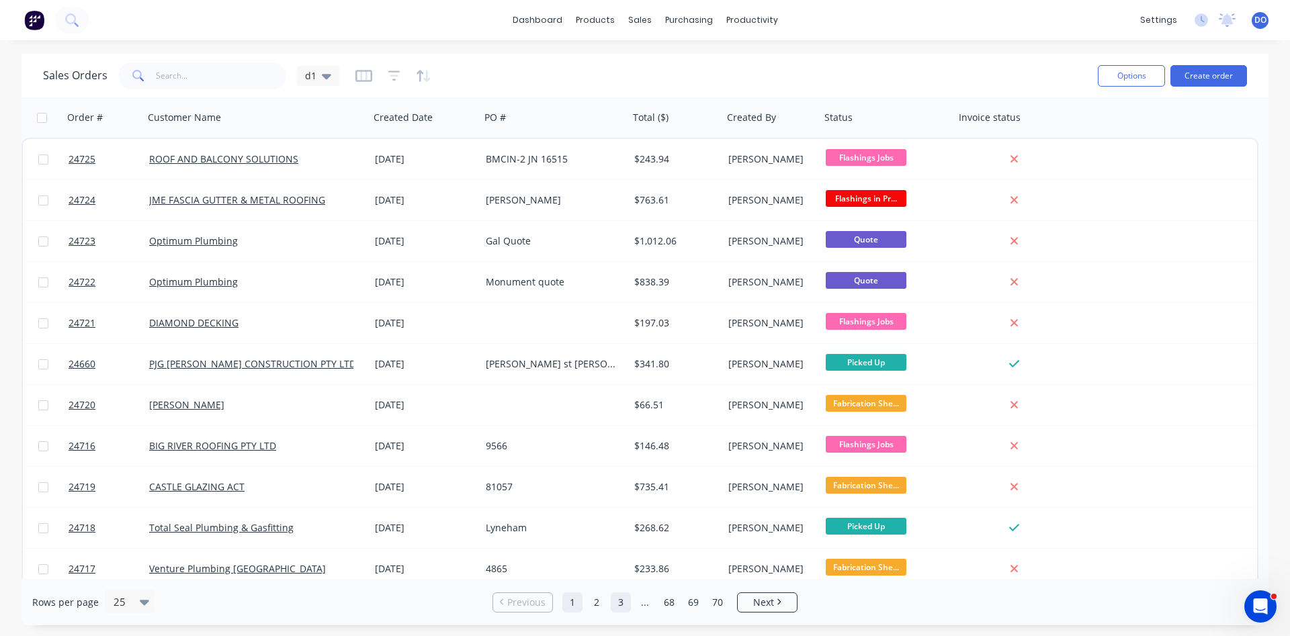
click at [621, 597] on link "3" at bounding box center [621, 603] width 20 height 20
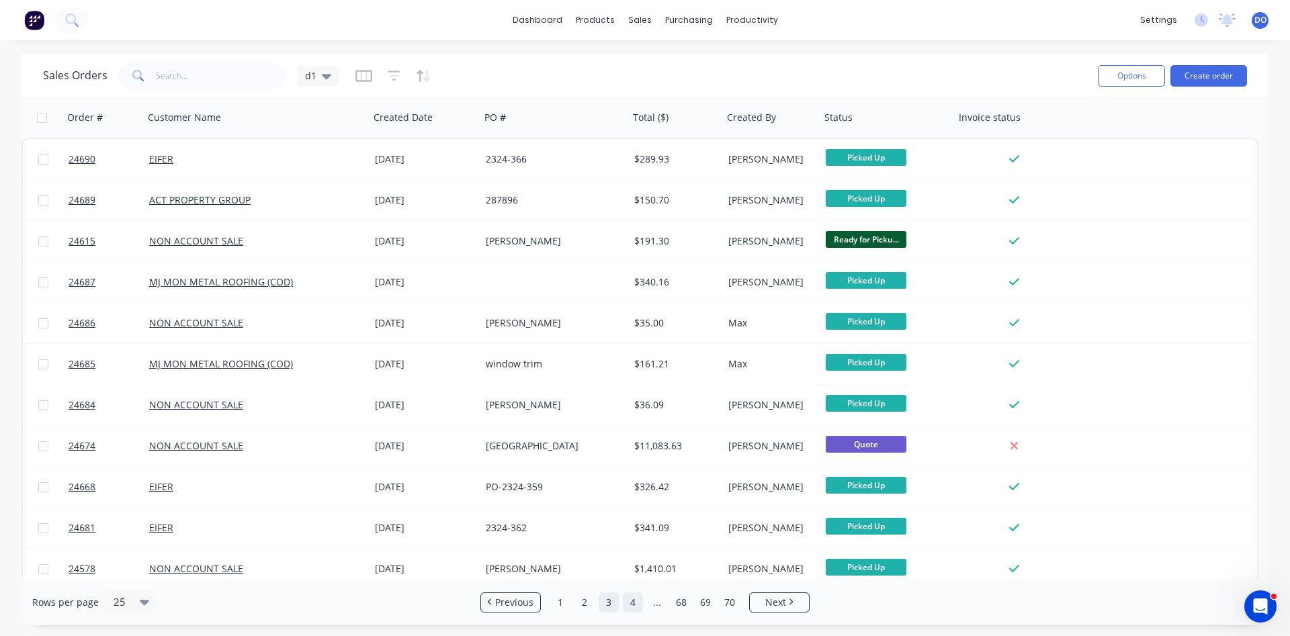
click at [638, 605] on link "4" at bounding box center [633, 603] width 20 height 20
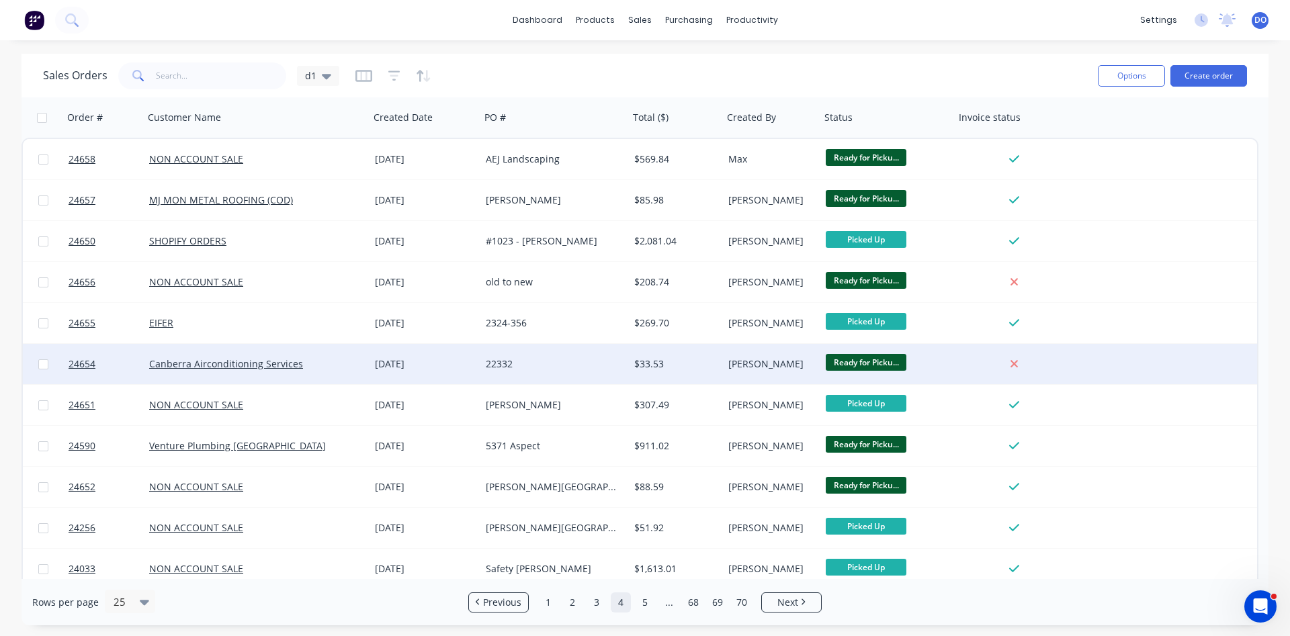
click at [938, 373] on div "Ready for Picku..." at bounding box center [885, 364] width 118 height 20
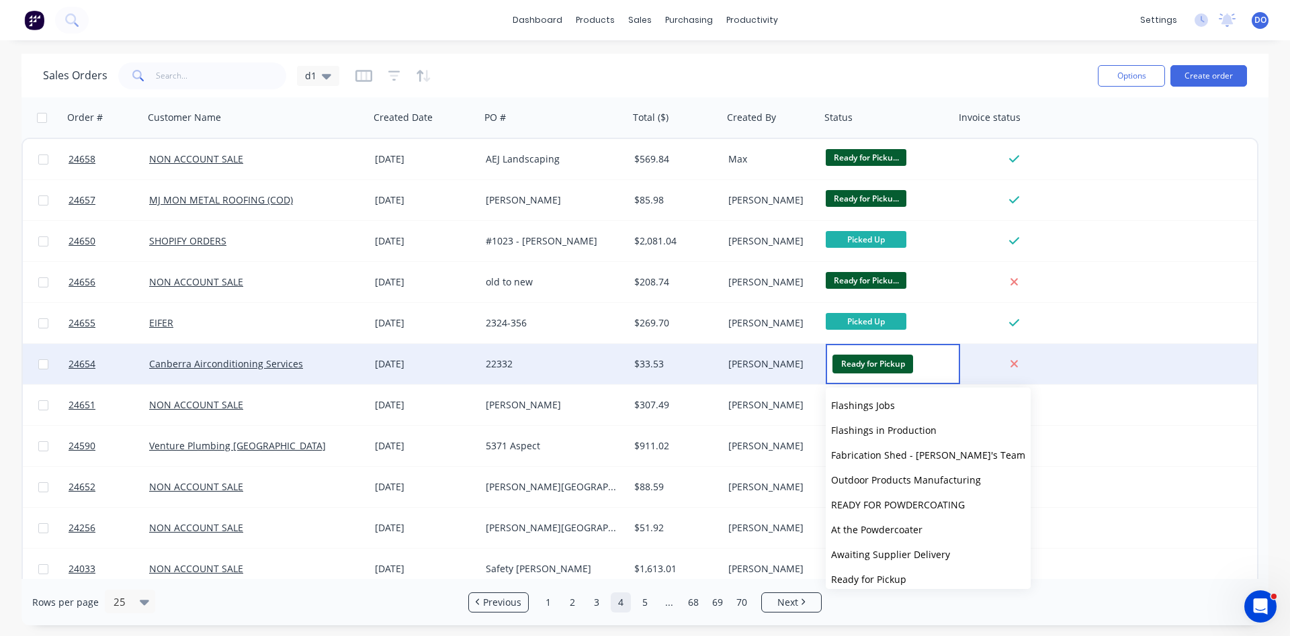
click at [769, 358] on div "[PERSON_NAME]" at bounding box center [769, 363] width 83 height 13
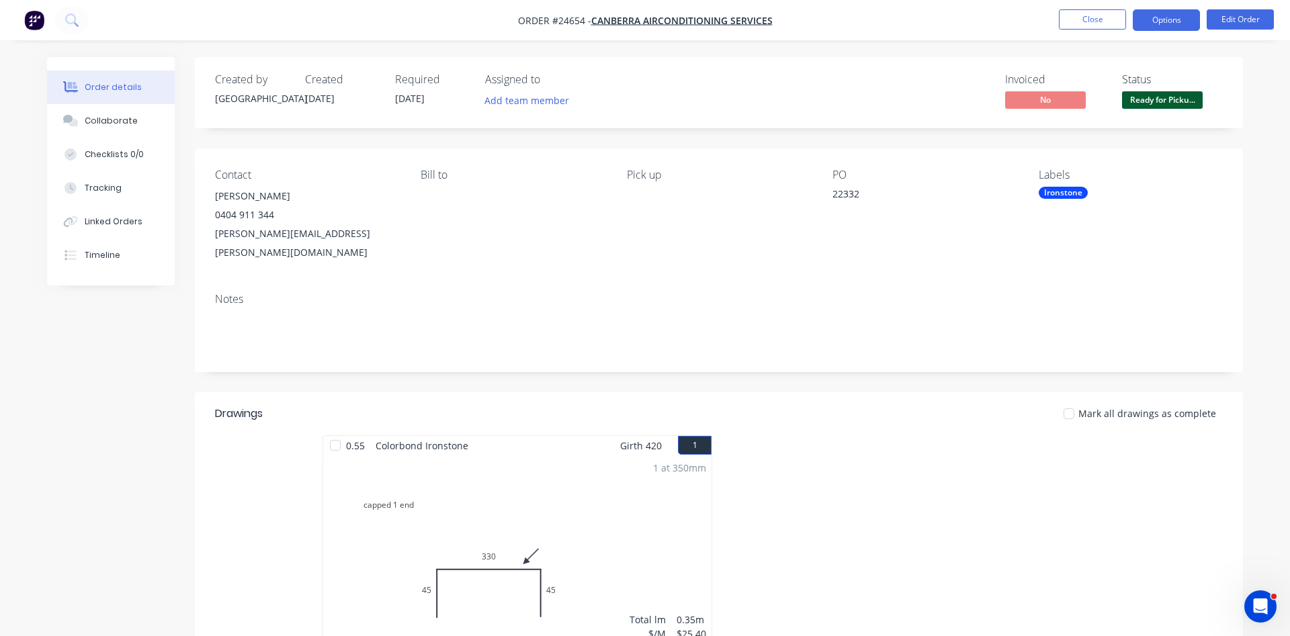
click at [1178, 21] on button "Options" at bounding box center [1166, 19] width 67 height 21
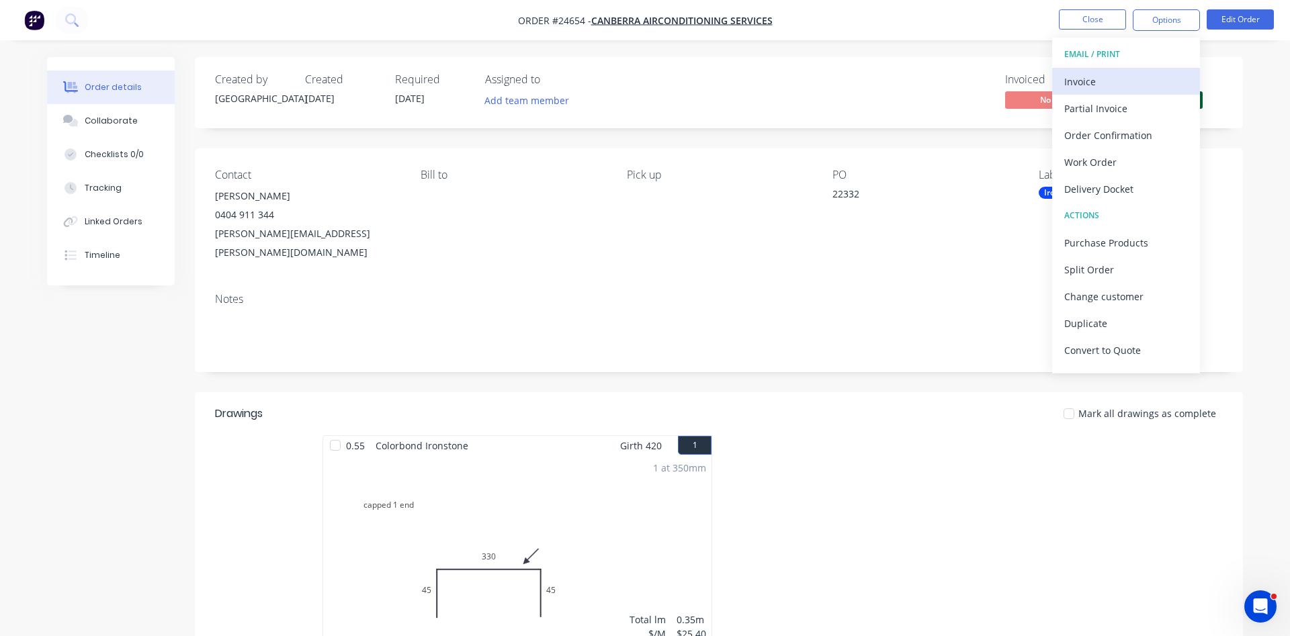
click at [1109, 83] on div "Invoice" at bounding box center [1126, 81] width 124 height 19
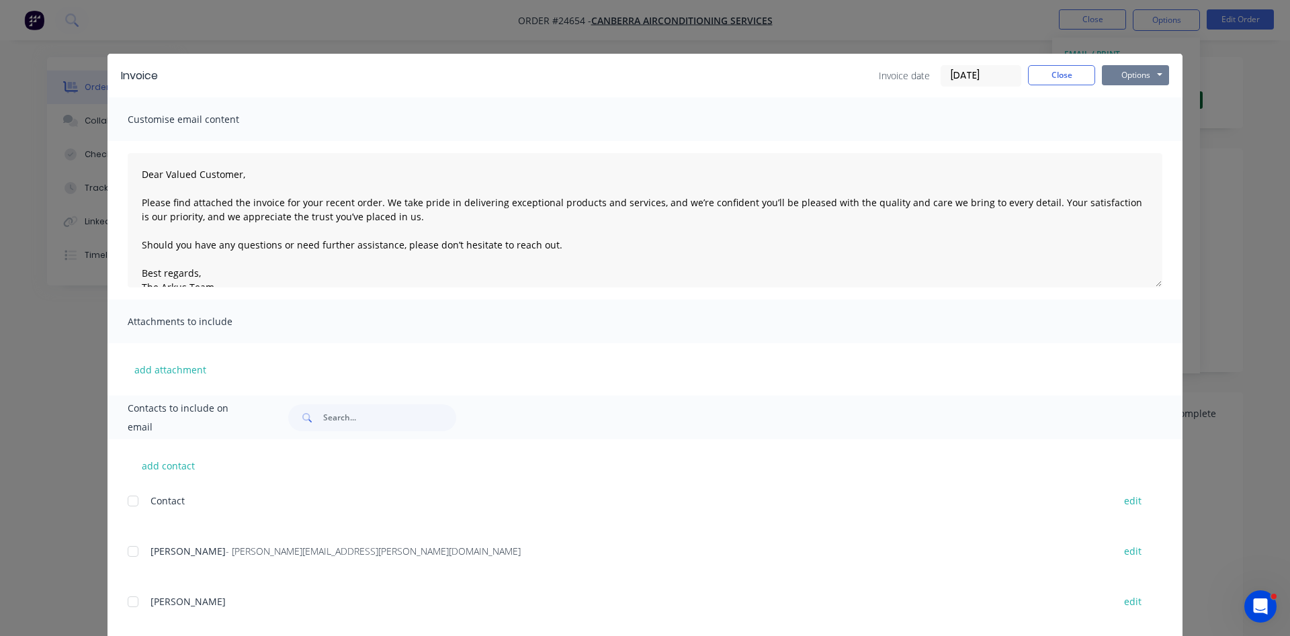
click at [1122, 77] on button "Options" at bounding box center [1135, 75] width 67 height 20
click at [1120, 120] on button "Print" at bounding box center [1145, 121] width 86 height 22
click at [1052, 70] on button "Close" at bounding box center [1061, 75] width 67 height 20
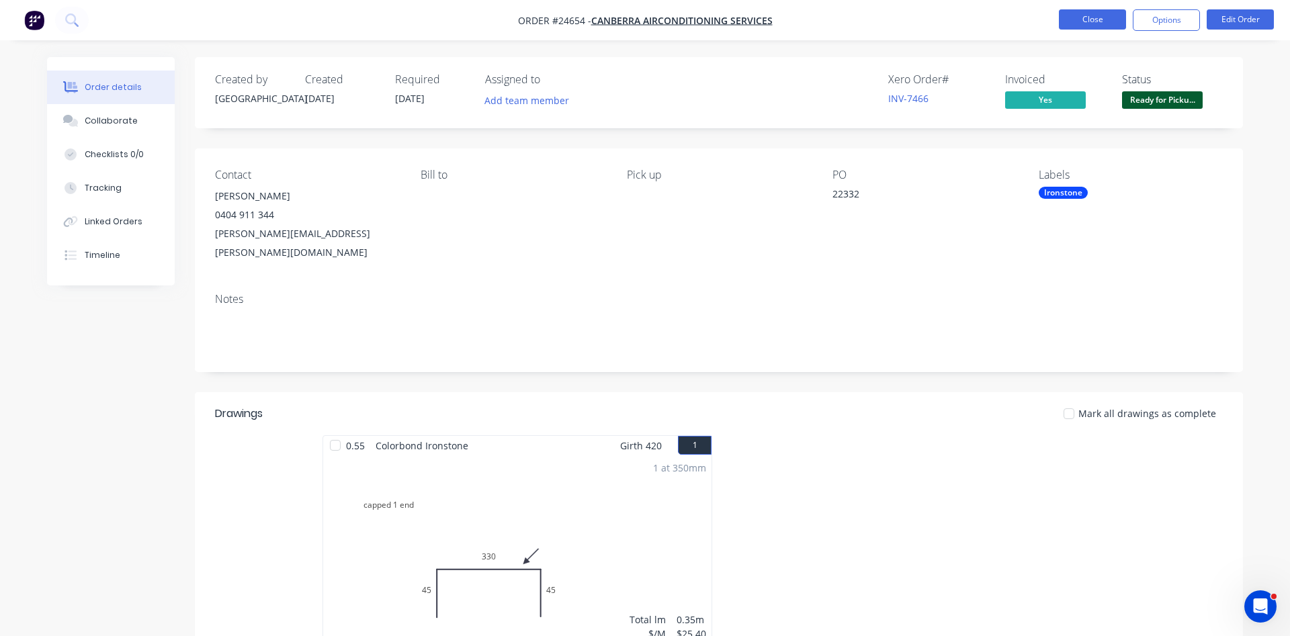
click at [1094, 13] on button "Close" at bounding box center [1092, 19] width 67 height 20
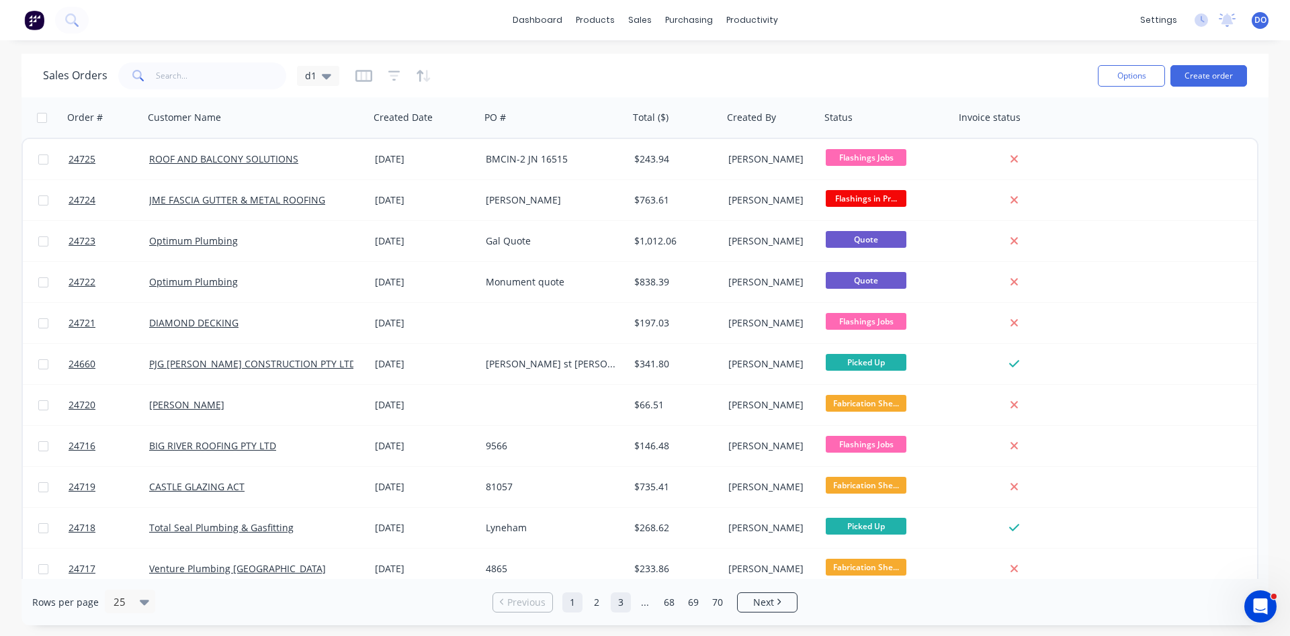
click at [620, 603] on link "3" at bounding box center [621, 603] width 20 height 20
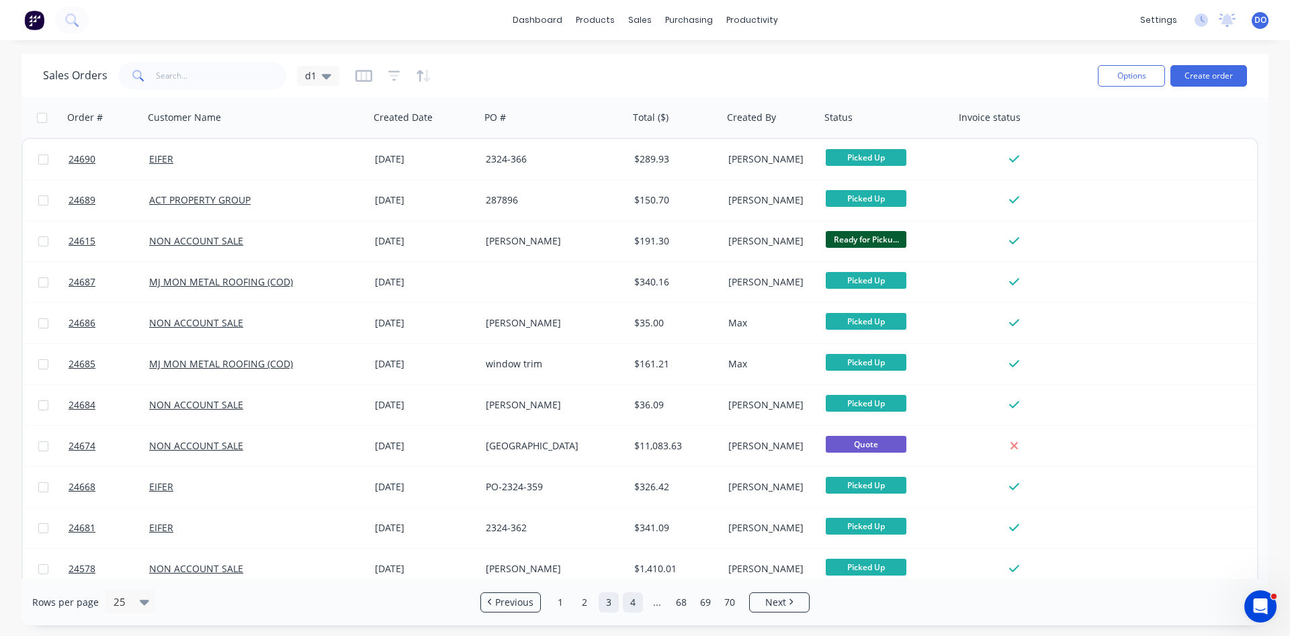
click at [633, 599] on link "4" at bounding box center [633, 603] width 20 height 20
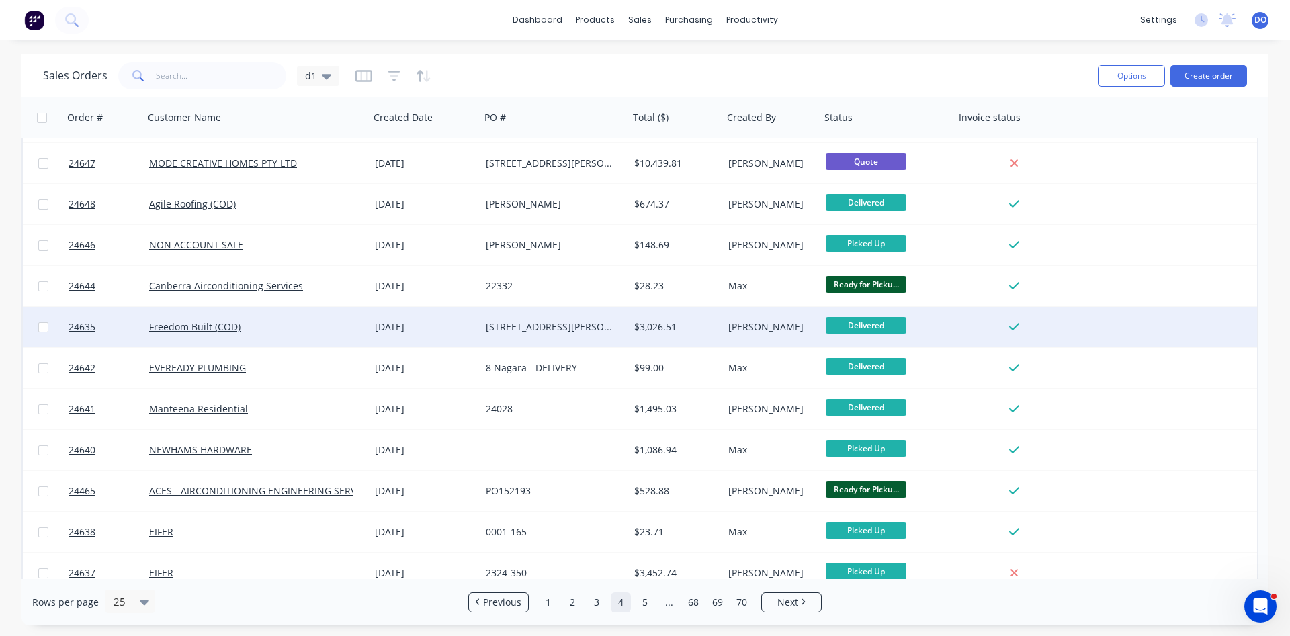
scroll to position [583, 0]
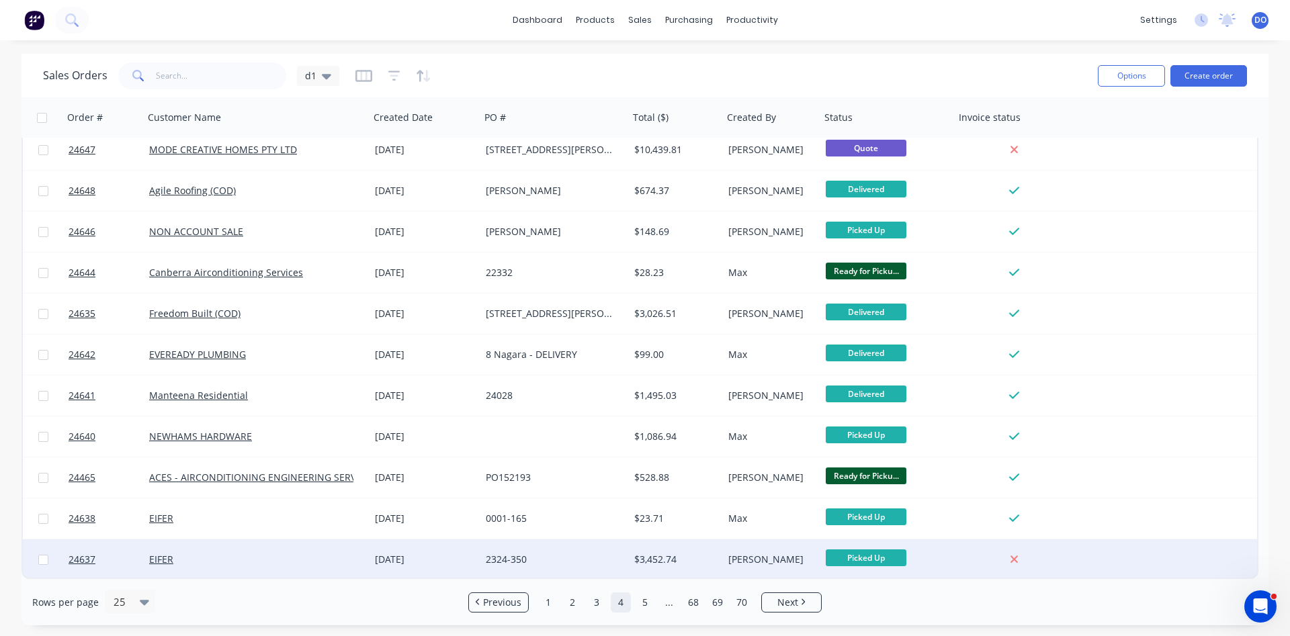
click at [795, 557] on div "[PERSON_NAME]" at bounding box center [769, 559] width 83 height 13
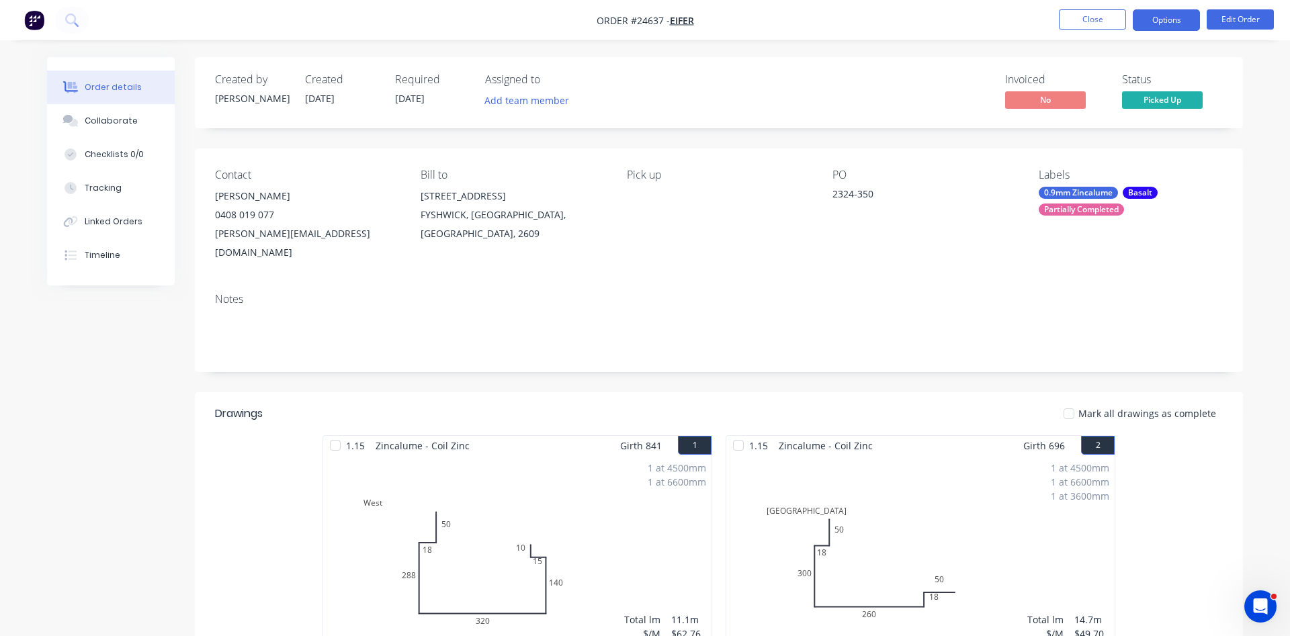
click at [1168, 19] on button "Options" at bounding box center [1166, 19] width 67 height 21
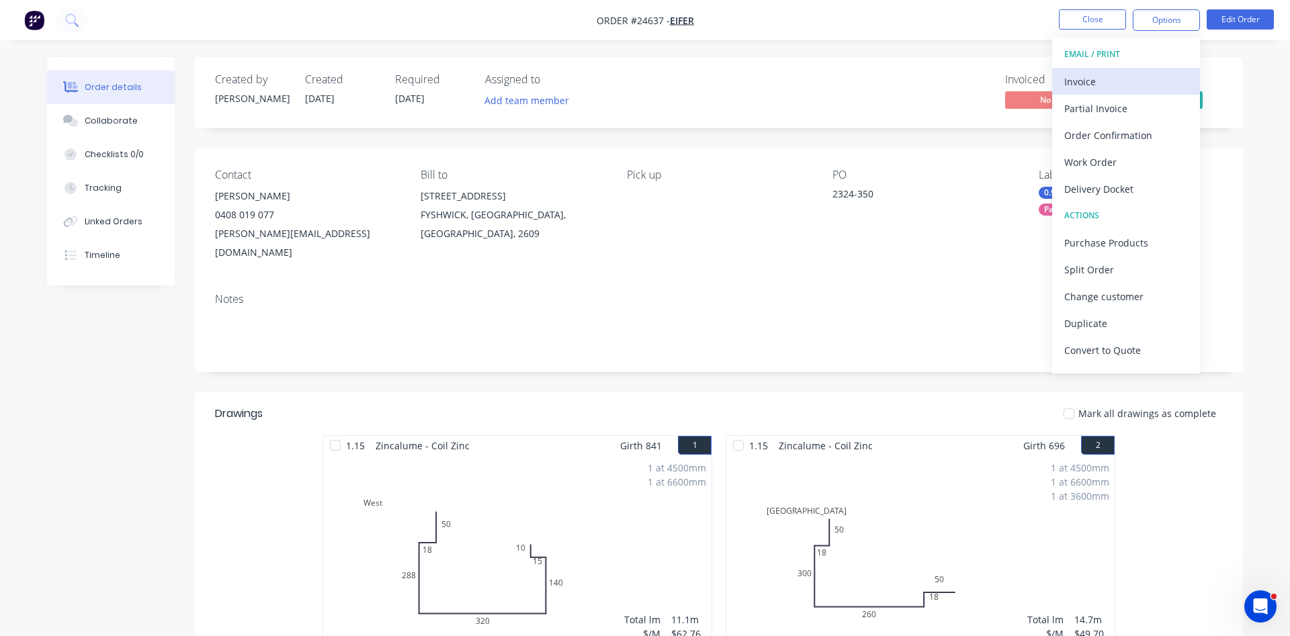
click at [1116, 80] on div "Invoice" at bounding box center [1126, 81] width 124 height 19
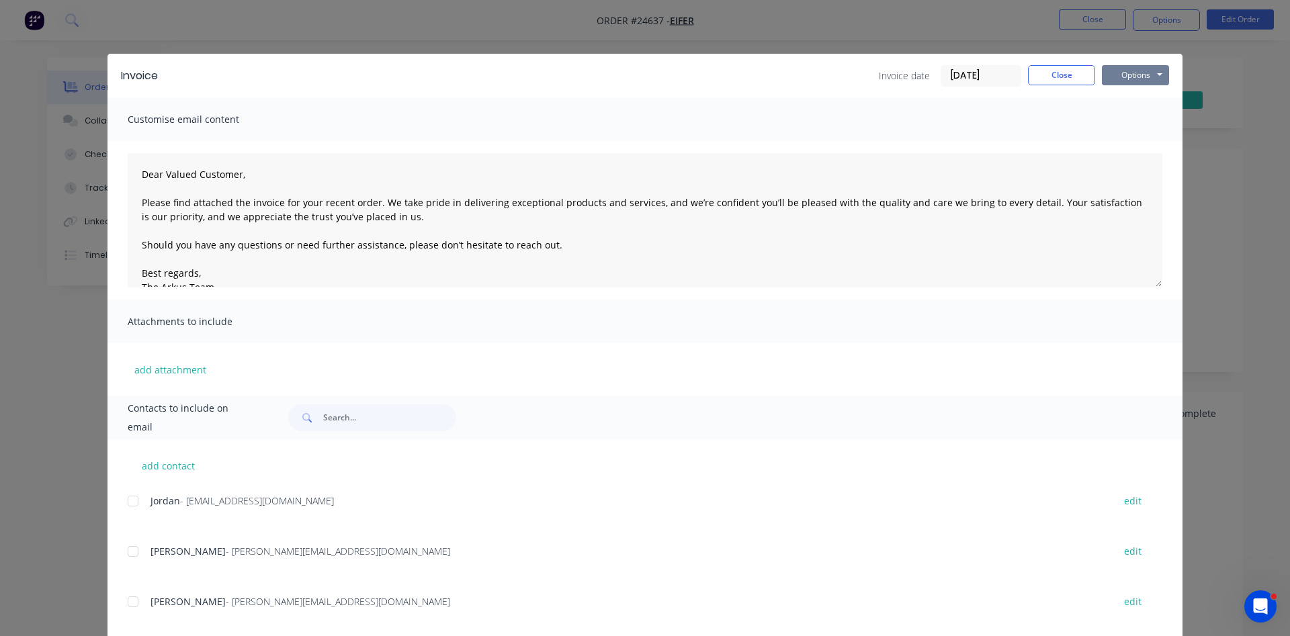
click at [1127, 77] on button "Options" at bounding box center [1135, 75] width 67 height 20
click at [1146, 120] on button "Print" at bounding box center [1145, 121] width 86 height 22
click at [1069, 80] on button "Close" at bounding box center [1061, 75] width 67 height 20
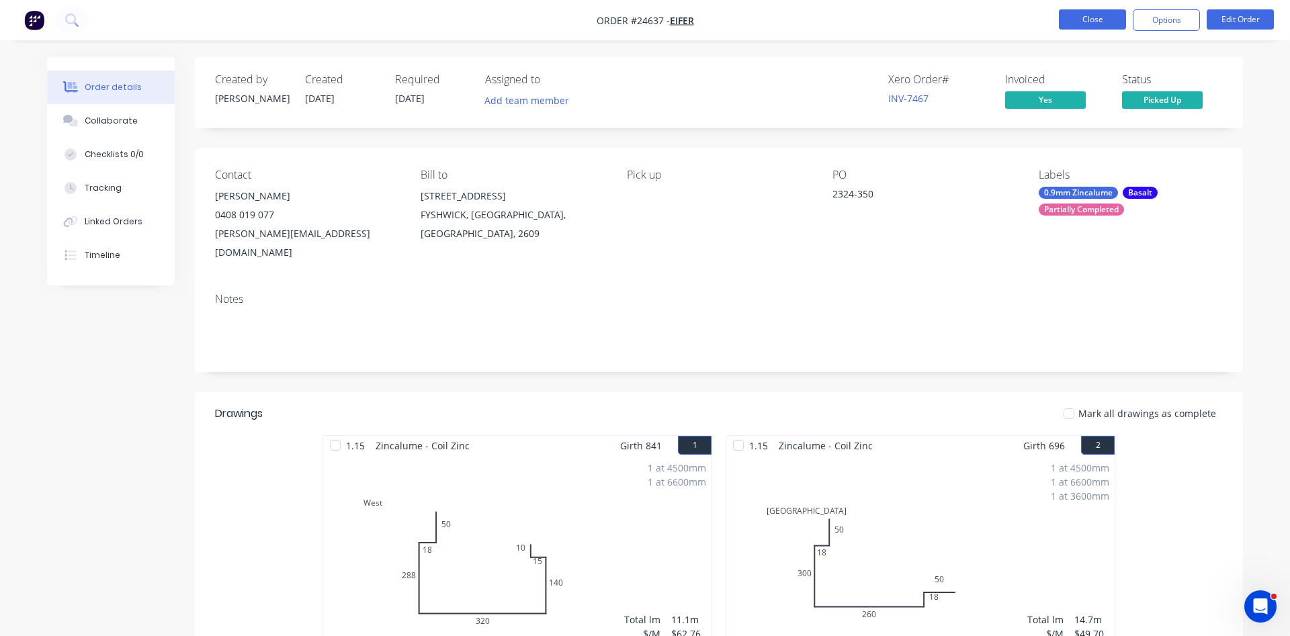
click at [1095, 23] on button "Close" at bounding box center [1092, 19] width 67 height 20
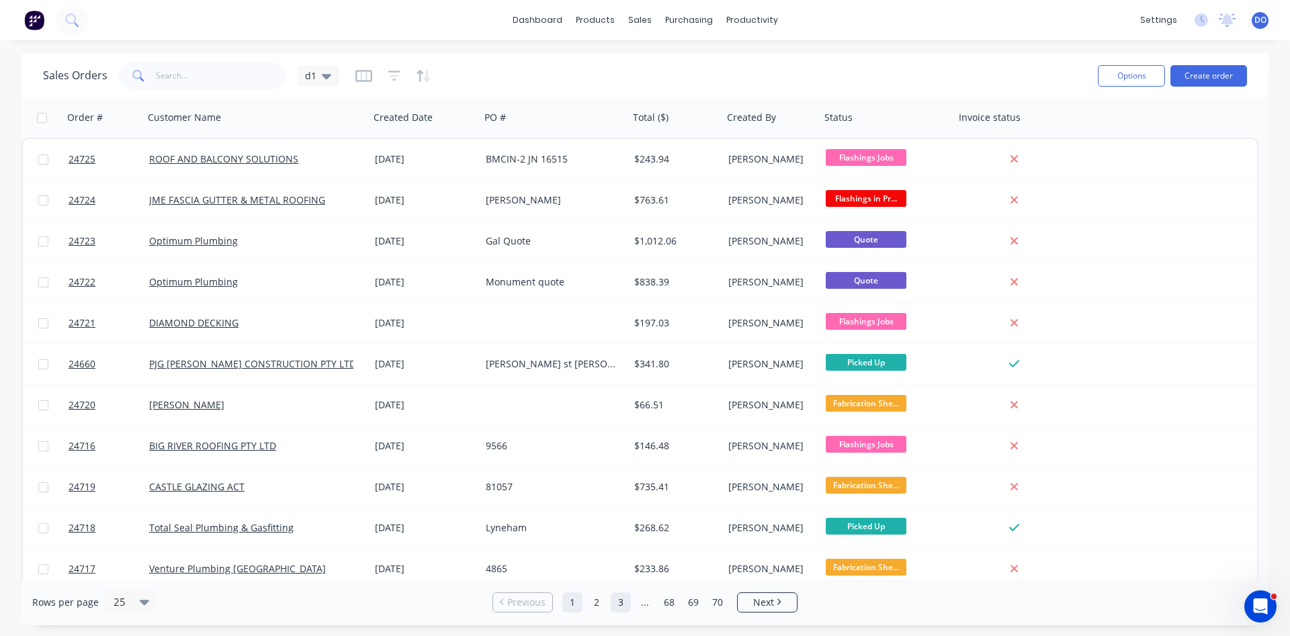
click at [621, 600] on link "3" at bounding box center [621, 603] width 20 height 20
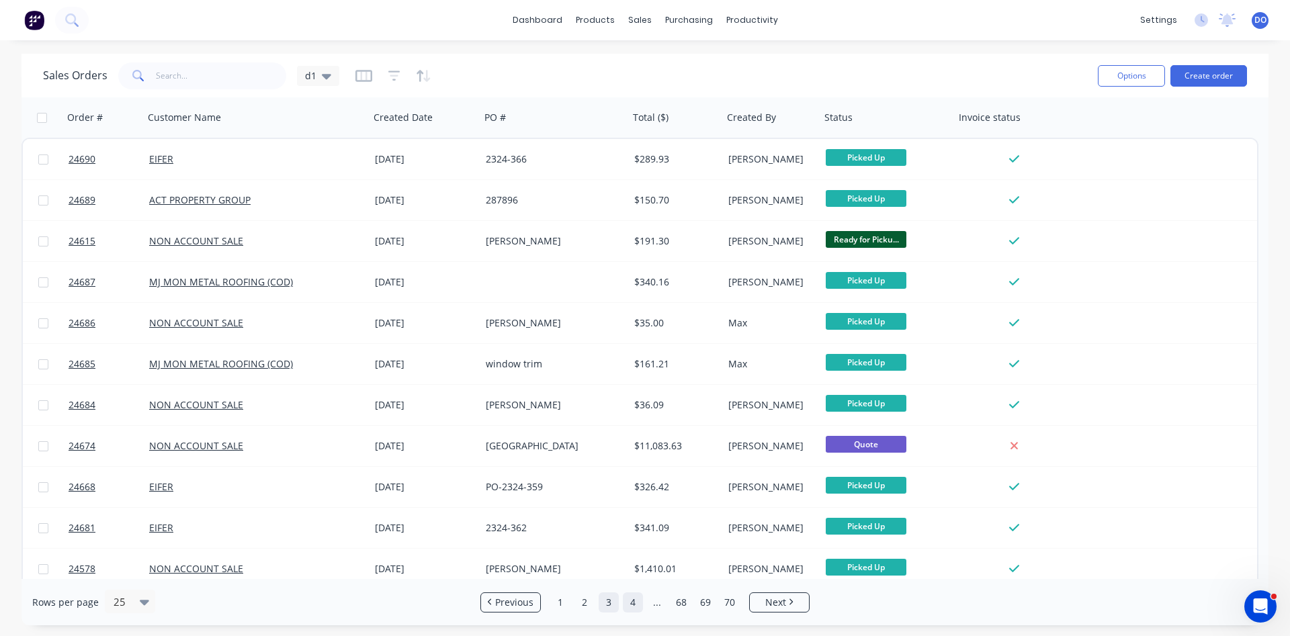
click at [631, 601] on link "4" at bounding box center [633, 603] width 20 height 20
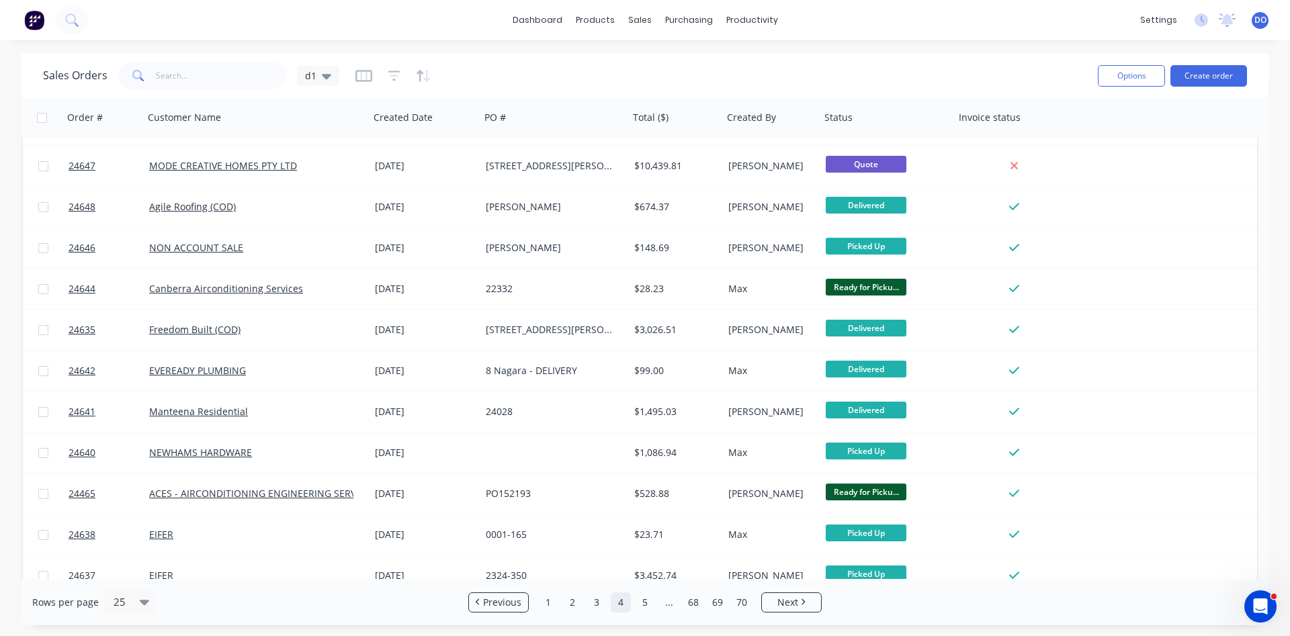
scroll to position [583, 0]
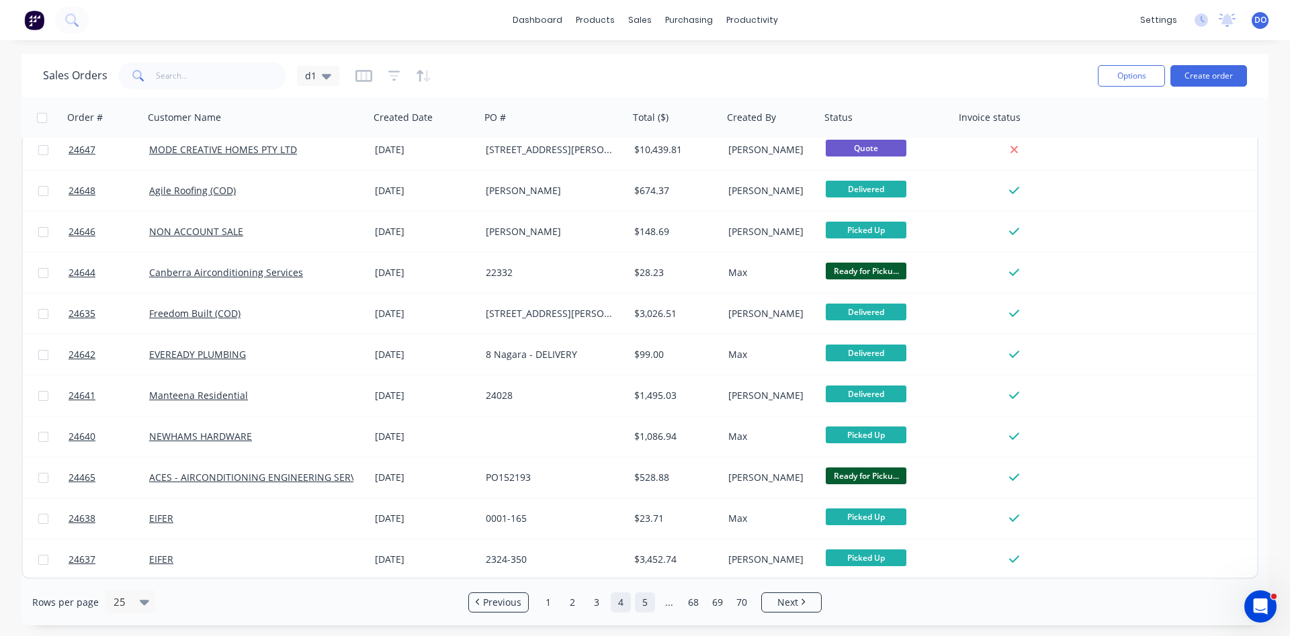
click at [643, 605] on link "5" at bounding box center [645, 603] width 20 height 20
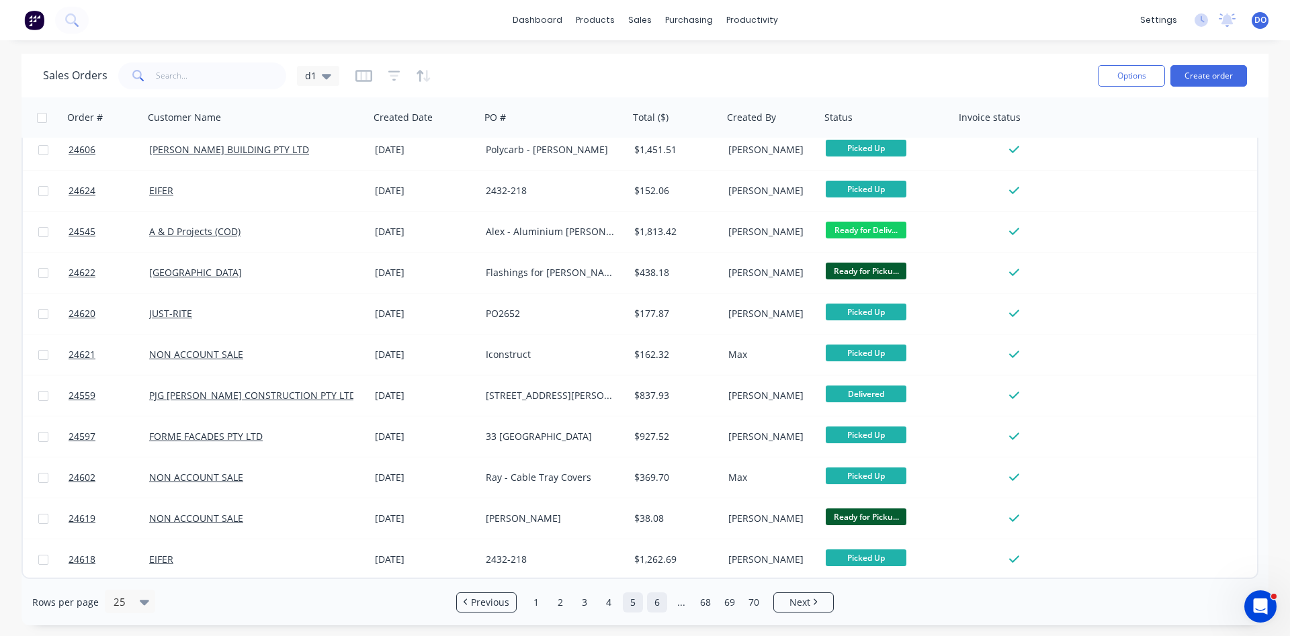
click at [661, 597] on link "6" at bounding box center [657, 603] width 20 height 20
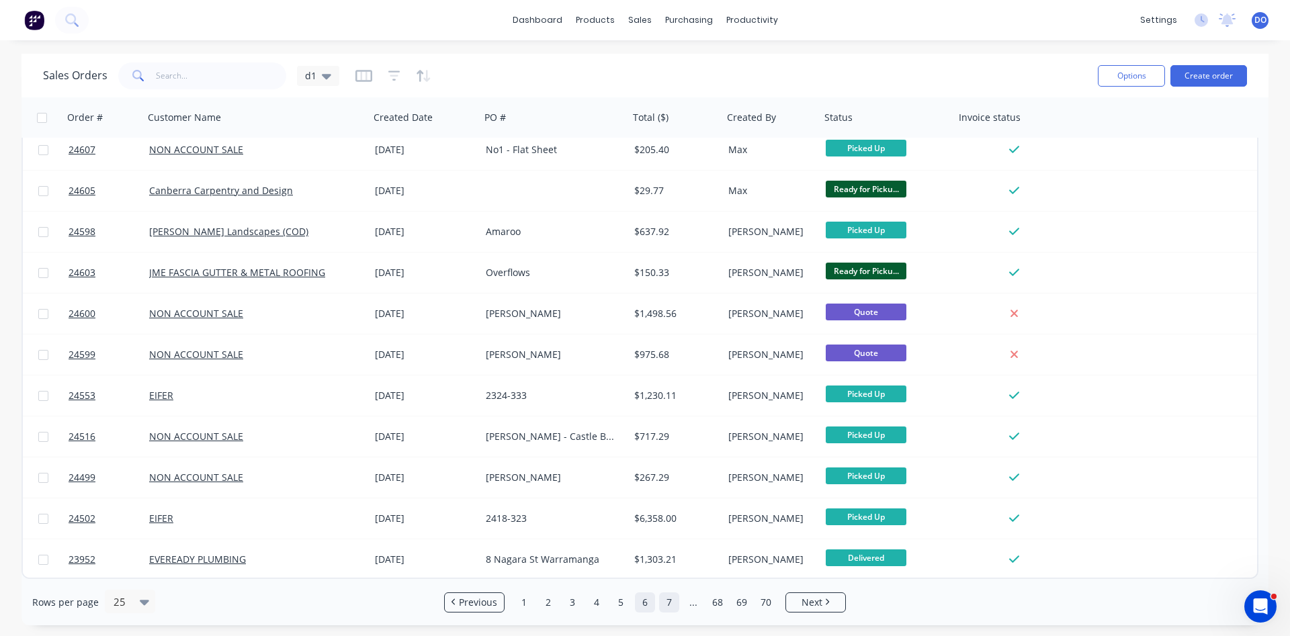
click at [672, 605] on link "7" at bounding box center [669, 603] width 20 height 20
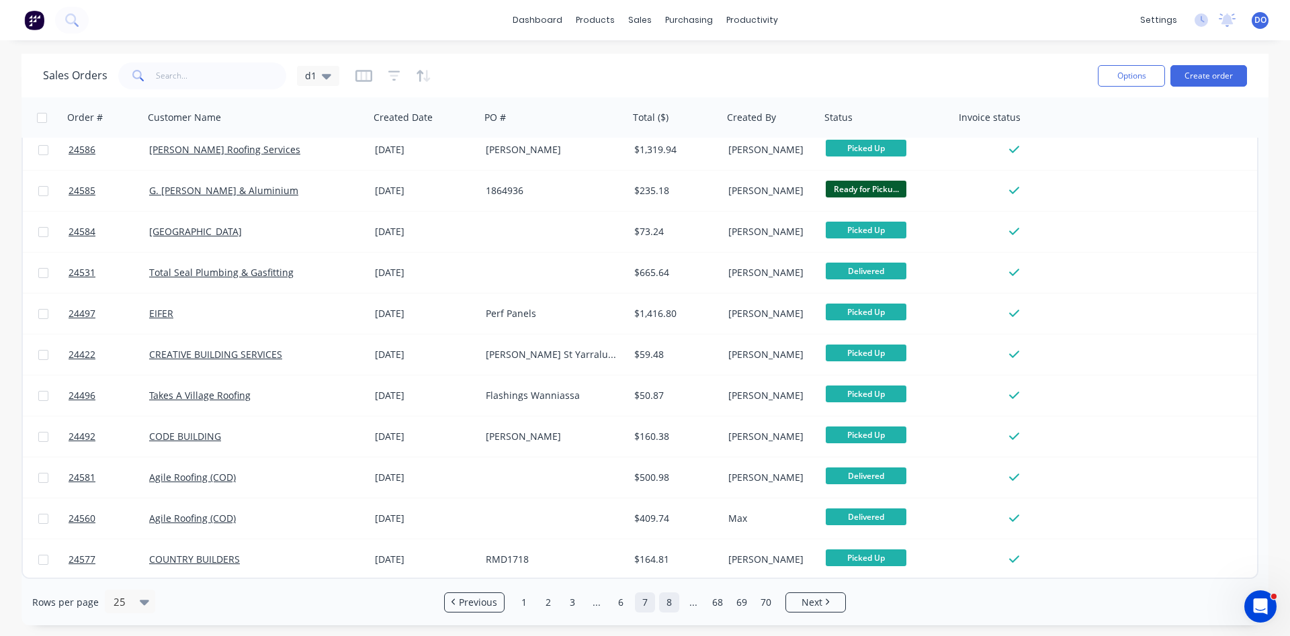
click at [668, 599] on link "8" at bounding box center [669, 603] width 20 height 20
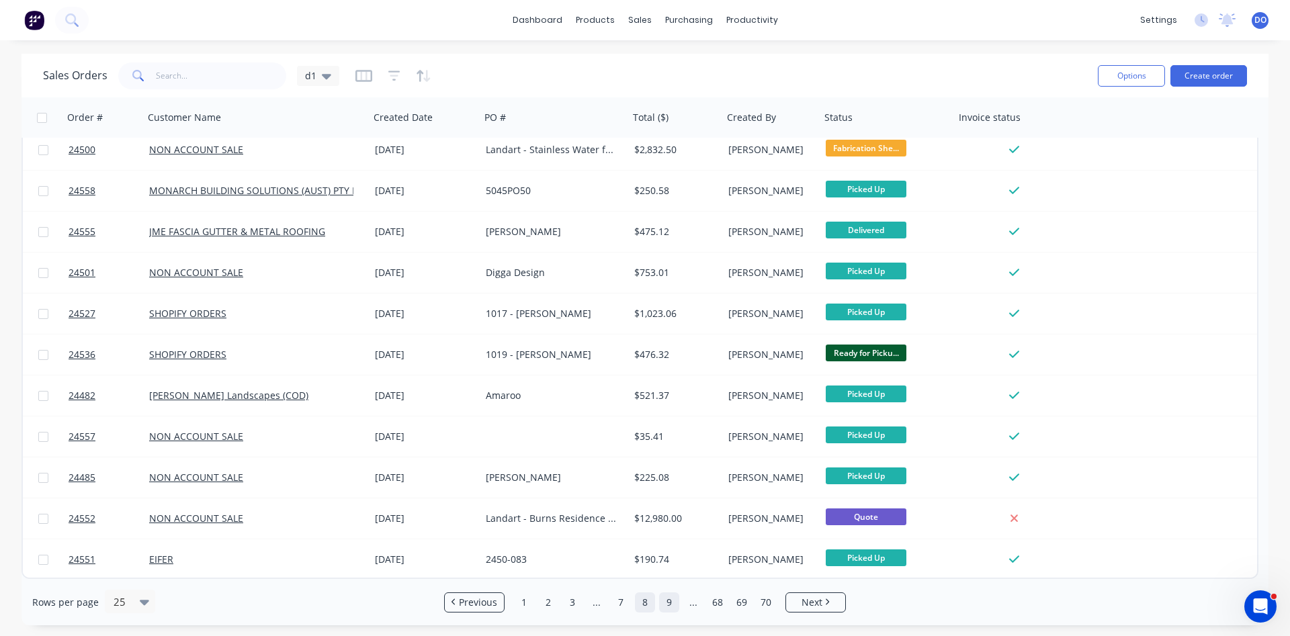
click at [670, 606] on link "9" at bounding box center [669, 603] width 20 height 20
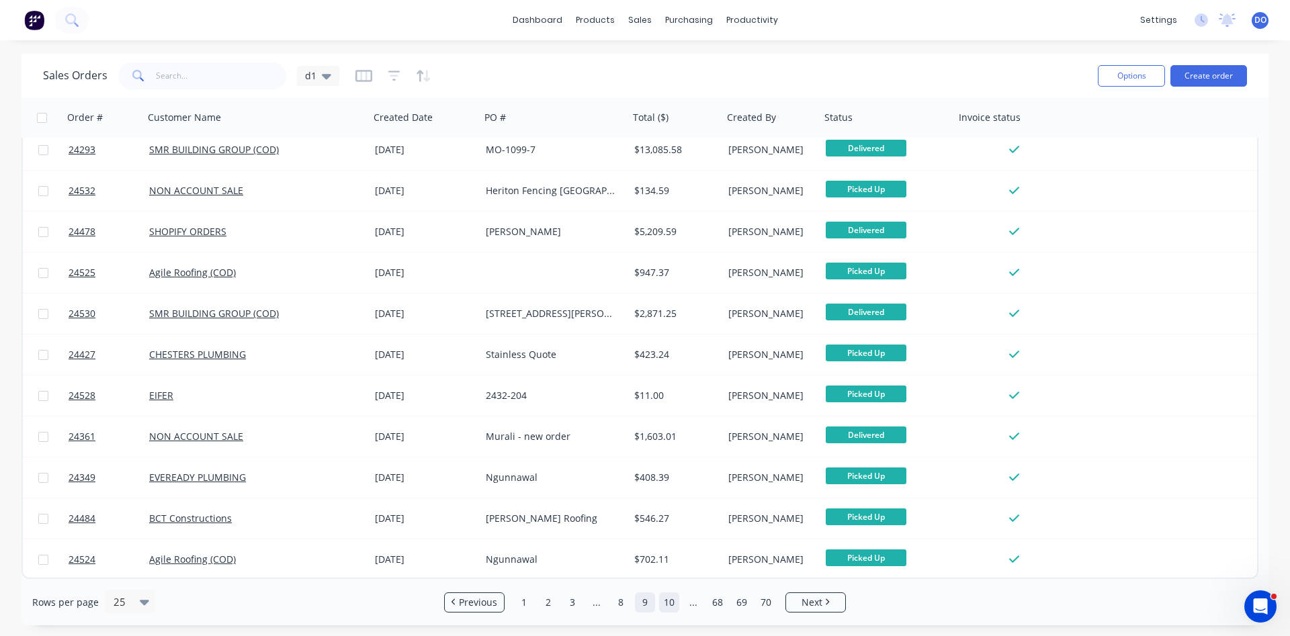
click at [671, 601] on link "10" at bounding box center [669, 603] width 20 height 20
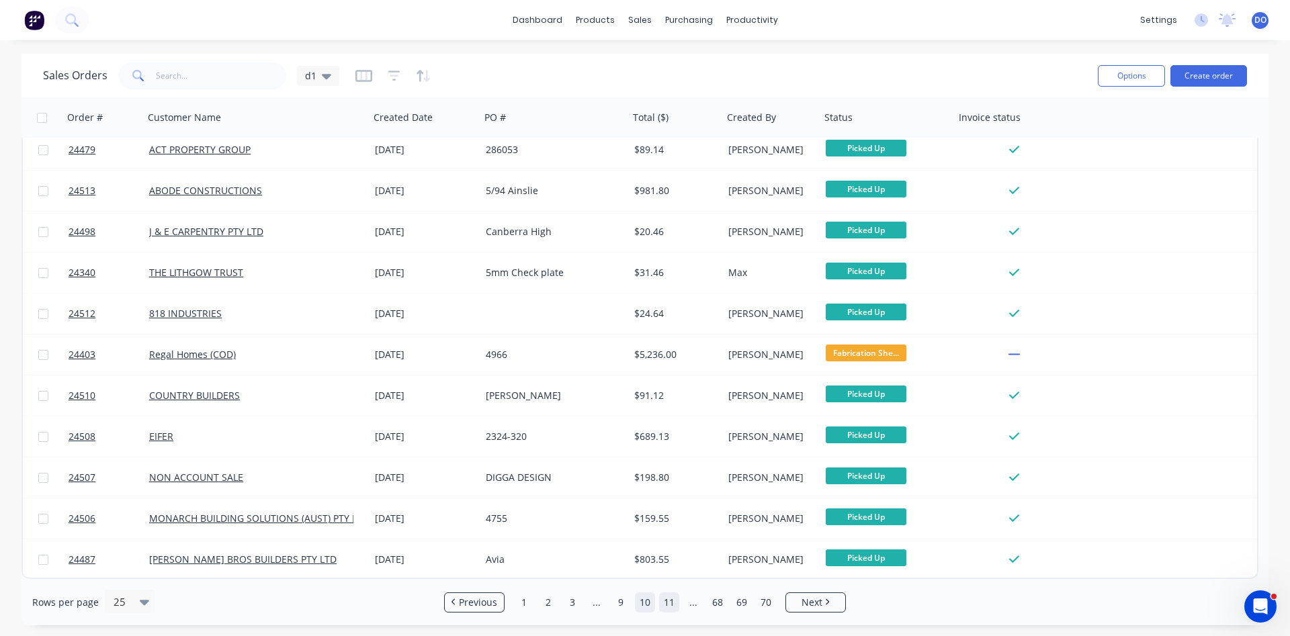
click at [672, 603] on link "11" at bounding box center [669, 603] width 20 height 20
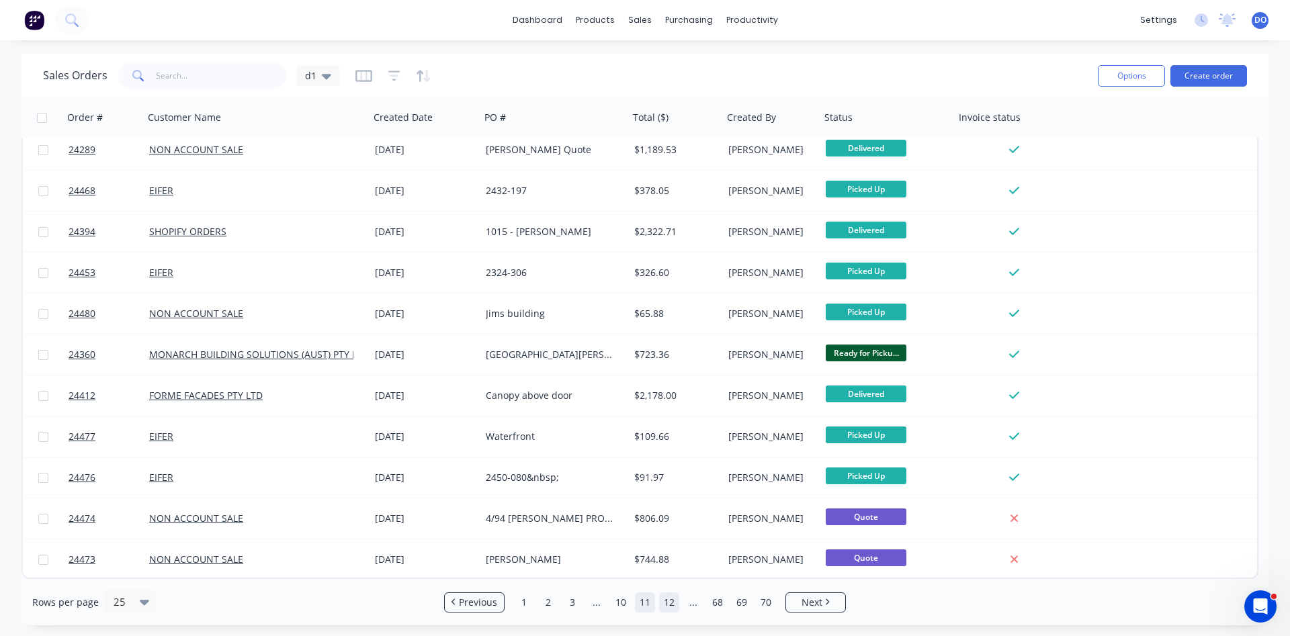
click at [668, 607] on link "12" at bounding box center [669, 603] width 20 height 20
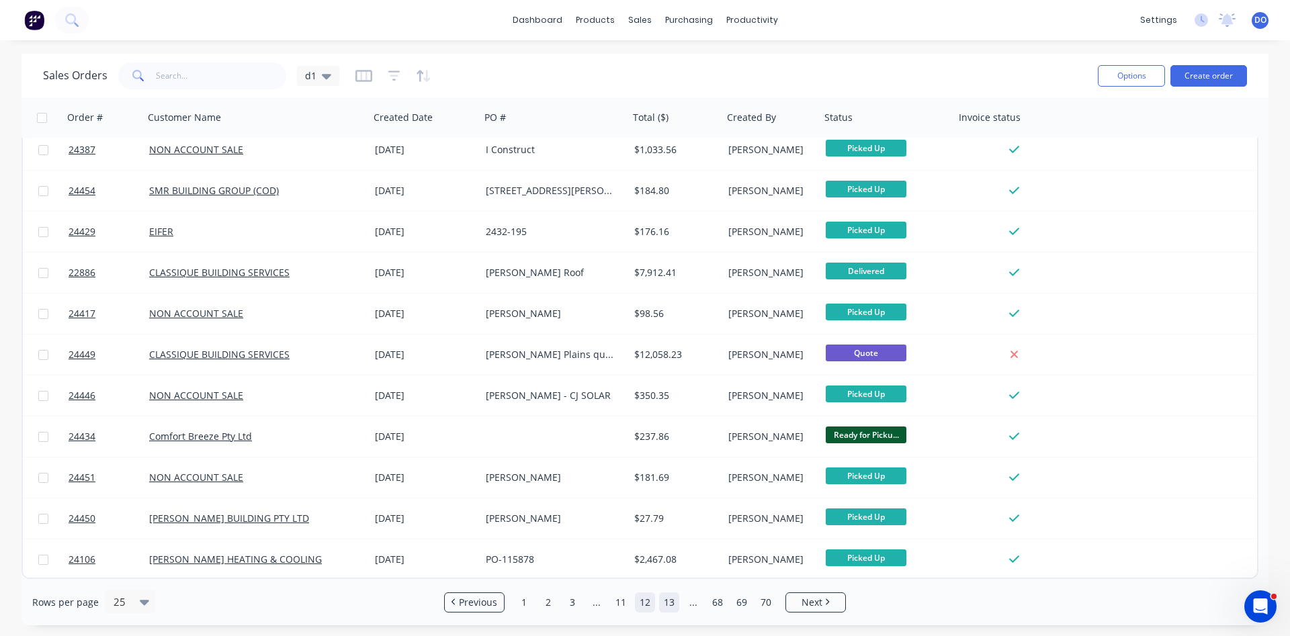
click at [669, 601] on link "13" at bounding box center [669, 603] width 20 height 20
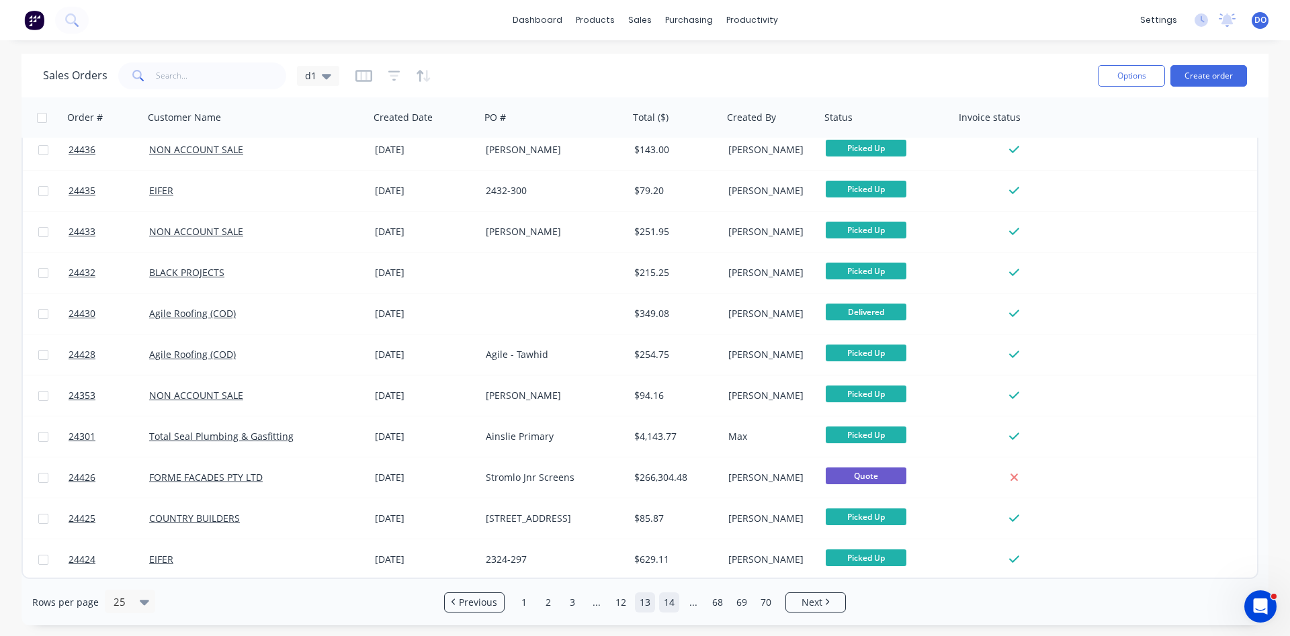
click at [665, 603] on link "14" at bounding box center [669, 603] width 20 height 20
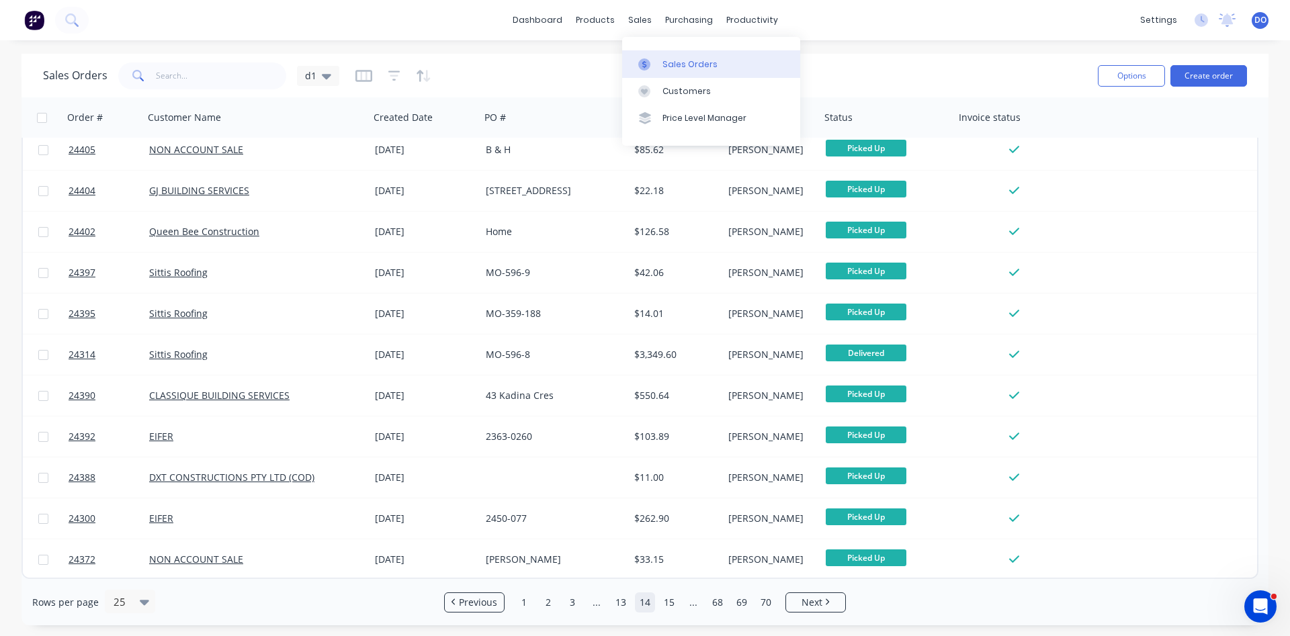
click at [669, 68] on div "Sales Orders" at bounding box center [689, 64] width 55 height 12
click at [694, 69] on div "Sales Orders" at bounding box center [689, 64] width 55 height 12
click at [222, 73] on input "text" at bounding box center [221, 75] width 131 height 27
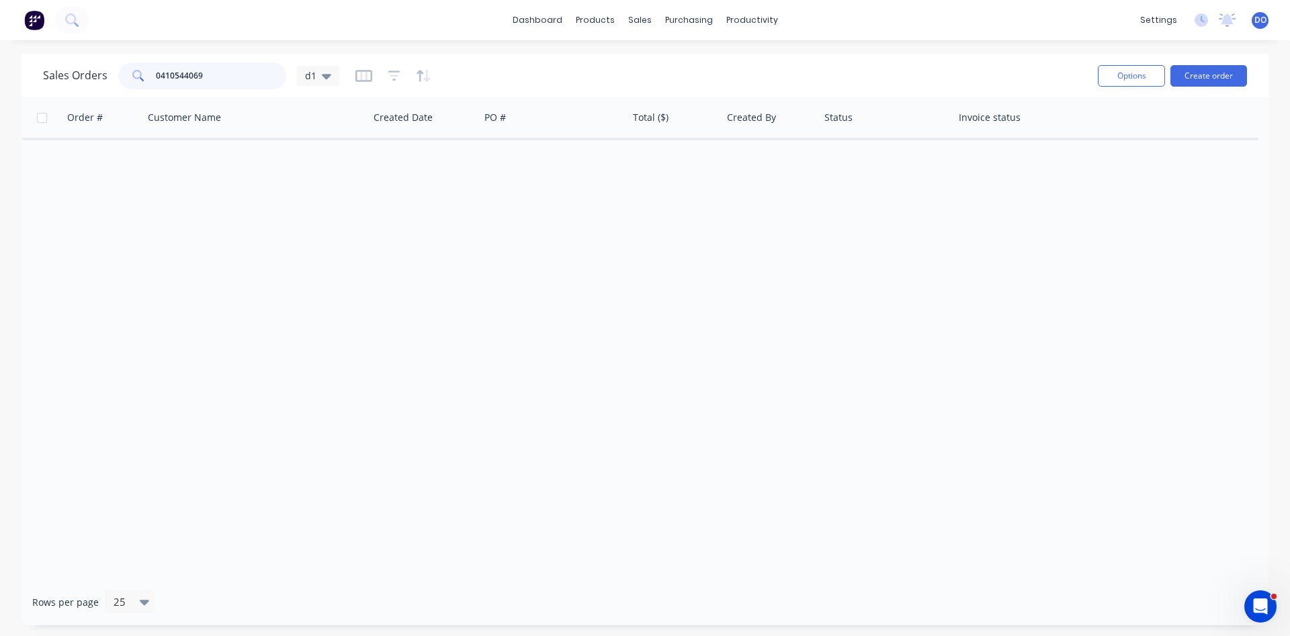
drag, startPoint x: 219, startPoint y: 73, endPoint x: 141, endPoint y: 63, distance: 78.6
click at [156, 67] on input "0410544069" at bounding box center [221, 75] width 131 height 27
type input "0410544069"
drag, startPoint x: 215, startPoint y: 77, endPoint x: 58, endPoint y: 60, distance: 157.4
click at [156, 67] on input "0410544069" at bounding box center [221, 75] width 131 height 27
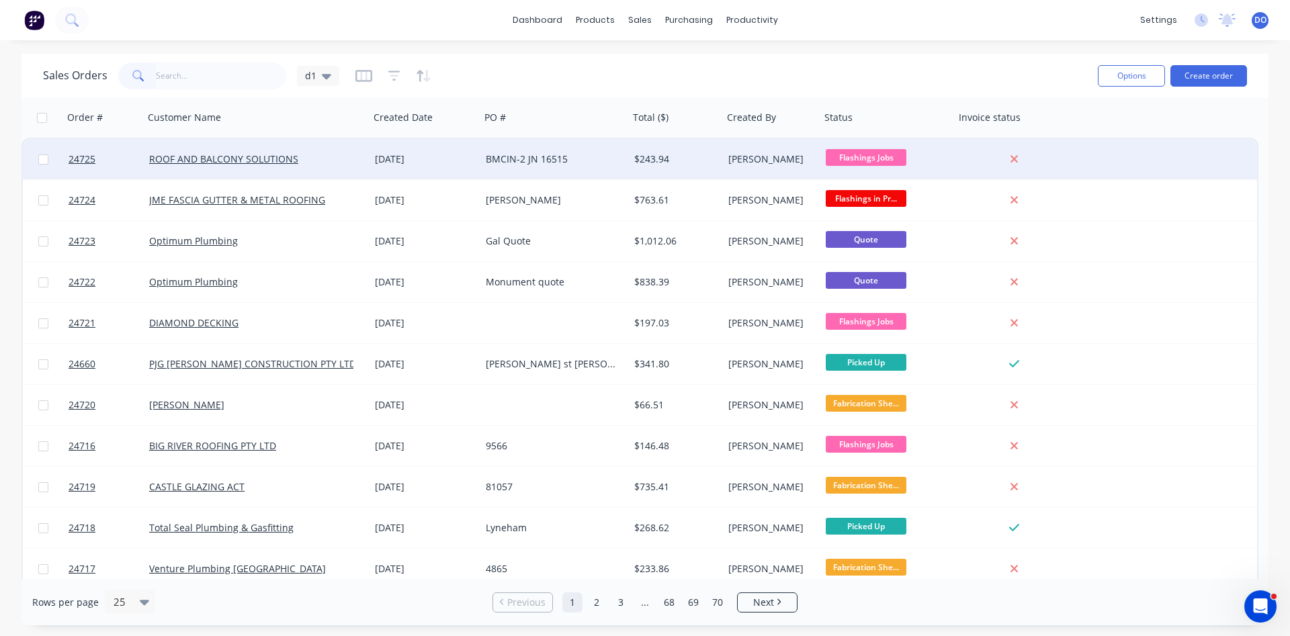
click at [613, 167] on div "BMCIN-2 JN 16515" at bounding box center [554, 159] width 148 height 40
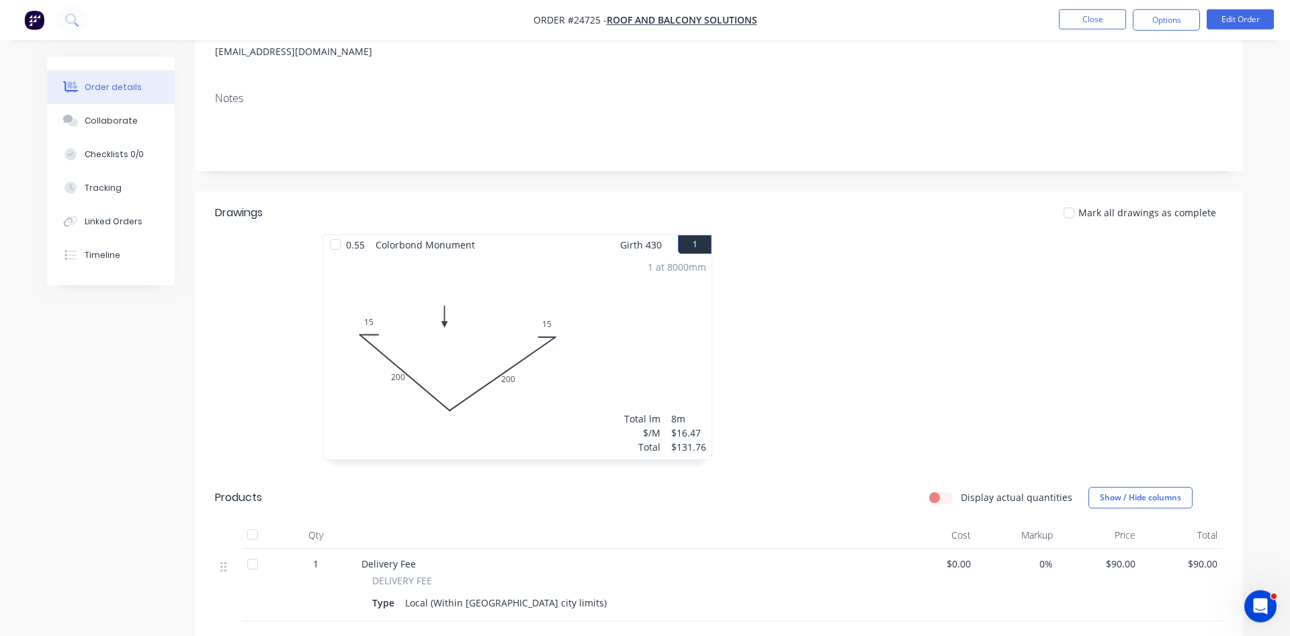
scroll to position [206, 0]
